Goal: Task Accomplishment & Management: Complete application form

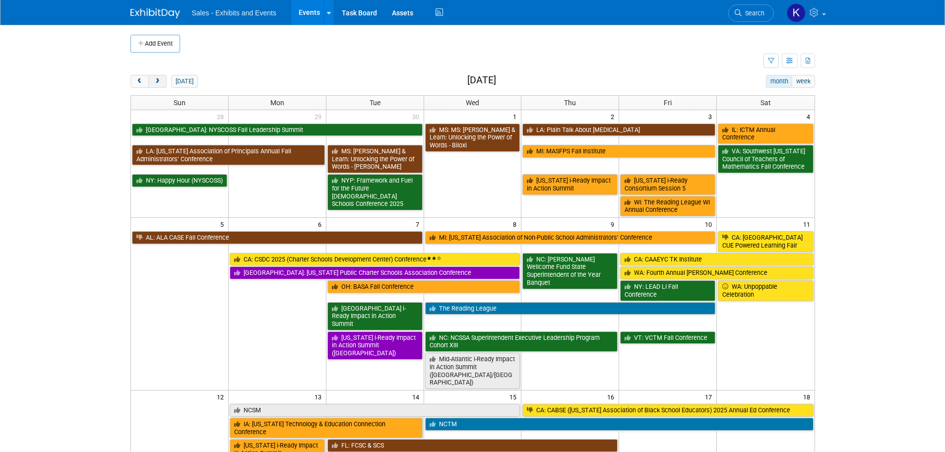
click at [161, 83] on span "next" at bounding box center [157, 81] width 7 height 6
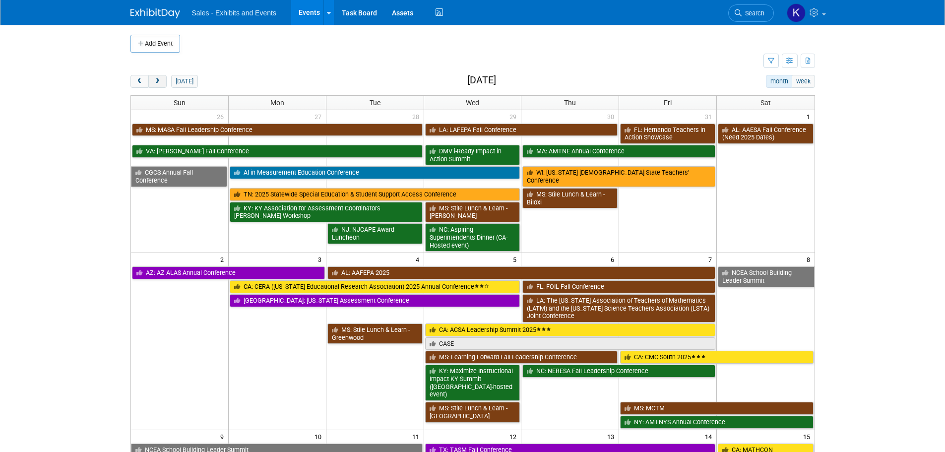
click at [155, 79] on span "next" at bounding box center [157, 81] width 7 height 6
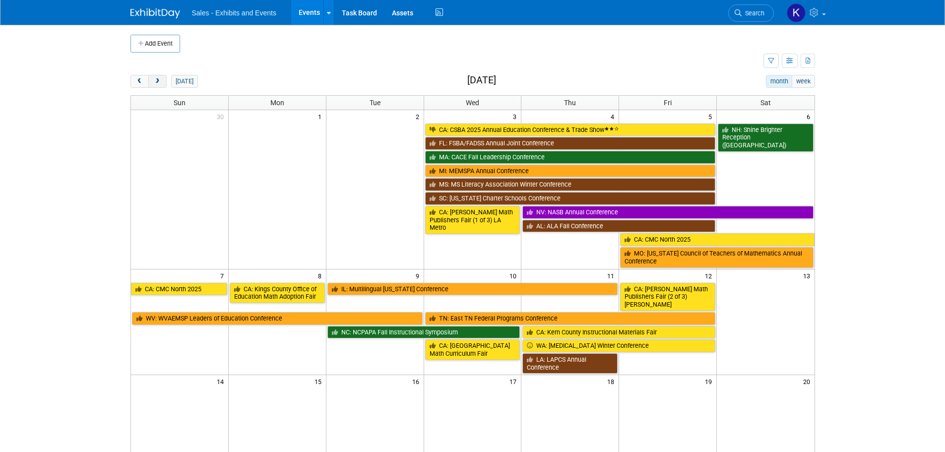
click at [155, 79] on span "next" at bounding box center [157, 81] width 7 height 6
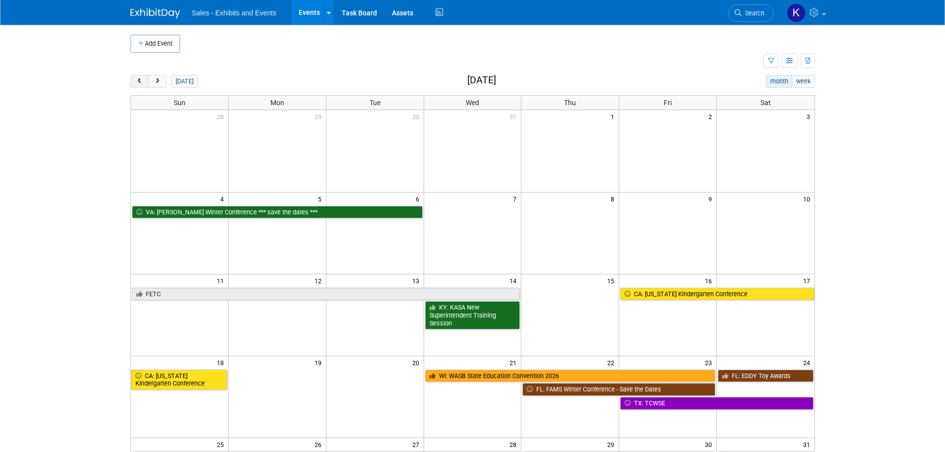
click at [134, 80] on button "prev" at bounding box center [139, 81] width 18 height 13
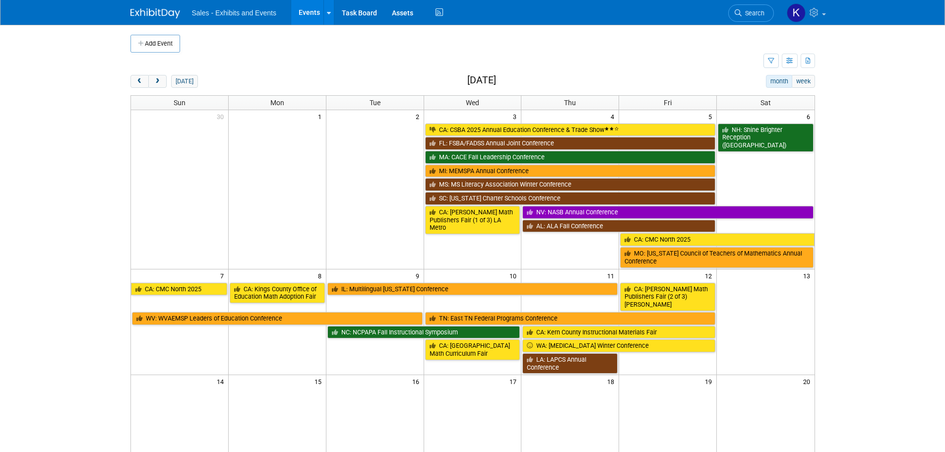
click at [152, 53] on td at bounding box center [446, 61] width 633 height 17
click at [161, 41] on button "Add Event" at bounding box center [155, 44] width 50 height 18
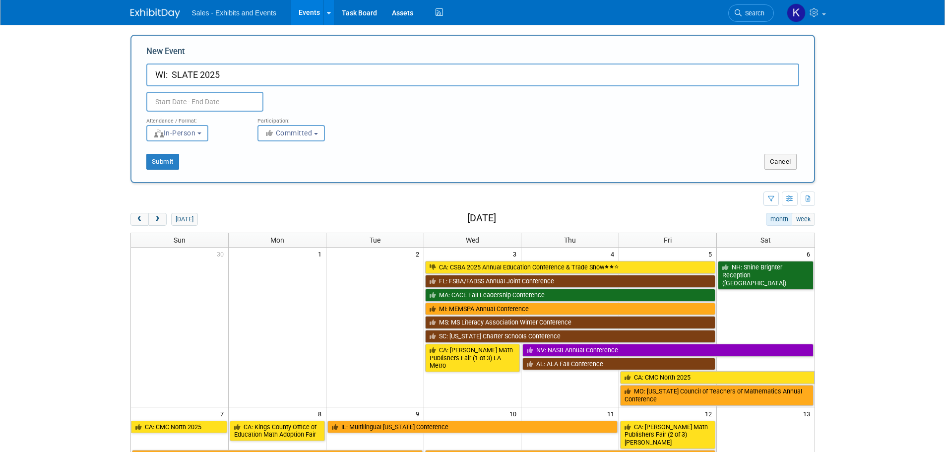
type input "WI: SLATE 2025"
click at [218, 100] on input "text" at bounding box center [204, 102] width 117 height 20
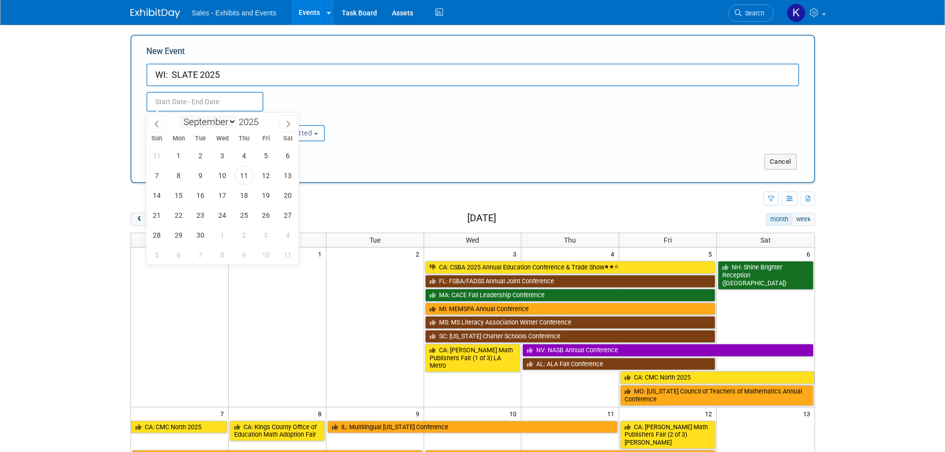
click at [235, 119] on select "January February March April May June July August September October November De…" at bounding box center [207, 122] width 57 height 12
select select "11"
click at [179, 116] on select "January February March April May June July August September October November De…" at bounding box center [207, 122] width 57 height 12
click at [179, 177] on span "8" at bounding box center [178, 175] width 19 height 19
click at [200, 175] on span "9" at bounding box center [200, 175] width 19 height 19
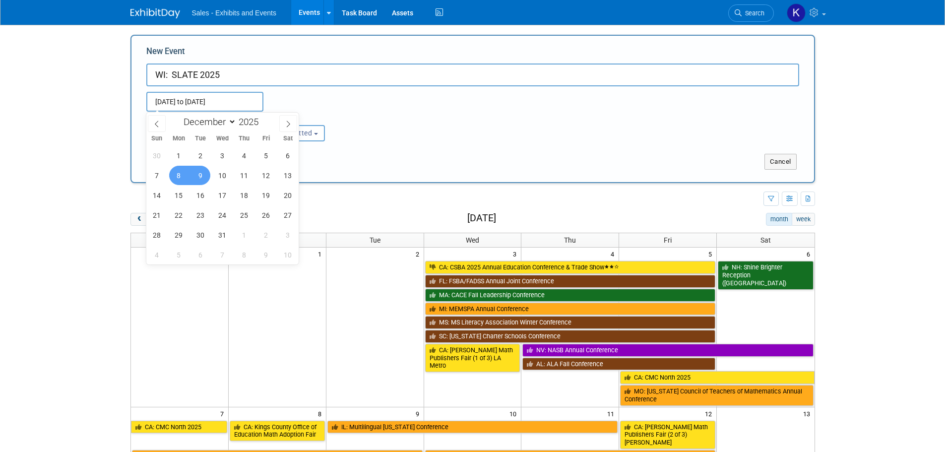
type input "Dec 8, 2025 to Dec 9, 2025"
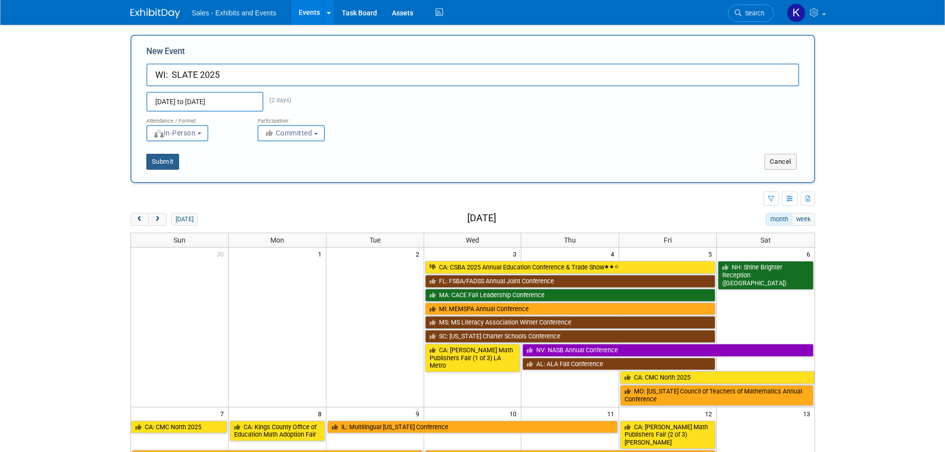
click at [167, 160] on button "Submit" at bounding box center [162, 162] width 33 height 16
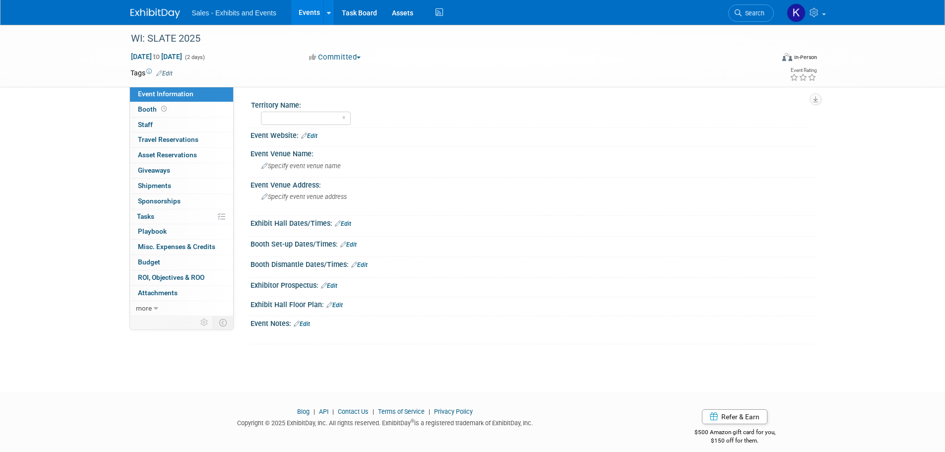
click at [167, 71] on link "Edit" at bounding box center [164, 73] width 16 height 7
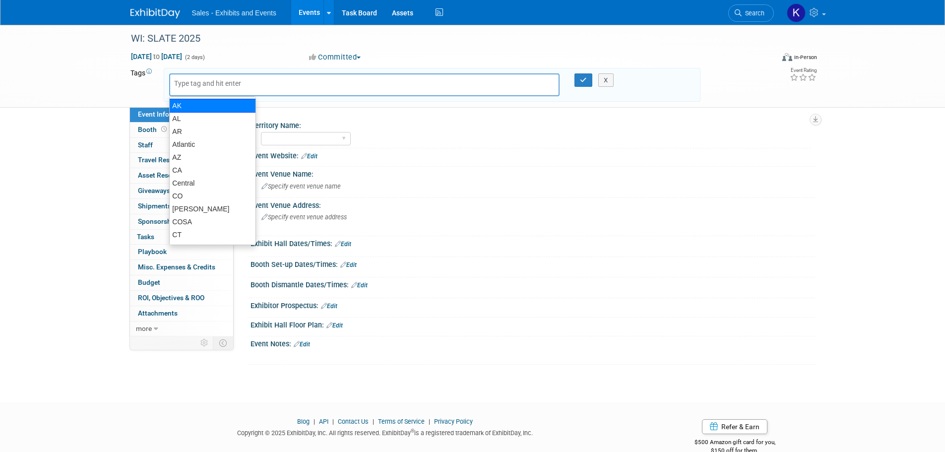
click at [199, 78] on input "text" at bounding box center [213, 83] width 79 height 10
type input "WI"
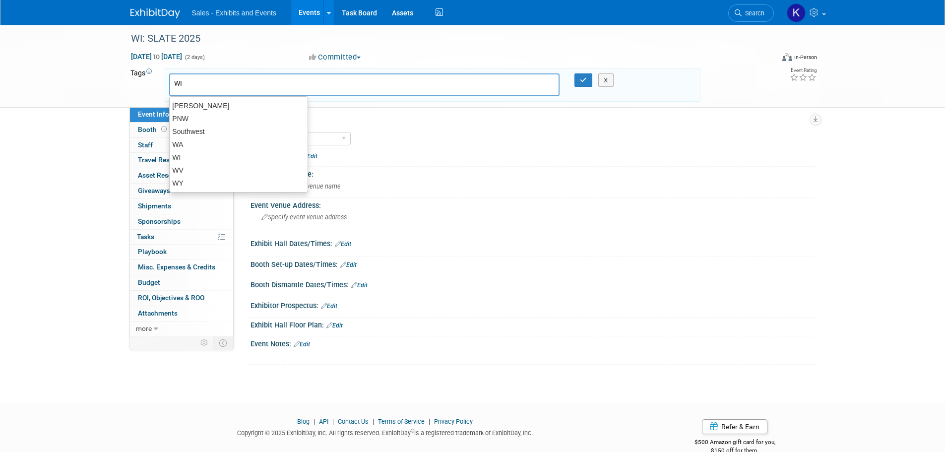
type input "WI"
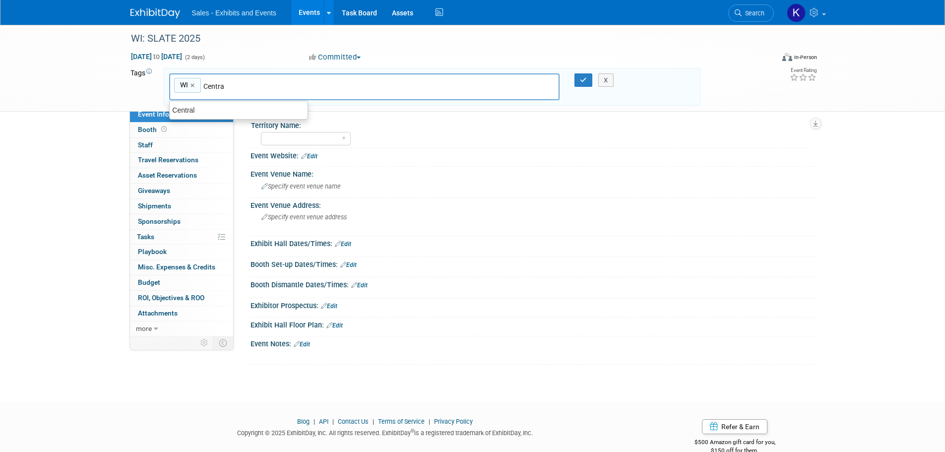
type input "Central"
type input "WI, Central"
click at [583, 82] on icon "button" at bounding box center [583, 80] width 7 height 6
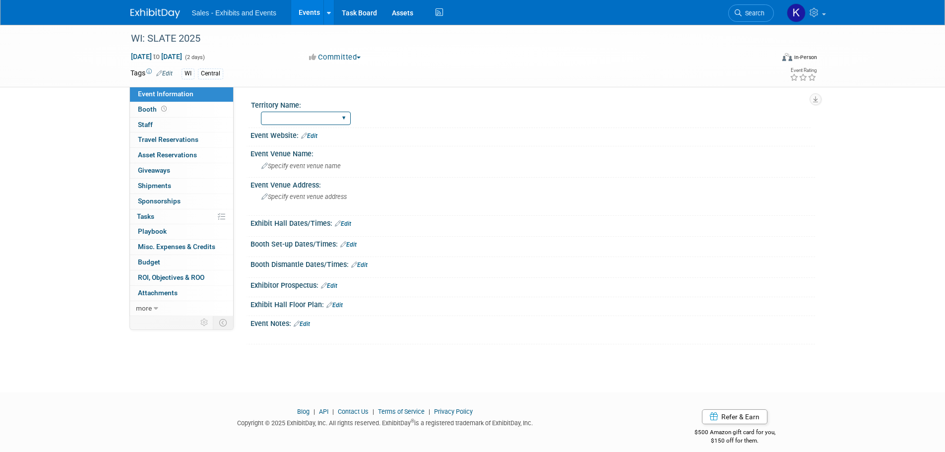
drag, startPoint x: 315, startPoint y: 114, endPoint x: 322, endPoint y: 119, distance: 8.5
click at [315, 115] on select "Atlantic Southeast Central Southwest Pacific Mountain National Strategic Partne…" at bounding box center [306, 118] width 90 height 13
select select "Central"
click at [261, 112] on select "Atlantic Southeast Central Southwest Pacific Mountain National Strategic Partne…" at bounding box center [306, 118] width 90 height 13
click at [317, 135] on link "Edit" at bounding box center [309, 135] width 16 height 7
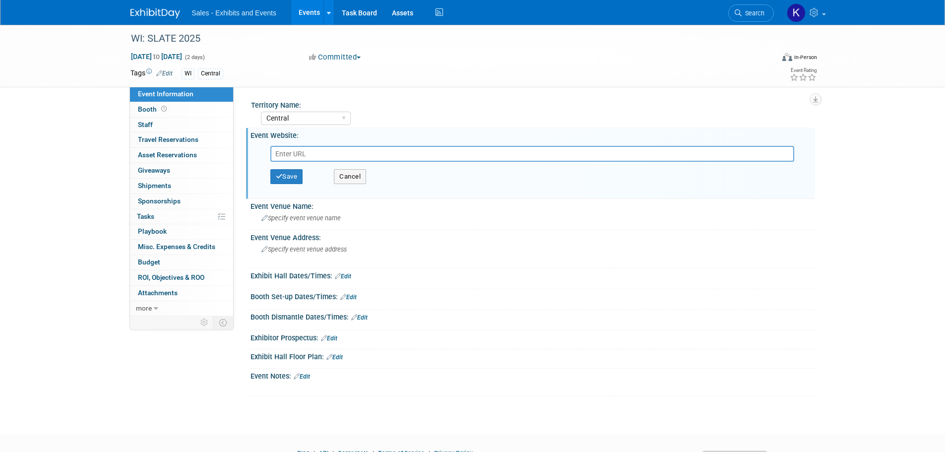
click at [319, 152] on input "text" at bounding box center [532, 154] width 524 height 16
type input "https://slateinwi.com/"
drag, startPoint x: 297, startPoint y: 178, endPoint x: 301, endPoint y: 189, distance: 12.5
click at [297, 180] on button "Save" at bounding box center [286, 176] width 33 height 15
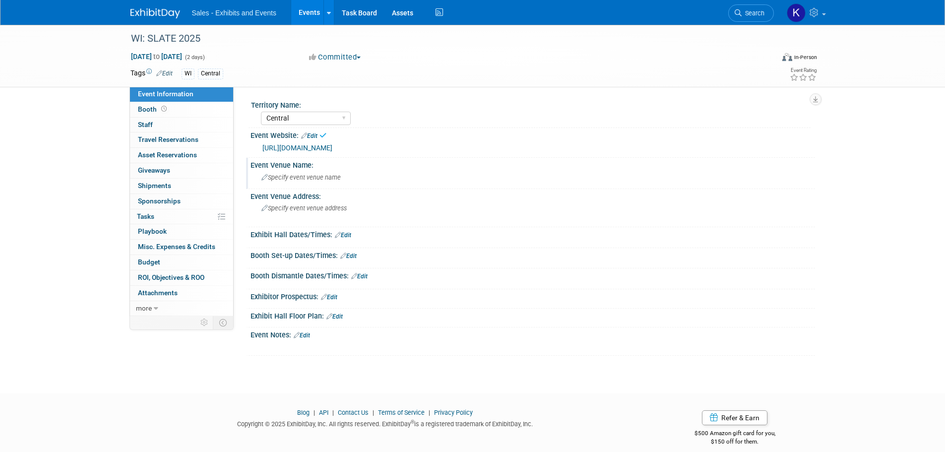
click at [309, 179] on span "Specify event venue name" at bounding box center [300, 177] width 79 height 7
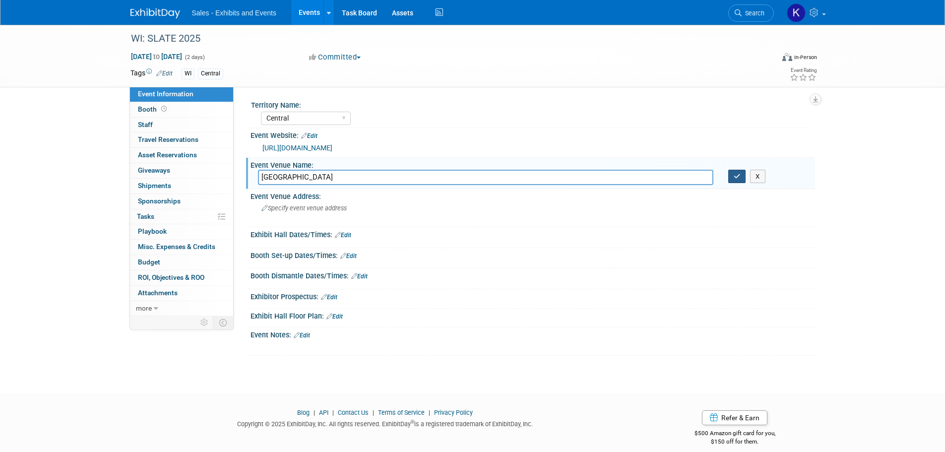
type input "Kalahari Resort"
click at [738, 171] on button "button" at bounding box center [737, 177] width 18 height 14
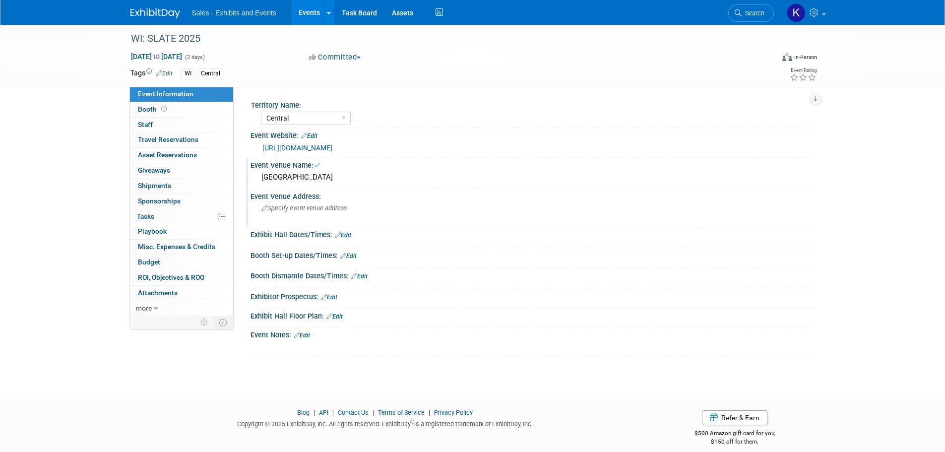
click at [333, 208] on span "Specify event venue address" at bounding box center [303, 207] width 85 height 7
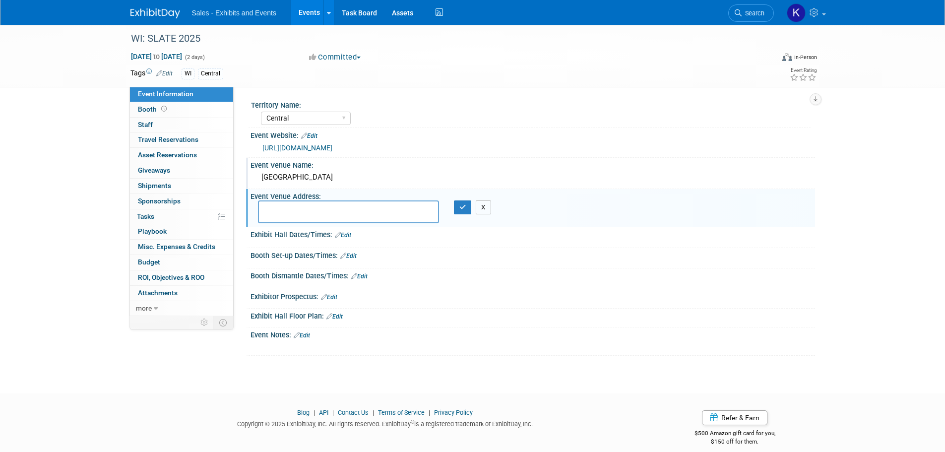
drag, startPoint x: 483, startPoint y: 206, endPoint x: 463, endPoint y: 221, distance: 25.5
click at [483, 207] on button "X" at bounding box center [483, 207] width 15 height 14
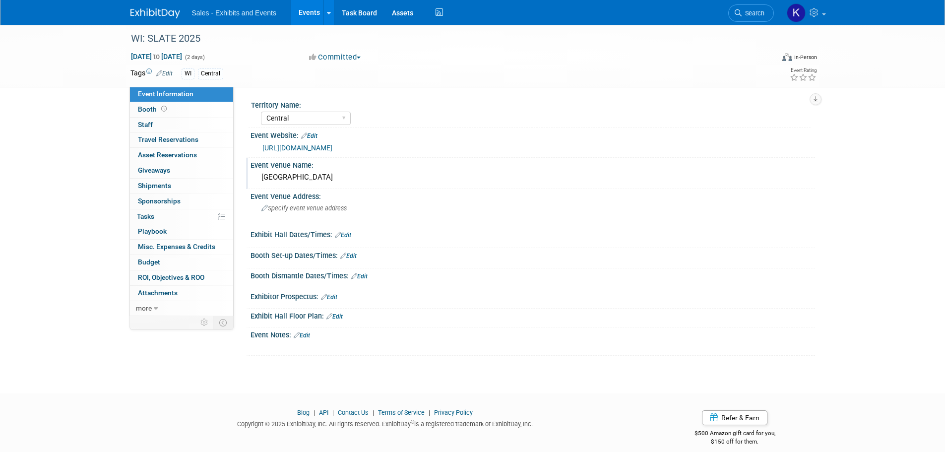
click at [348, 232] on link "Edit" at bounding box center [343, 235] width 16 height 7
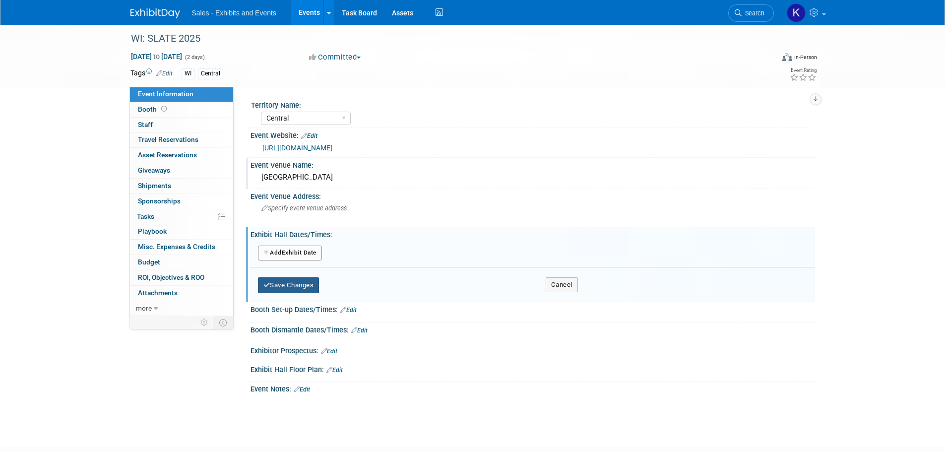
click at [299, 284] on button "Save Changes" at bounding box center [288, 285] width 61 height 16
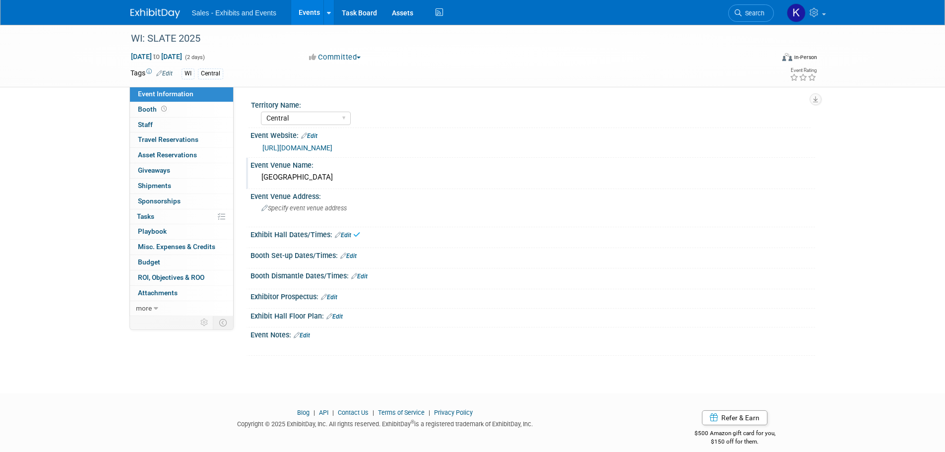
click at [351, 234] on link "Edit" at bounding box center [343, 235] width 16 height 7
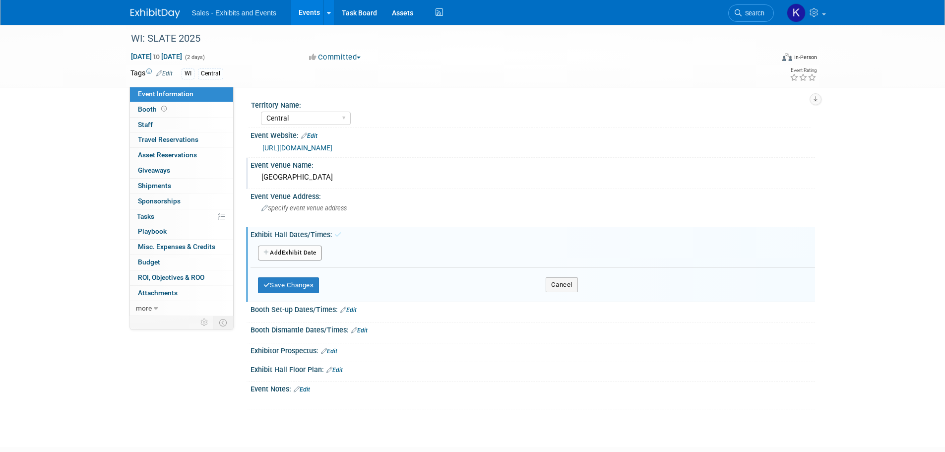
click at [298, 253] on button "Add Another Exhibit Date" at bounding box center [290, 252] width 64 height 15
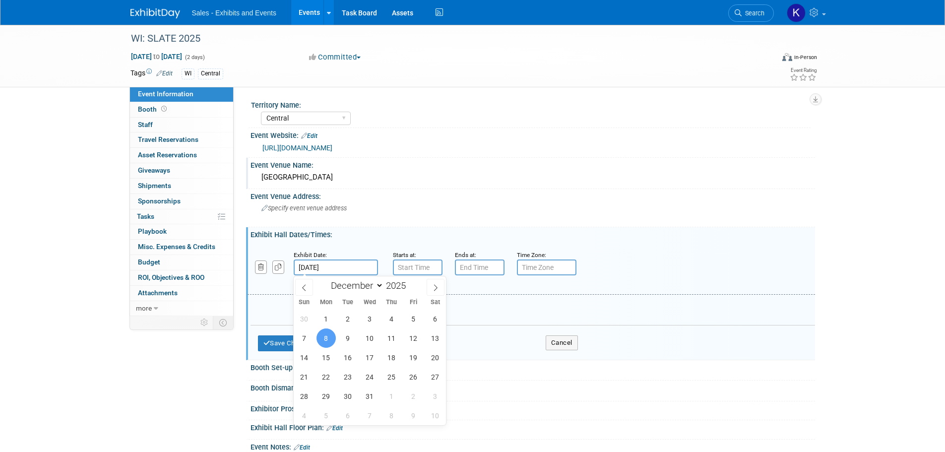
click at [326, 264] on input "Dec 8, 2025" at bounding box center [336, 267] width 84 height 16
click at [344, 337] on span "9" at bounding box center [347, 337] width 19 height 19
type input "Dec 9, 2025"
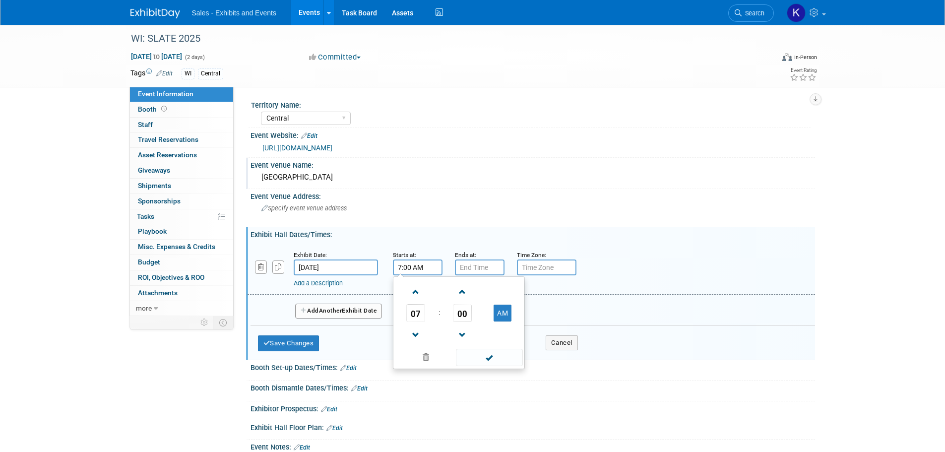
click at [422, 271] on input "7:00 AM" at bounding box center [418, 267] width 50 height 16
click at [419, 292] on span at bounding box center [415, 291] width 17 height 17
click at [462, 312] on span "00" at bounding box center [462, 313] width 19 height 18
drag, startPoint x: 481, startPoint y: 320, endPoint x: 486, endPoint y: 335, distance: 15.8
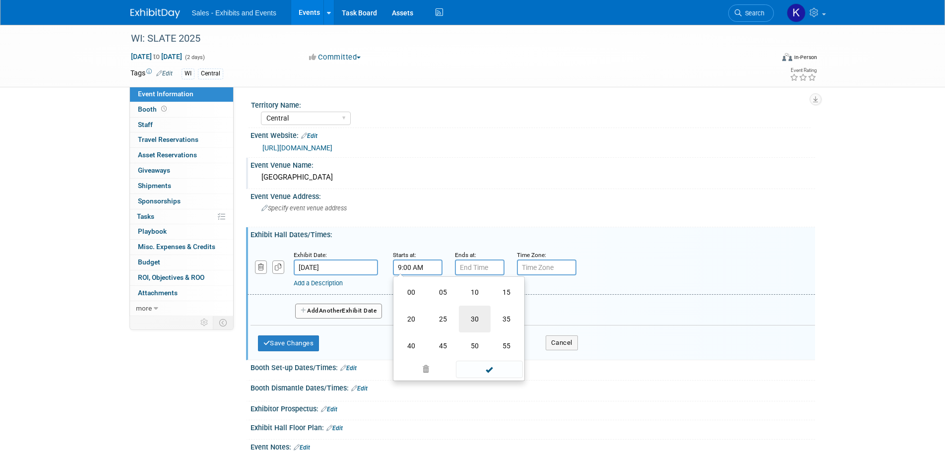
click at [481, 321] on td "30" at bounding box center [475, 318] width 32 height 27
type input "9:30 AM"
click at [467, 264] on input "7:00 PM" at bounding box center [480, 267] width 50 height 16
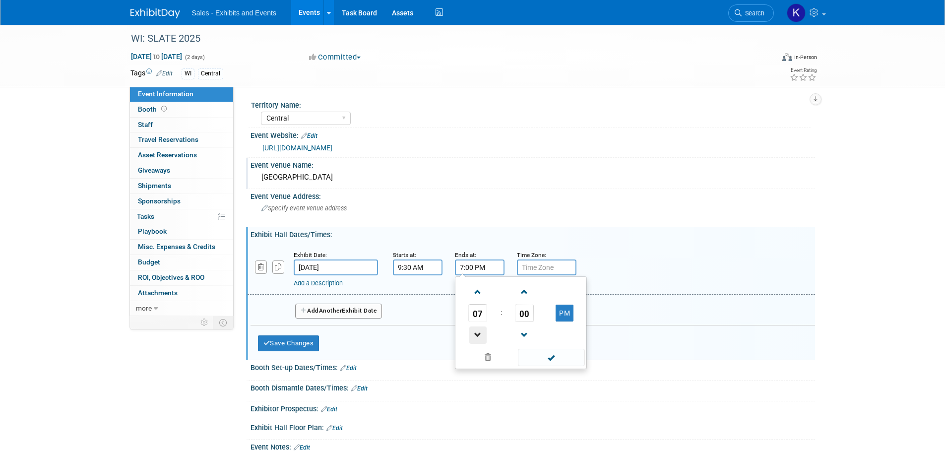
click at [482, 339] on span at bounding box center [477, 334] width 17 height 17
click at [481, 339] on span at bounding box center [477, 334] width 17 height 17
click at [523, 315] on span "00" at bounding box center [524, 313] width 19 height 18
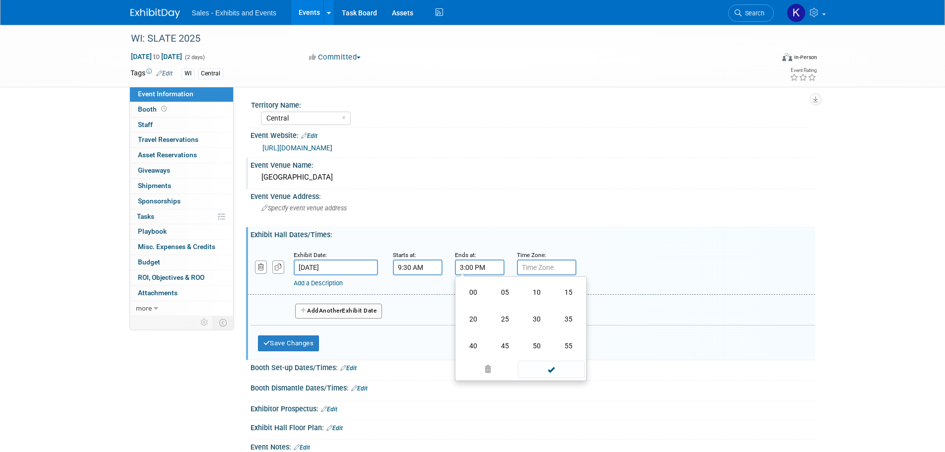
click at [534, 318] on td "30" at bounding box center [537, 318] width 32 height 27
type input "3:30 PM"
click at [555, 356] on span at bounding box center [551, 357] width 67 height 17
click at [358, 311] on button "Add Another Exhibit Date" at bounding box center [338, 310] width 87 height 15
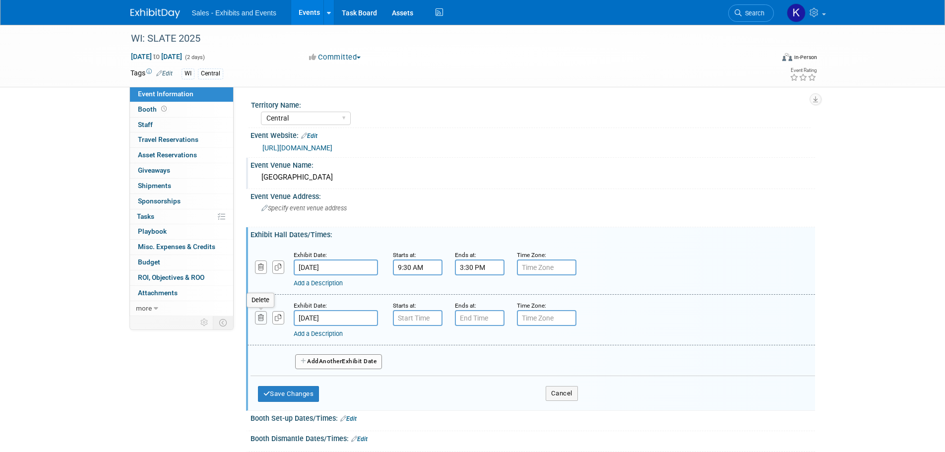
click at [261, 316] on icon "button" at bounding box center [261, 317] width 6 height 6
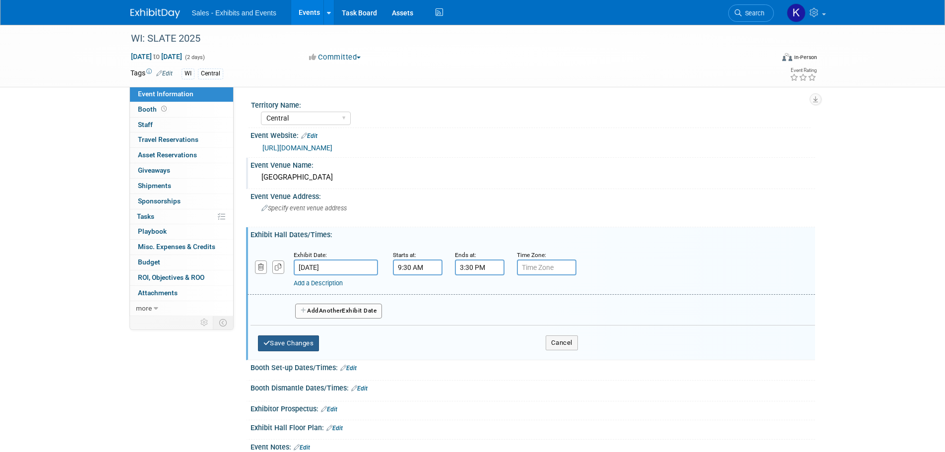
drag, startPoint x: 266, startPoint y: 341, endPoint x: 280, endPoint y: 340, distance: 13.9
click at [266, 342] on icon "button" at bounding box center [266, 343] width 7 height 6
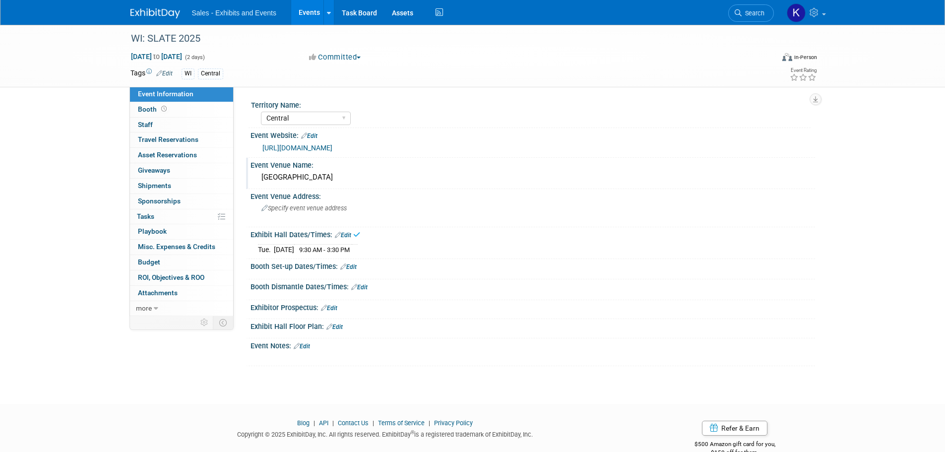
click at [354, 264] on link "Edit" at bounding box center [348, 266] width 16 height 7
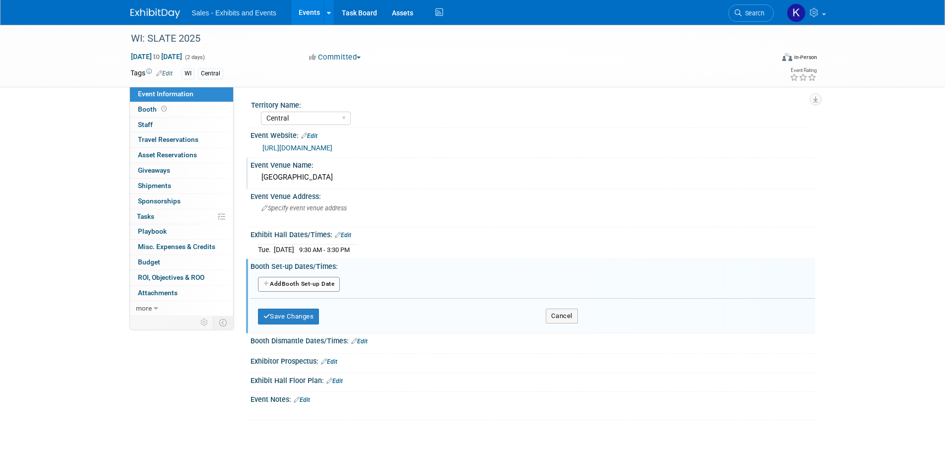
click at [334, 282] on button "Add Another Booth Set-up Date" at bounding box center [299, 284] width 82 height 15
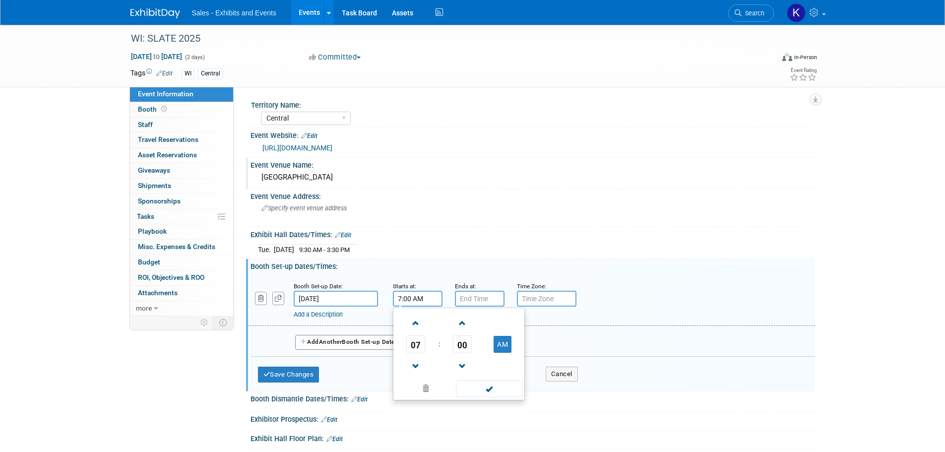
click at [405, 300] on input "7:00 AM" at bounding box center [418, 299] width 50 height 16
click at [418, 320] on span at bounding box center [415, 322] width 17 height 17
click at [418, 364] on span at bounding box center [415, 366] width 17 height 17
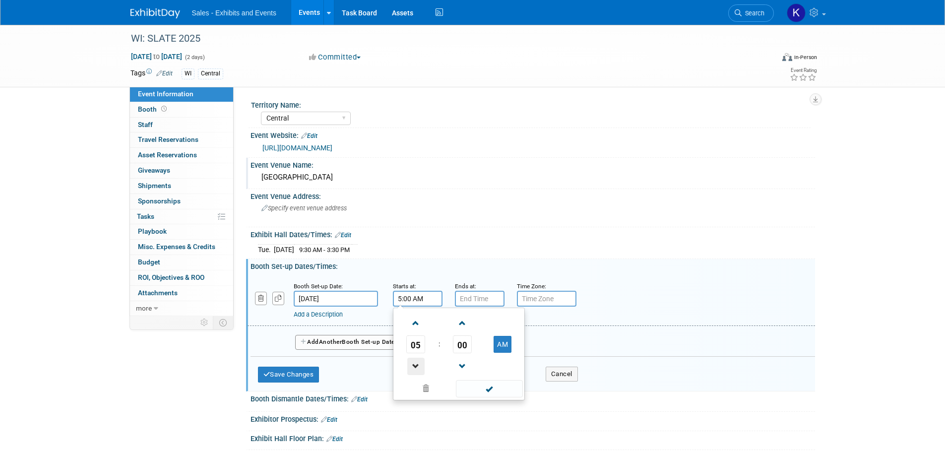
click at [417, 364] on span at bounding box center [415, 366] width 17 height 17
drag, startPoint x: 497, startPoint y: 345, endPoint x: 496, endPoint y: 353, distance: 7.9
click at [497, 346] on button "AM" at bounding box center [502, 344] width 18 height 17
type input "4:00 PM"
click at [494, 386] on span at bounding box center [489, 388] width 67 height 17
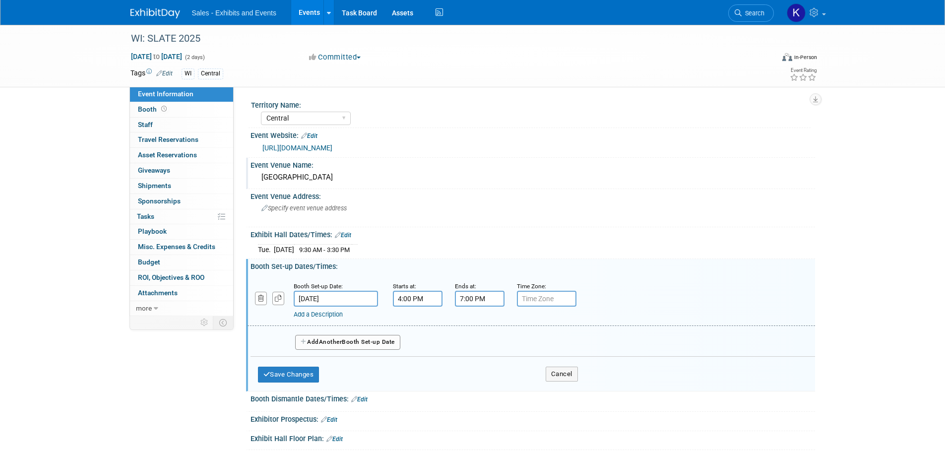
click at [469, 296] on input "7:00 PM" at bounding box center [480, 299] width 50 height 16
click at [477, 364] on span at bounding box center [477, 366] width 17 height 17
type input "6:00 PM"
click at [554, 391] on span at bounding box center [551, 388] width 67 height 17
click at [371, 341] on button "Add Another Booth Set-up Date" at bounding box center [347, 342] width 105 height 15
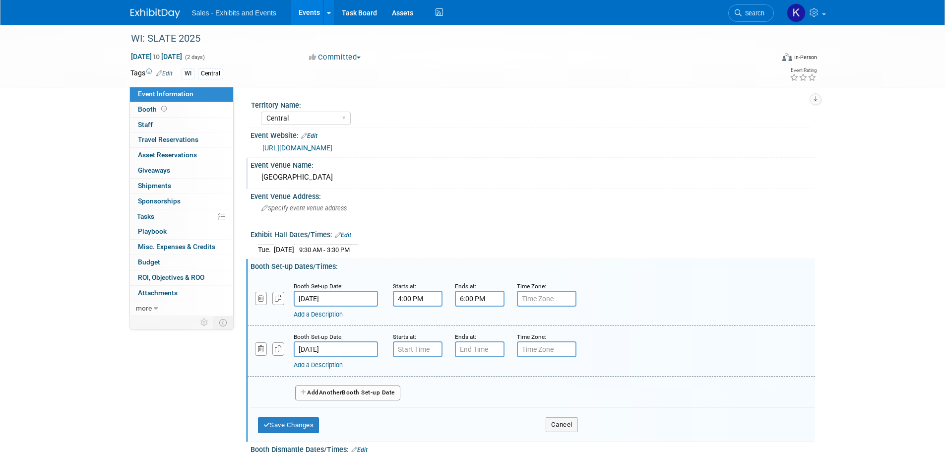
type input "7:00 AM"
click at [426, 350] on input "7:00 AM" at bounding box center [418, 349] width 50 height 16
drag, startPoint x: 477, startPoint y: 350, endPoint x: 480, endPoint y: 357, distance: 7.3
click at [477, 351] on input "7:00 PM" at bounding box center [480, 349] width 50 height 16
click at [481, 376] on span at bounding box center [477, 373] width 17 height 17
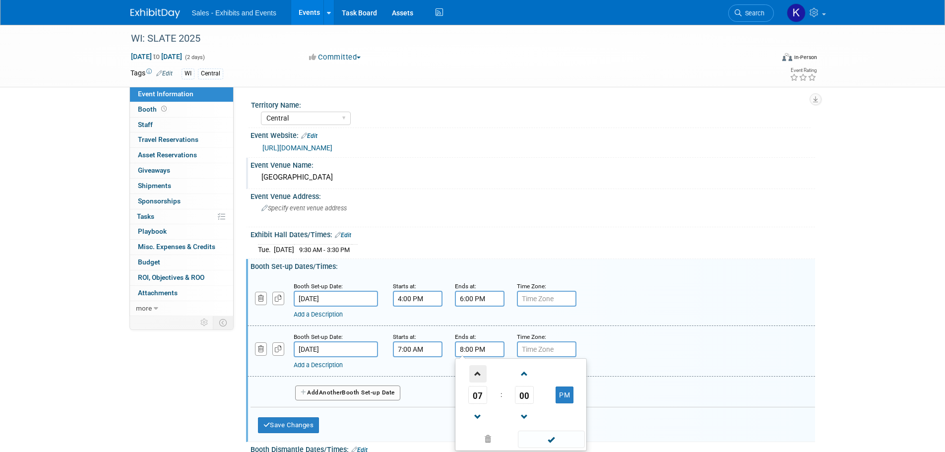
click at [482, 376] on span at bounding box center [477, 373] width 17 height 17
click at [571, 398] on button "PM" at bounding box center [564, 394] width 18 height 17
type input "9:00 AM"
drag, startPoint x: 560, startPoint y: 438, endPoint x: 544, endPoint y: 436, distance: 16.0
click at [560, 439] on span at bounding box center [551, 438] width 67 height 17
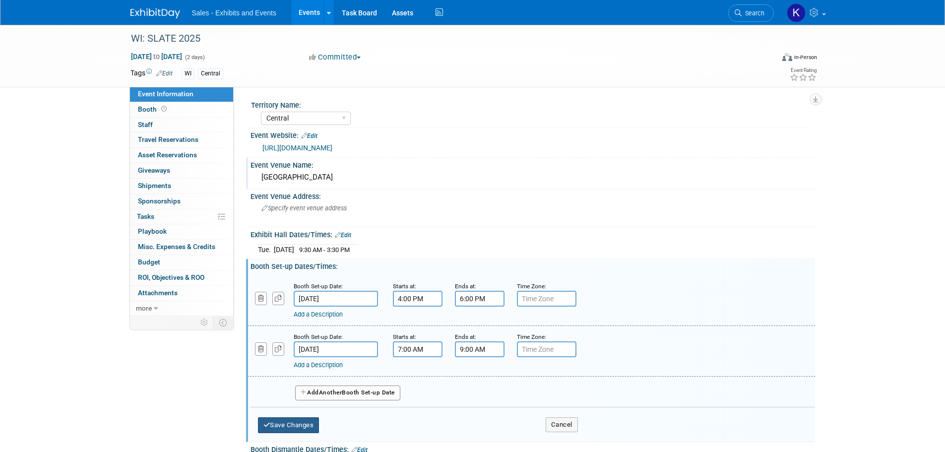
click at [312, 427] on button "Save Changes" at bounding box center [288, 425] width 61 height 16
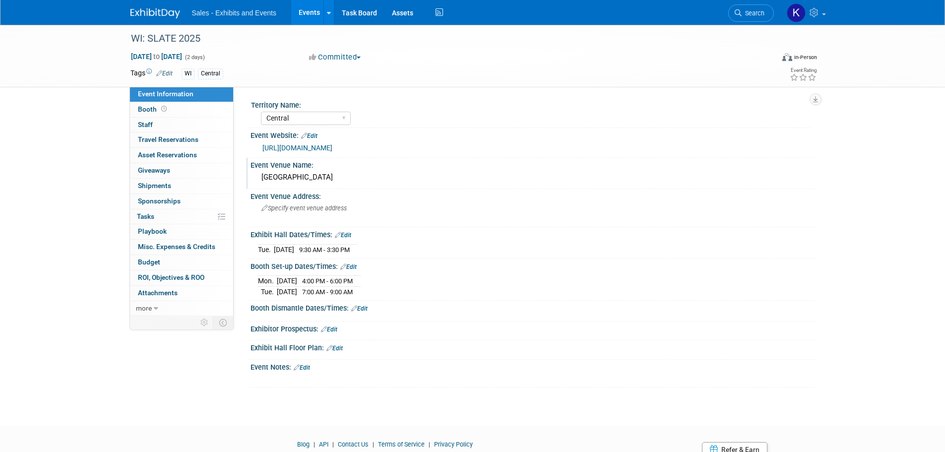
click at [362, 309] on link "Edit" at bounding box center [359, 308] width 16 height 7
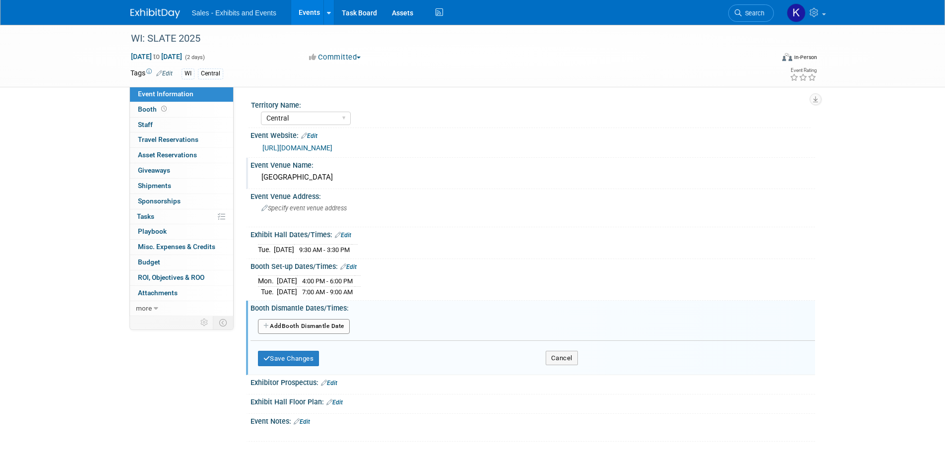
drag, startPoint x: 343, startPoint y: 325, endPoint x: 352, endPoint y: 331, distance: 11.0
click at [342, 325] on button "Add Another Booth Dismantle Date" at bounding box center [304, 326] width 92 height 15
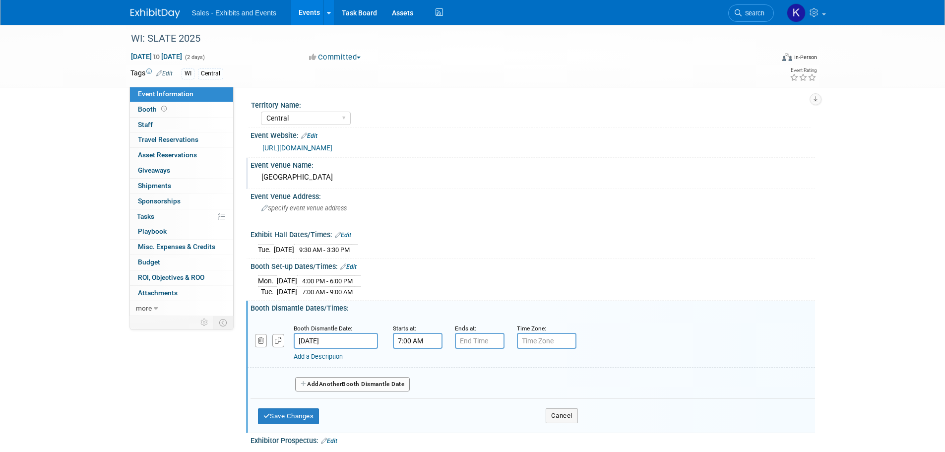
click at [407, 338] on input "7:00 AM" at bounding box center [418, 341] width 50 height 16
click at [417, 414] on span at bounding box center [415, 408] width 17 height 17
click at [418, 413] on span at bounding box center [415, 408] width 17 height 17
click at [419, 413] on span at bounding box center [415, 408] width 17 height 17
click at [421, 413] on span at bounding box center [415, 408] width 17 height 17
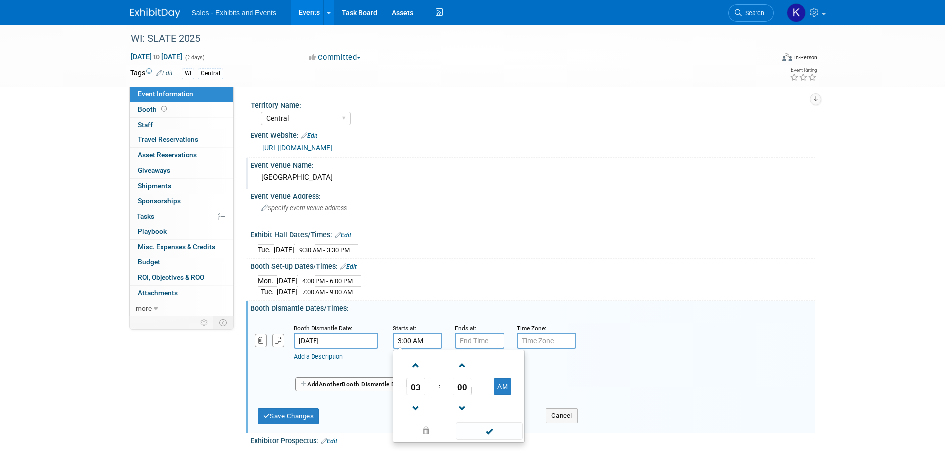
click at [468, 387] on span "00" at bounding box center [462, 386] width 19 height 18
click at [475, 389] on td "30" at bounding box center [475, 392] width 32 height 27
drag, startPoint x: 513, startPoint y: 385, endPoint x: 504, endPoint y: 377, distance: 11.2
click at [512, 387] on td "AM" at bounding box center [502, 386] width 39 height 18
click at [500, 386] on button "AM" at bounding box center [502, 386] width 18 height 17
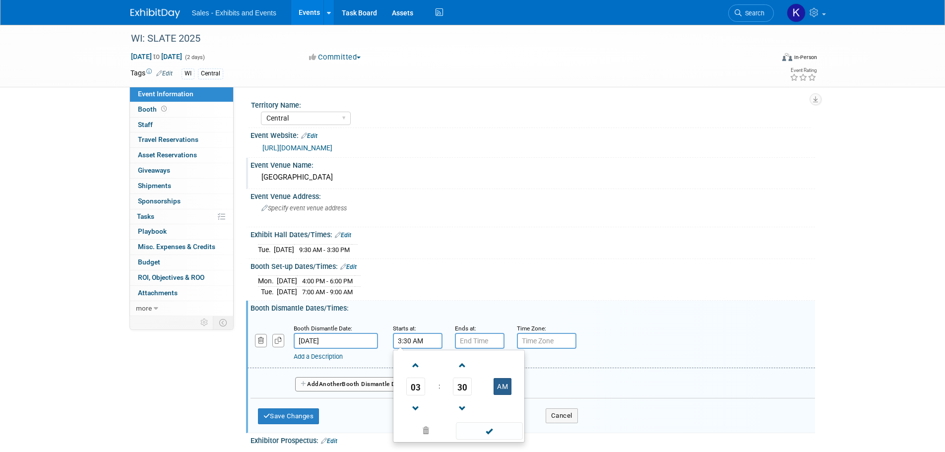
type input "3:30 PM"
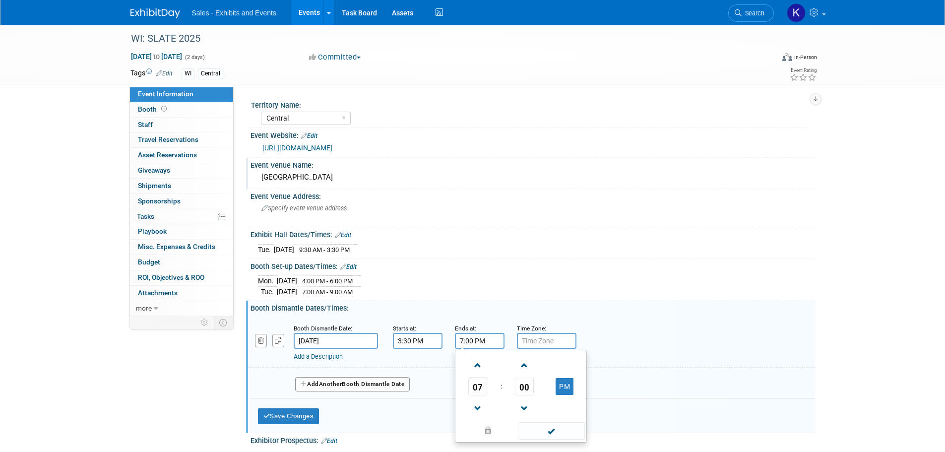
click at [481, 341] on input "7:00 PM" at bounding box center [480, 341] width 50 height 16
click at [480, 407] on span at bounding box center [477, 408] width 17 height 17
click at [480, 409] on span at bounding box center [477, 408] width 17 height 17
type input "5:00 PM"
click at [552, 431] on span at bounding box center [551, 430] width 67 height 17
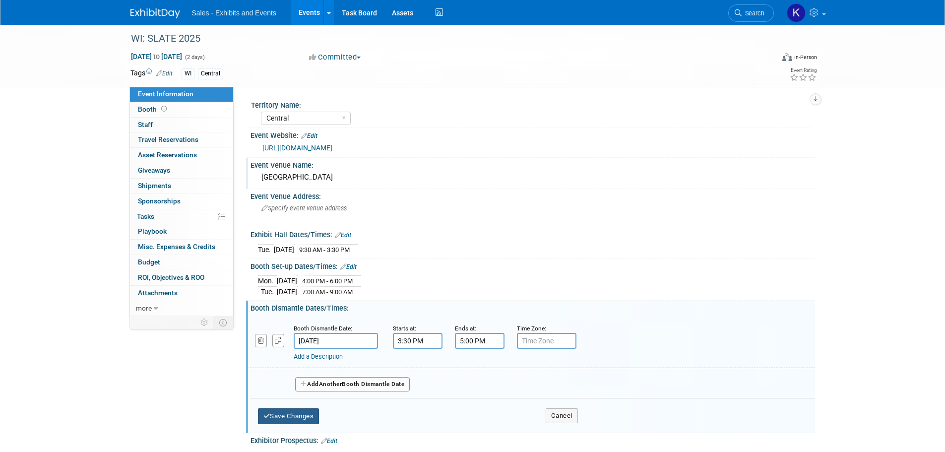
click at [308, 416] on button "Save Changes" at bounding box center [288, 416] width 61 height 16
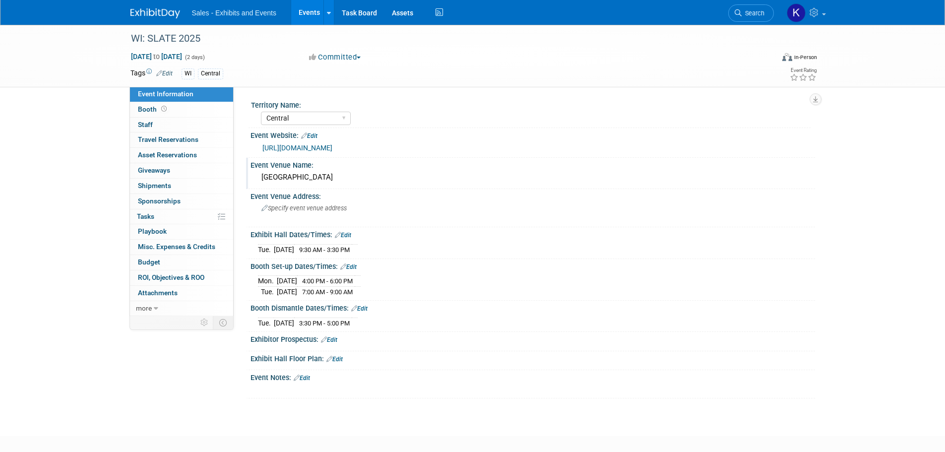
click at [307, 379] on link "Edit" at bounding box center [302, 377] width 16 height 7
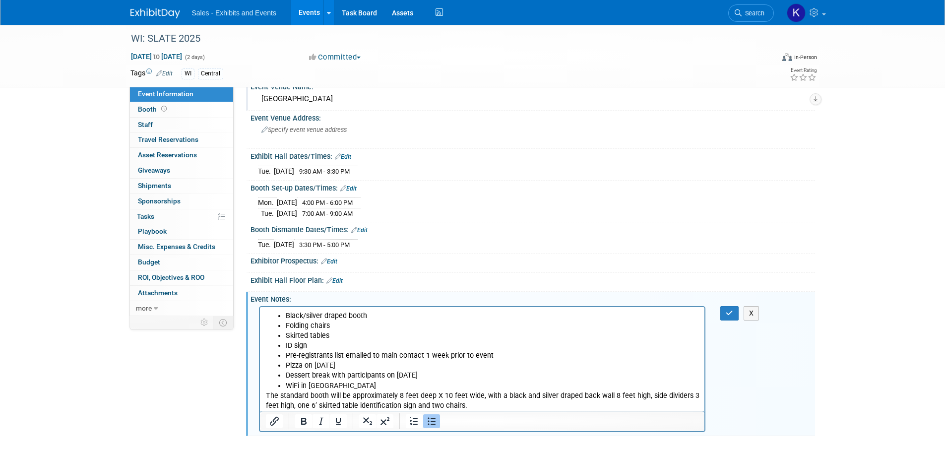
scroll to position [96, 0]
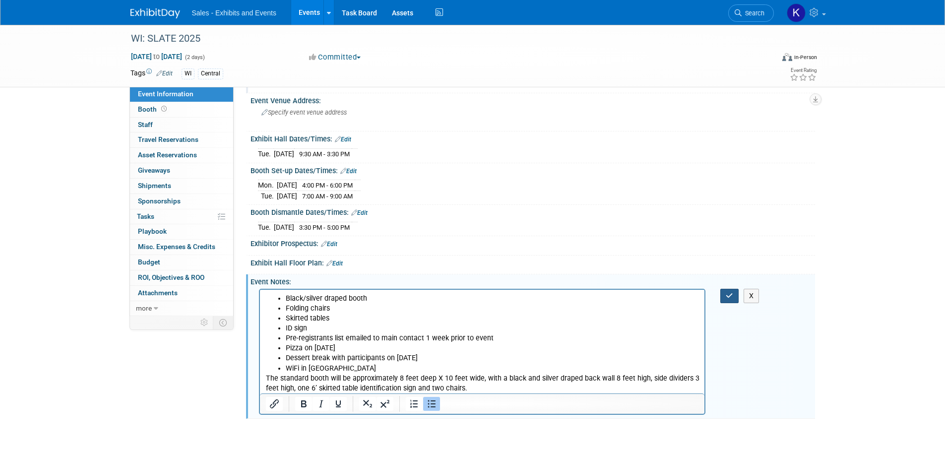
click at [729, 293] on icon "button" at bounding box center [728, 295] width 7 height 7
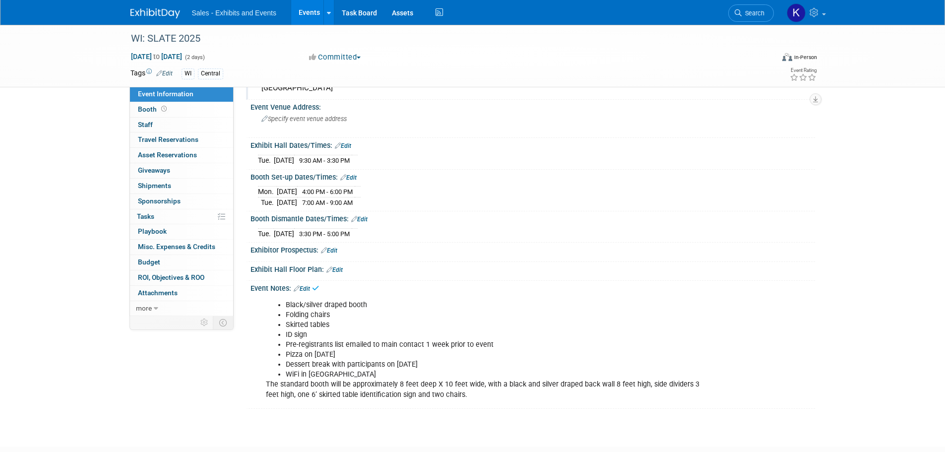
scroll to position [0, 0]
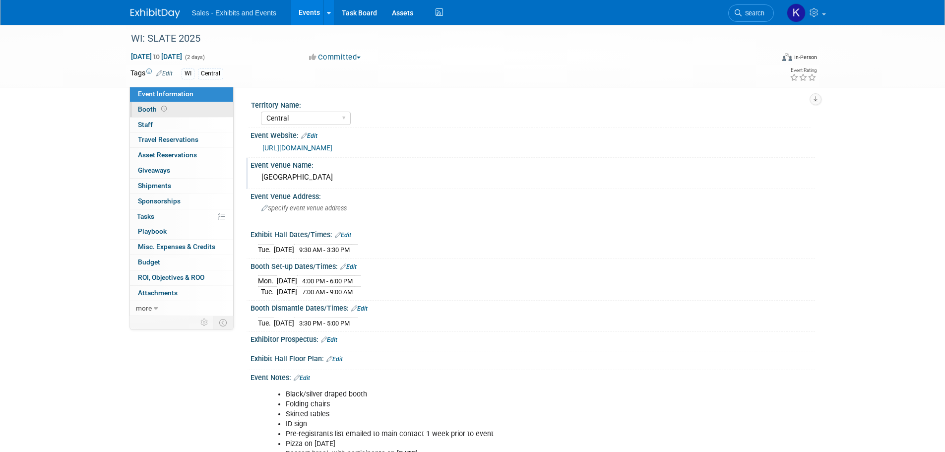
drag, startPoint x: 147, startPoint y: 108, endPoint x: 152, endPoint y: 109, distance: 5.5
click at [147, 108] on span "Booth" at bounding box center [153, 109] width 31 height 8
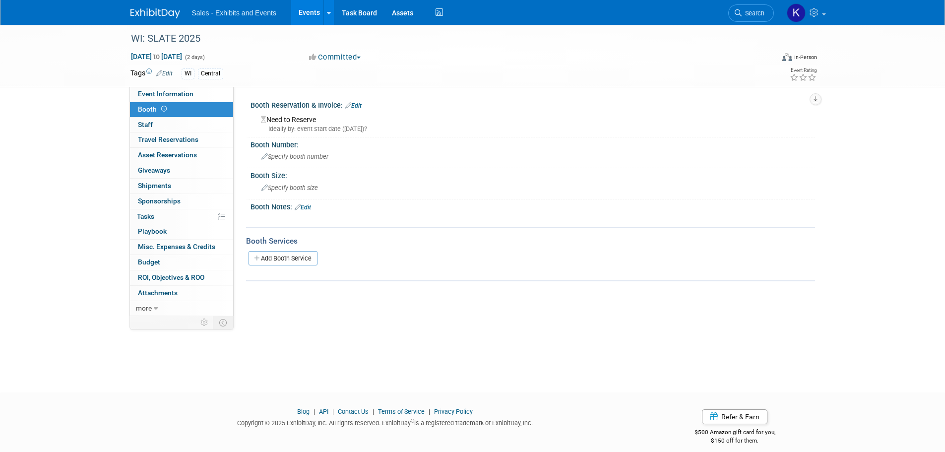
click at [357, 105] on link "Edit" at bounding box center [353, 105] width 16 height 7
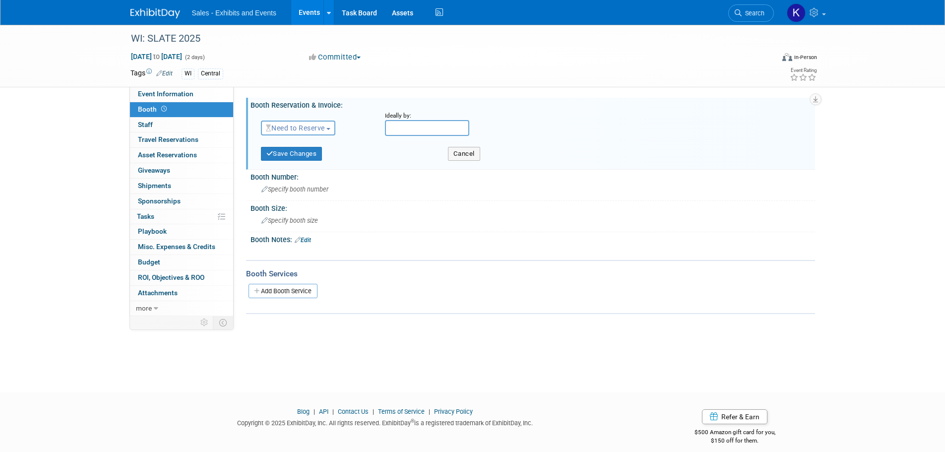
click at [322, 130] on span "Need to Reserve" at bounding box center [295, 128] width 59 height 8
drag, startPoint x: 311, startPoint y: 159, endPoint x: 315, endPoint y: 163, distance: 5.3
click at [311, 160] on link "Reserved" at bounding box center [314, 159] width 106 height 14
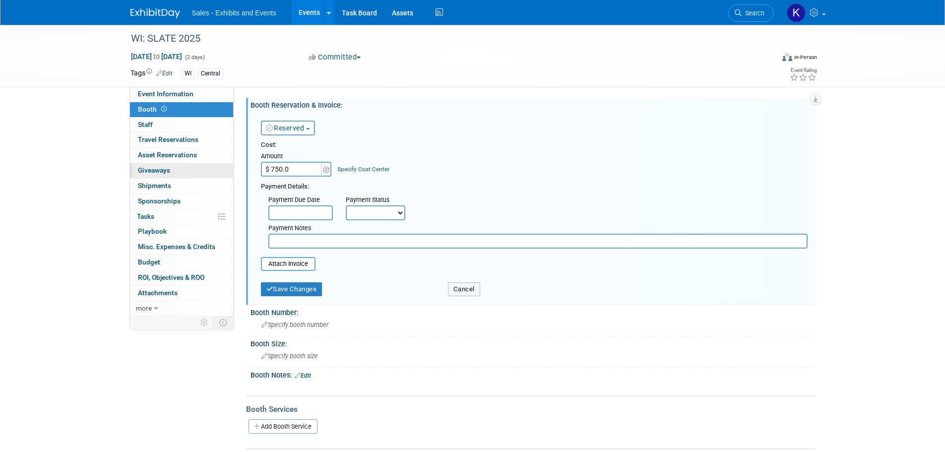
type input "$ 750.00"
click at [299, 242] on input "text" at bounding box center [537, 241] width 539 height 15
type input "Pd Kara Visa 9/11."
click at [321, 295] on button "Save Changes" at bounding box center [291, 289] width 61 height 14
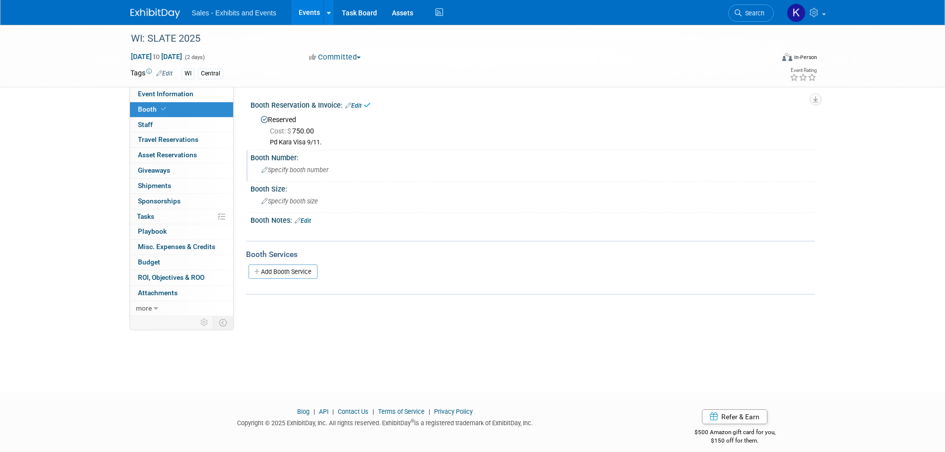
click at [304, 170] on span "Specify booth number" at bounding box center [294, 169] width 67 height 7
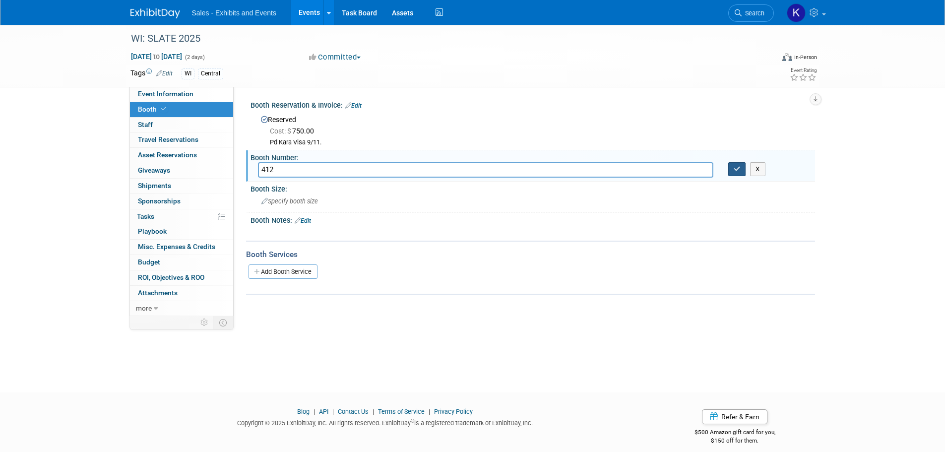
type input "412"
click at [741, 173] on button "button" at bounding box center [737, 169] width 18 height 14
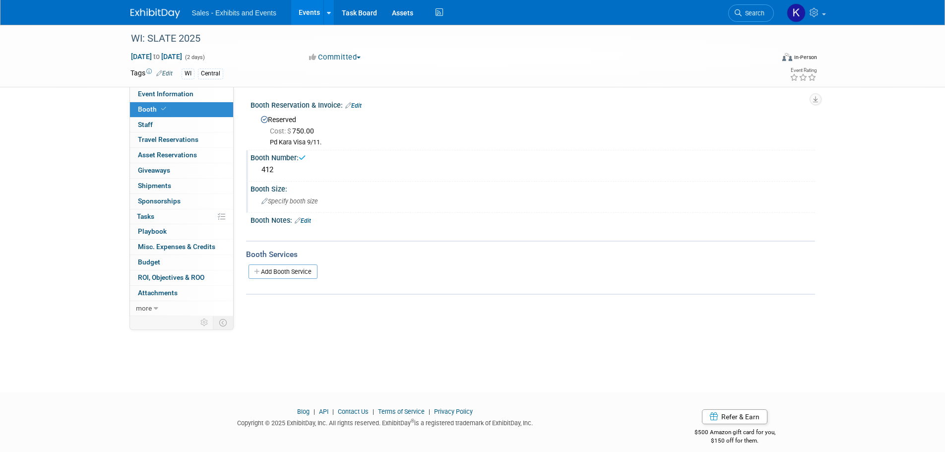
click at [321, 203] on div "Specify booth size" at bounding box center [532, 200] width 549 height 15
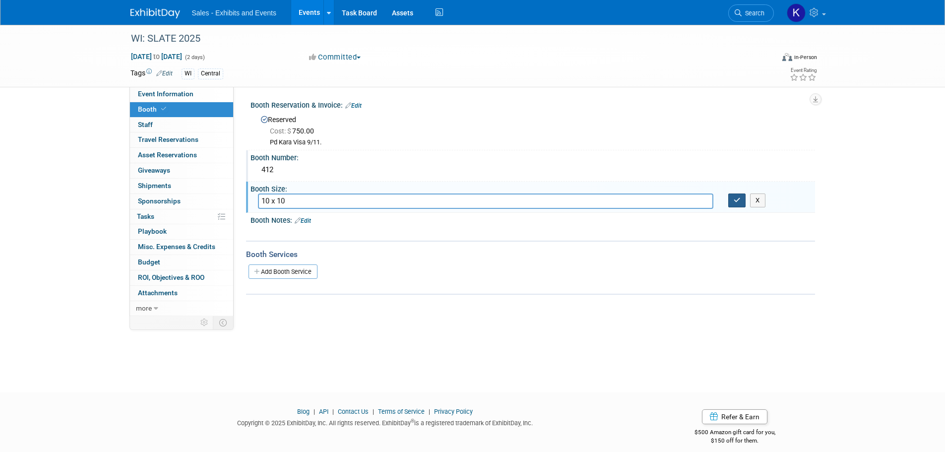
type input "10 x 10"
click at [740, 203] on button "button" at bounding box center [737, 200] width 18 height 14
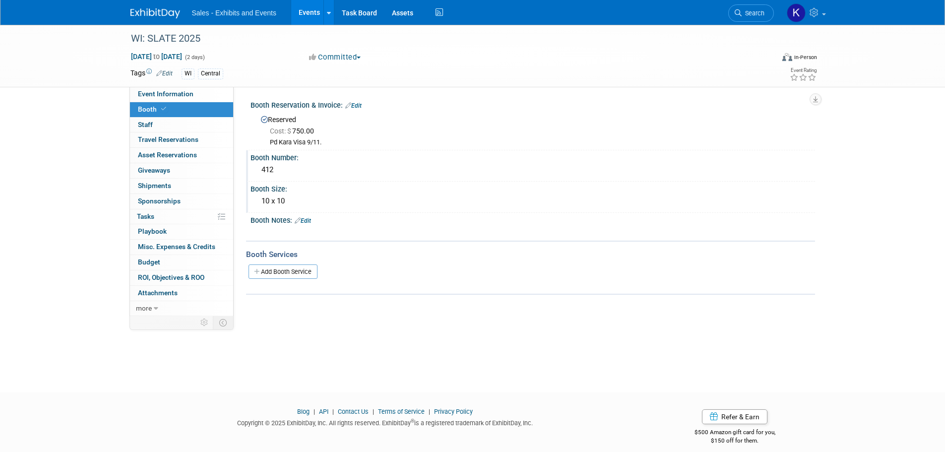
drag, startPoint x: 308, startPoint y: 222, endPoint x: 358, endPoint y: 226, distance: 49.7
click at [308, 221] on link "Edit" at bounding box center [303, 220] width 16 height 7
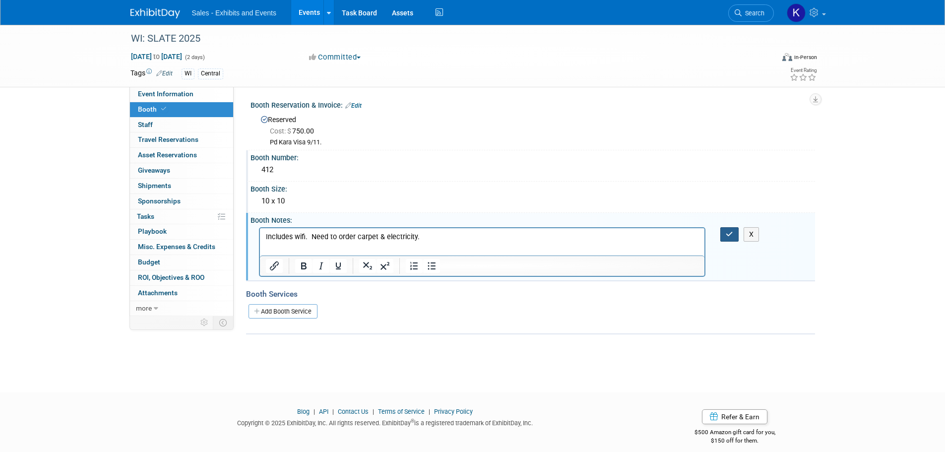
drag, startPoint x: 738, startPoint y: 234, endPoint x: 726, endPoint y: 237, distance: 12.3
click at [737, 234] on button "button" at bounding box center [729, 234] width 18 height 14
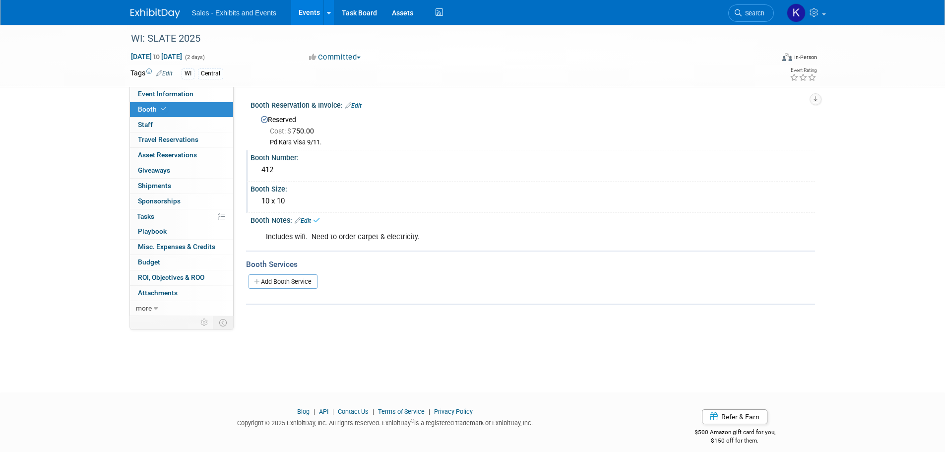
click at [313, 284] on link "Add Booth Service" at bounding box center [282, 281] width 69 height 14
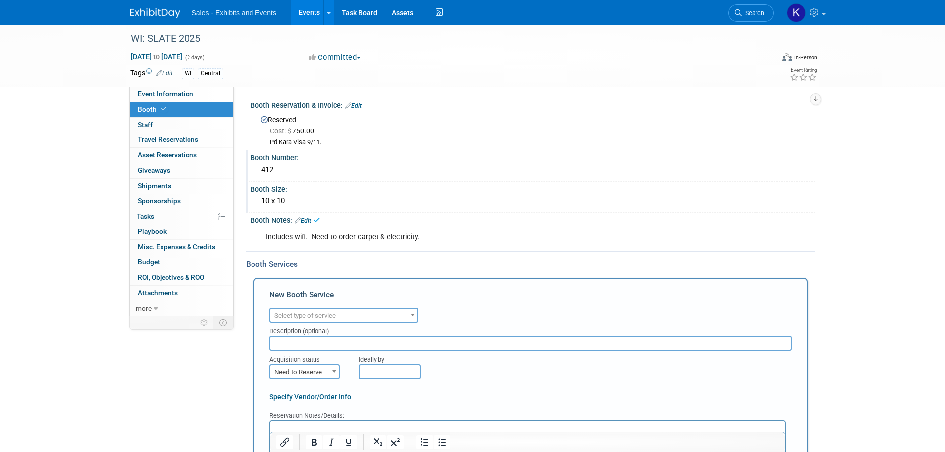
drag, startPoint x: 352, startPoint y: 311, endPoint x: 357, endPoint y: 314, distance: 5.4
click at [352, 312] on span "Select type of service" at bounding box center [343, 315] width 147 height 14
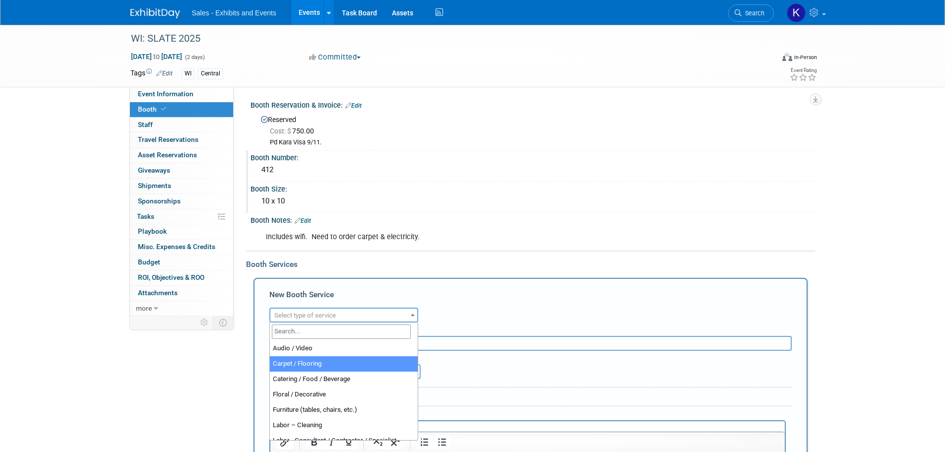
select select "4"
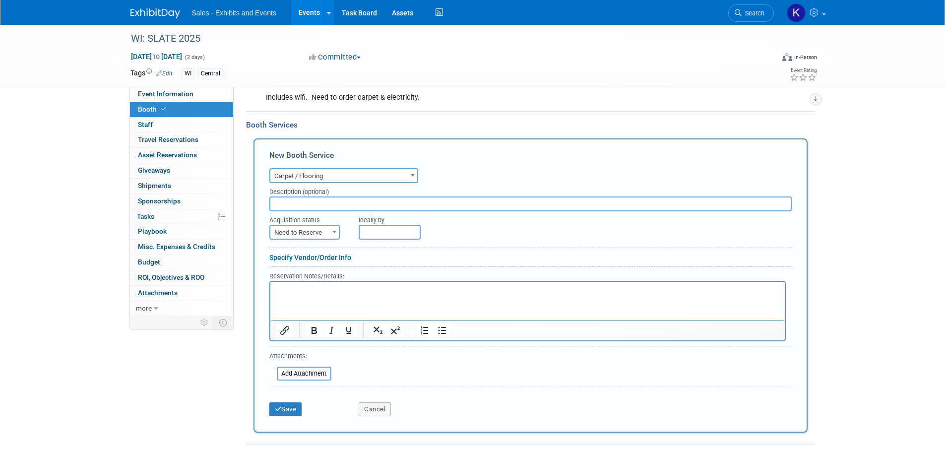
scroll to position [149, 0]
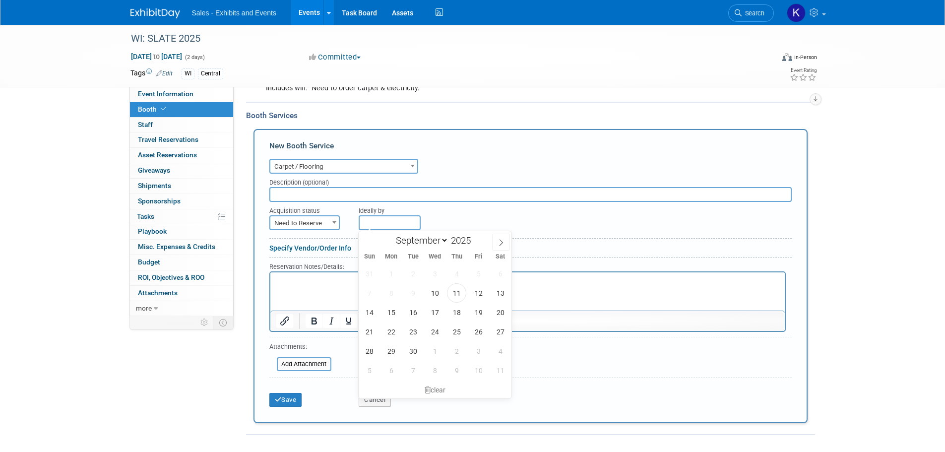
drag, startPoint x: 383, startPoint y: 221, endPoint x: 395, endPoint y: 228, distance: 13.8
click at [383, 221] on input "text" at bounding box center [390, 222] width 62 height 15
click at [446, 240] on select "September October November December" at bounding box center [419, 240] width 57 height 12
select select "9"
click at [391, 234] on select "September October November December" at bounding box center [419, 240] width 57 height 12
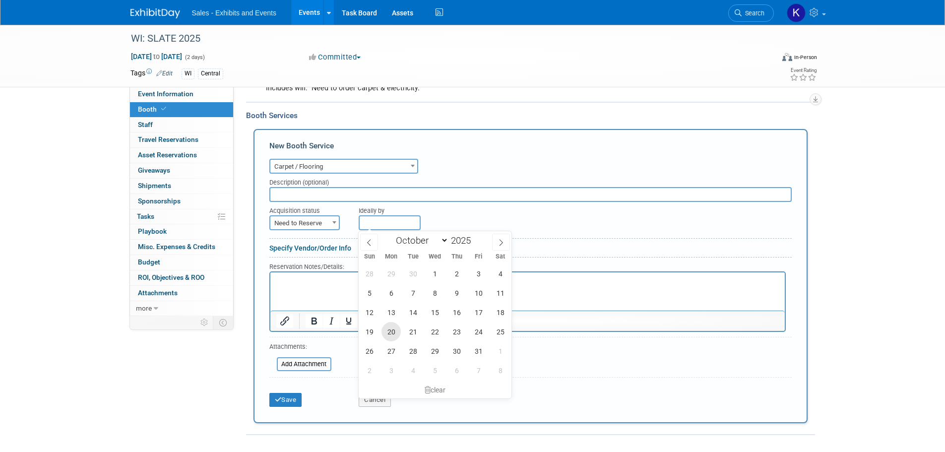
click at [394, 335] on span "20" at bounding box center [390, 331] width 19 height 19
type input "Oct 20, 2025"
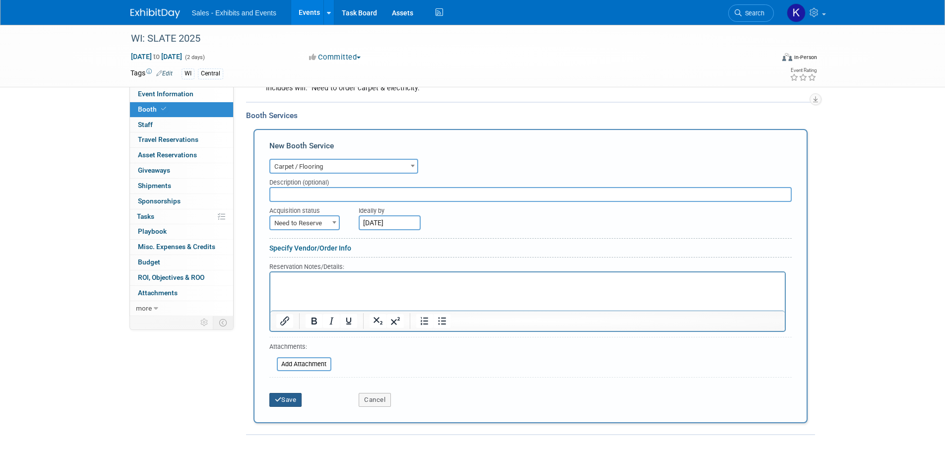
click at [289, 400] on button "Save" at bounding box center [285, 400] width 33 height 14
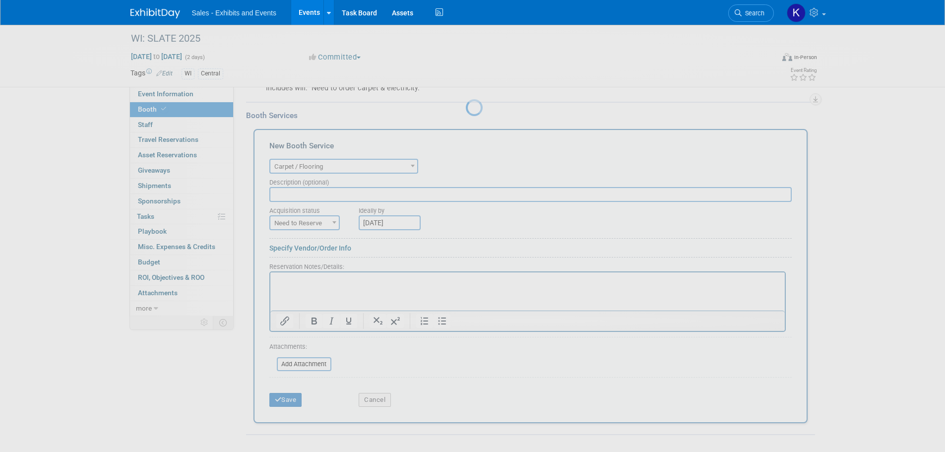
scroll to position [10, 0]
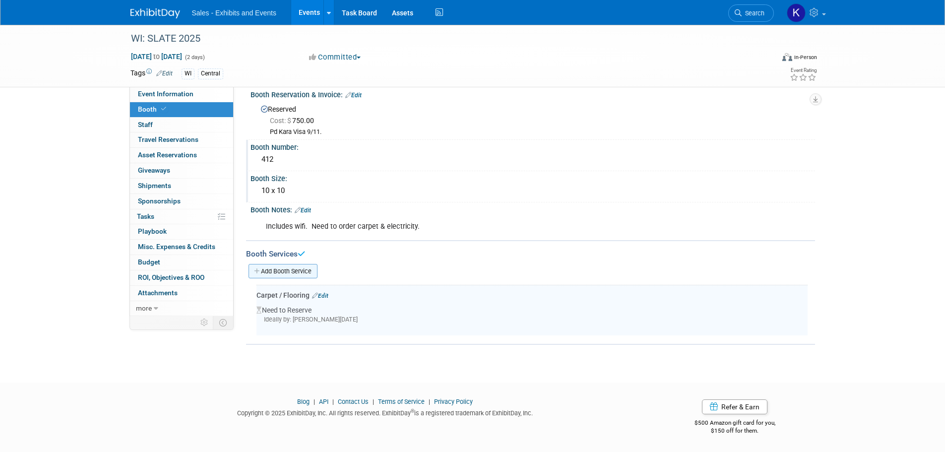
click at [294, 272] on link "Add Booth Service" at bounding box center [282, 271] width 69 height 14
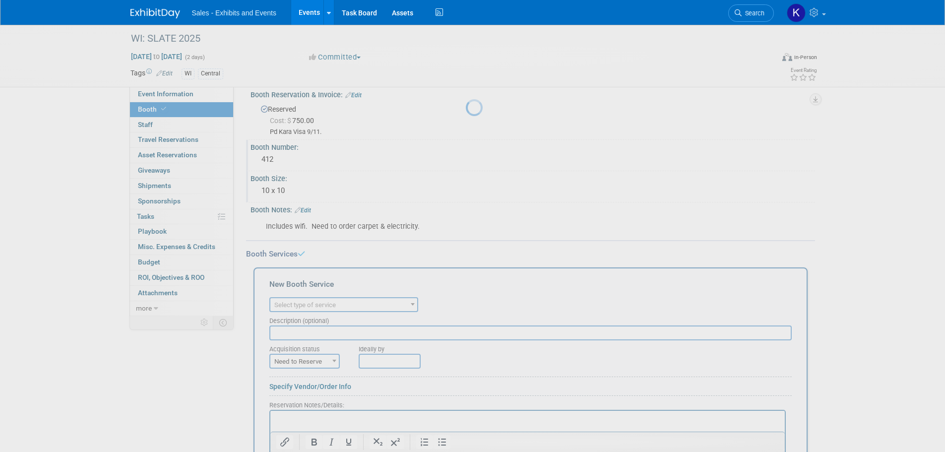
scroll to position [0, 0]
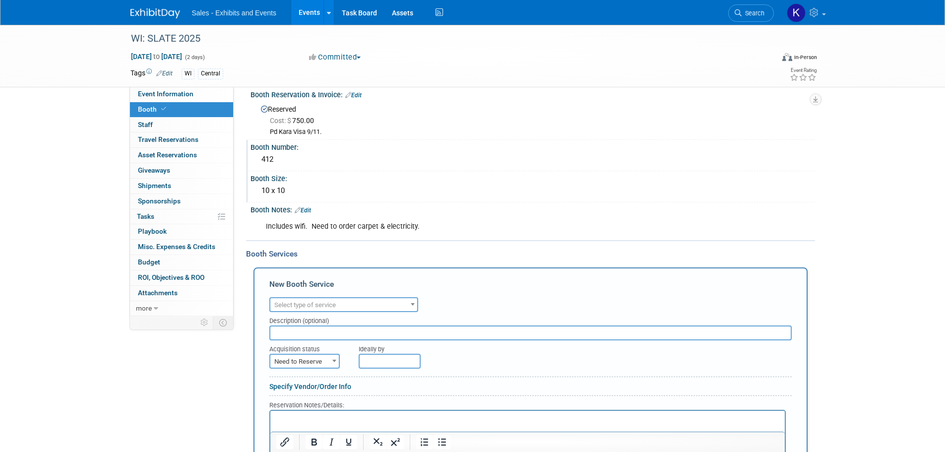
click at [345, 306] on span "Select type of service" at bounding box center [343, 305] width 147 height 14
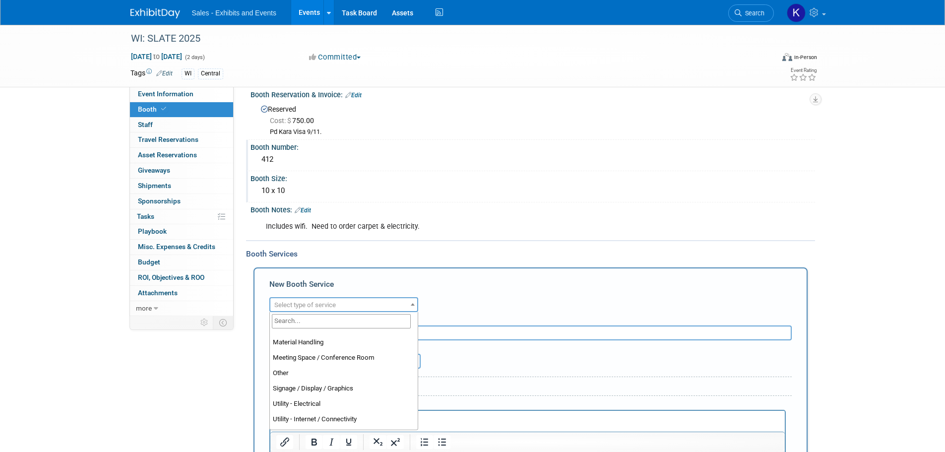
scroll to position [248, 0]
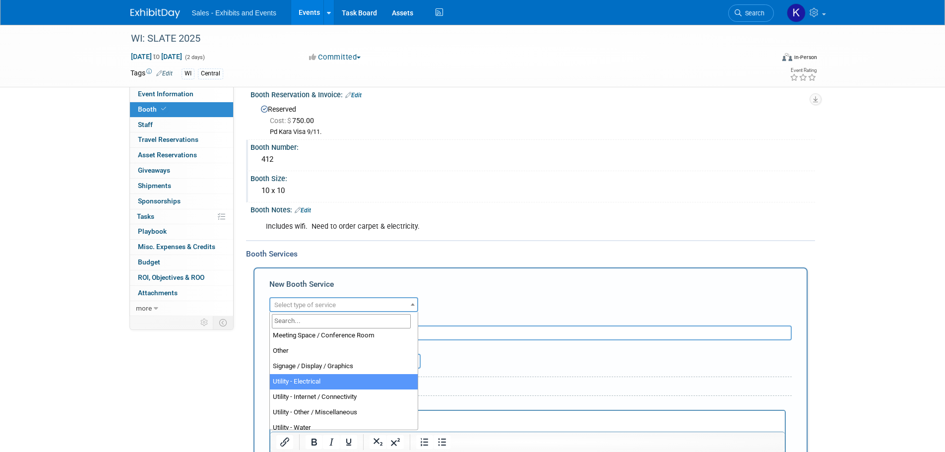
select select "8"
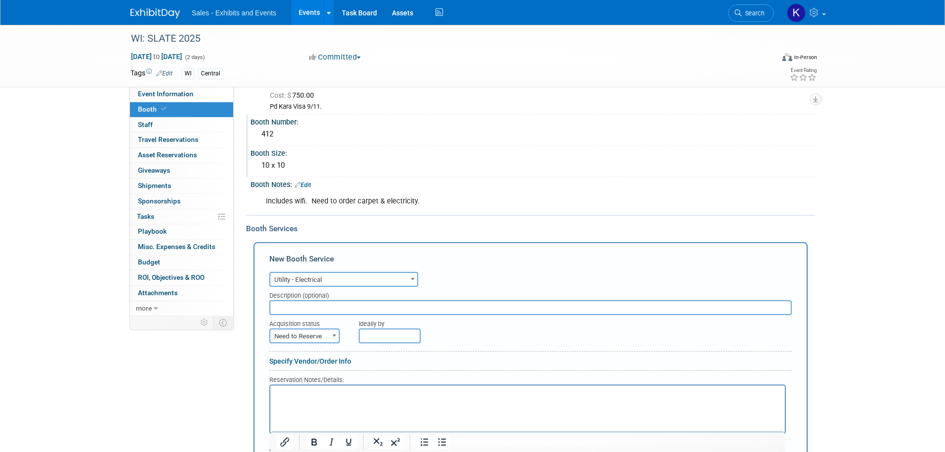
scroll to position [60, 0]
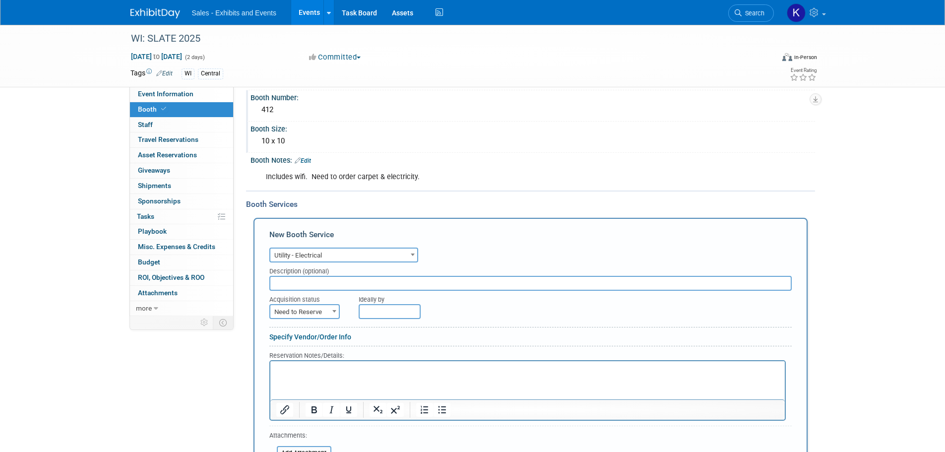
click at [333, 314] on span at bounding box center [334, 310] width 10 height 13
click at [332, 311] on b at bounding box center [334, 311] width 4 height 2
click at [377, 308] on input "text" at bounding box center [390, 311] width 62 height 15
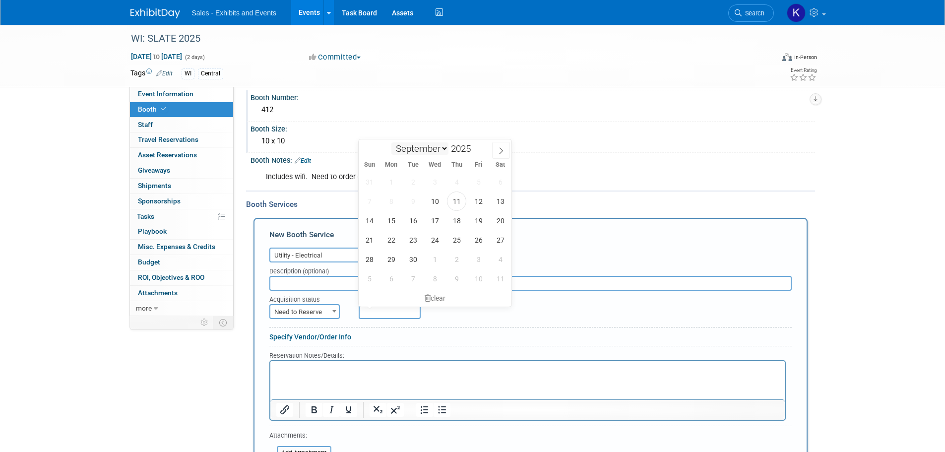
click at [443, 146] on select "September October November December" at bounding box center [419, 148] width 57 height 12
select select "9"
click at [391, 142] on select "September October November December" at bounding box center [419, 148] width 57 height 12
click at [398, 243] on span "20" at bounding box center [390, 239] width 19 height 19
type input "Oct 20, 2025"
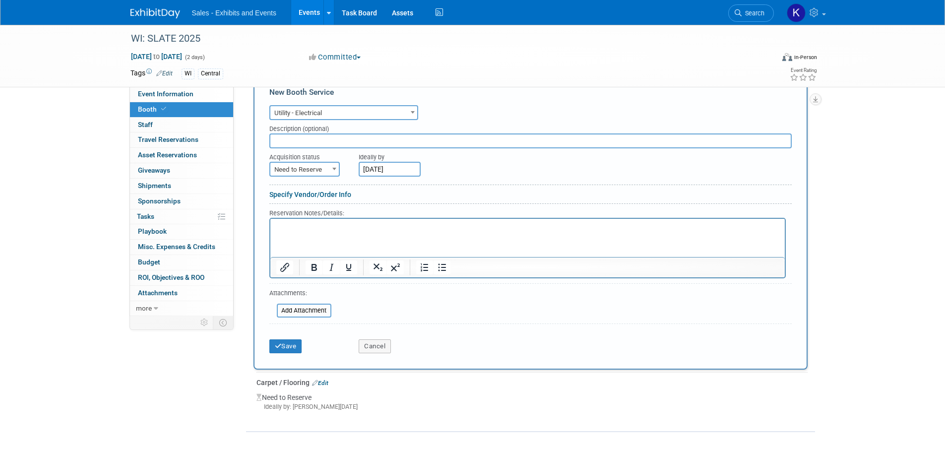
scroll to position [258, 0]
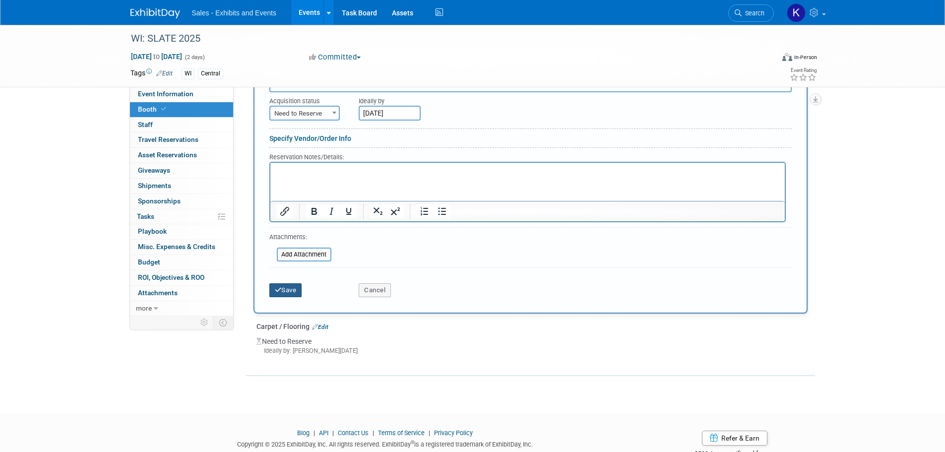
click at [294, 289] on button "Save" at bounding box center [285, 290] width 33 height 14
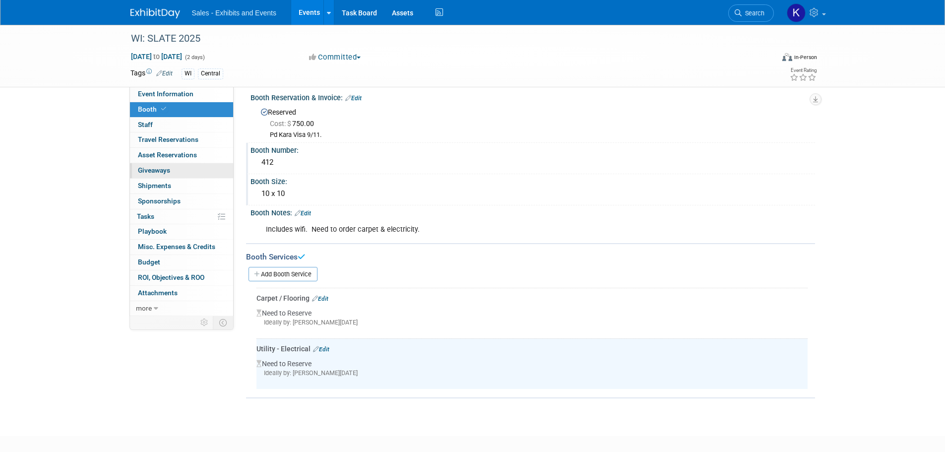
scroll to position [0, 0]
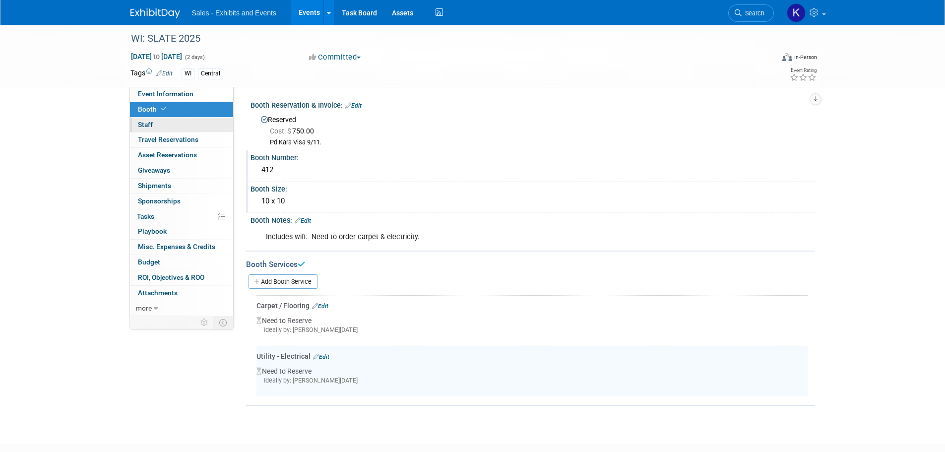
click at [149, 126] on span "Staff 0" at bounding box center [145, 125] width 15 height 8
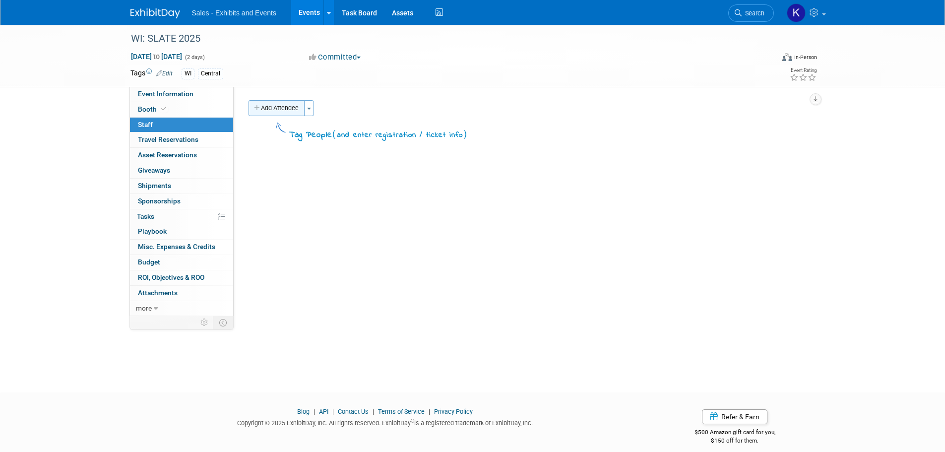
click at [290, 109] on button "Add Attendee" at bounding box center [276, 108] width 56 height 16
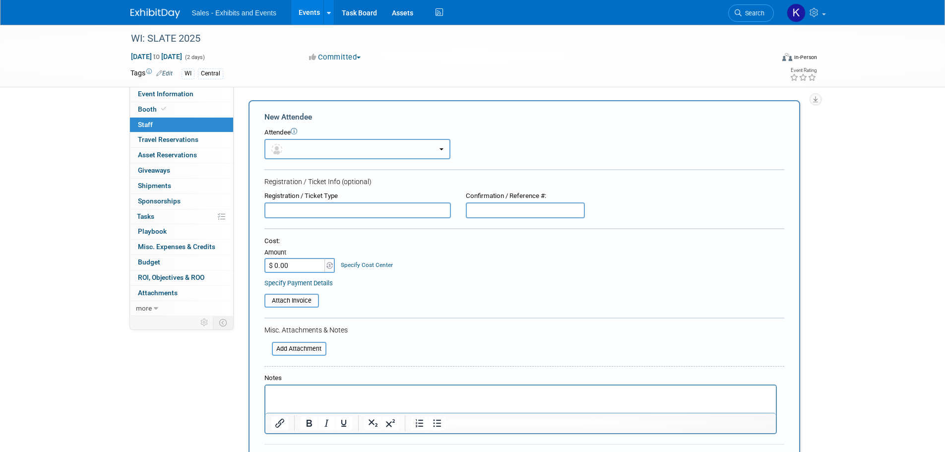
click at [325, 146] on button "button" at bounding box center [357, 149] width 186 height 20
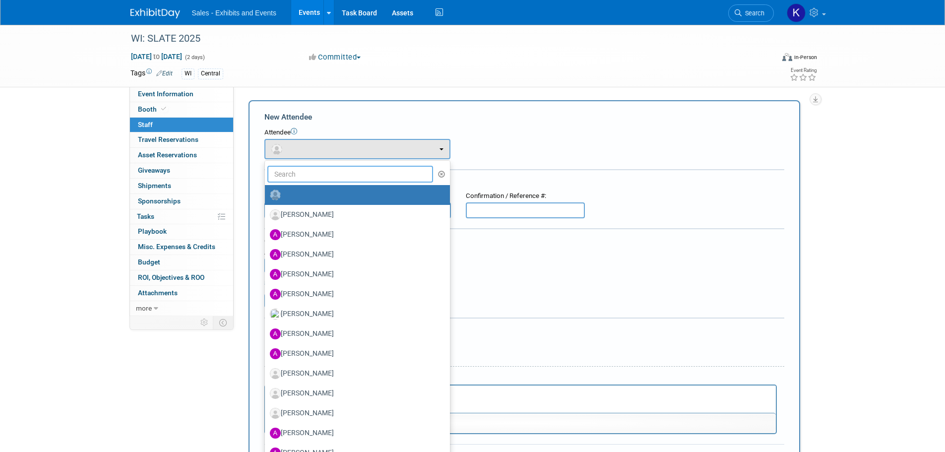
drag, startPoint x: 328, startPoint y: 170, endPoint x: 336, endPoint y: 174, distance: 8.9
click at [328, 171] on input "text" at bounding box center [350, 174] width 166 height 17
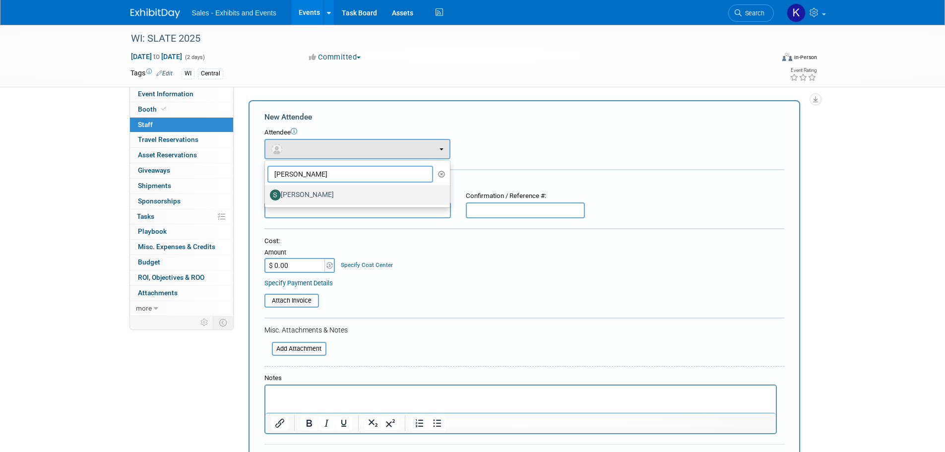
type input "Suzanne"
click at [319, 198] on label "[PERSON_NAME]" at bounding box center [355, 195] width 170 height 16
click at [266, 197] on input "[PERSON_NAME]" at bounding box center [263, 193] width 6 height 6
select select "cd4ffe91-6603-4cf1-b49b-60397575534b"
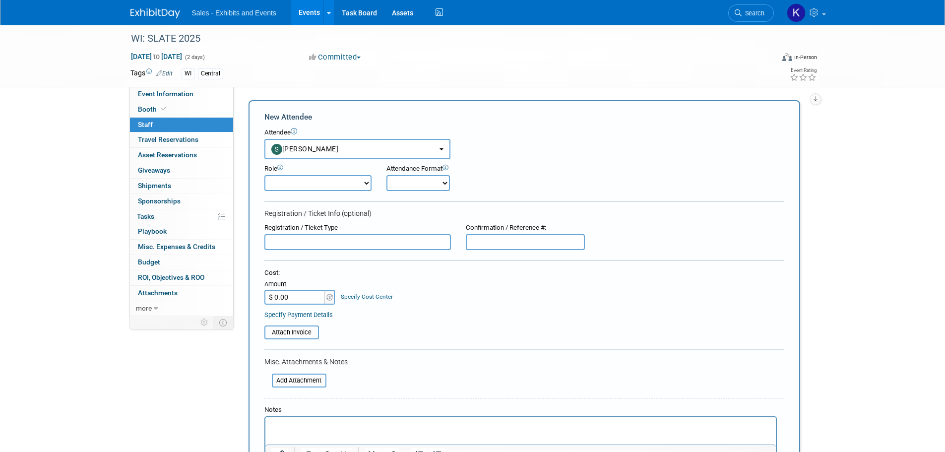
click at [360, 184] on select "Author Demonstrator Host Planner Presenter Product Rep Sales Representative" at bounding box center [317, 183] width 107 height 16
select select "4"
click at [264, 175] on select "Author Demonstrator Host Planner Presenter Product Rep Sales Representative" at bounding box center [317, 183] width 107 height 16
click at [413, 184] on select "Onsite Remote" at bounding box center [417, 183] width 63 height 16
select select "1"
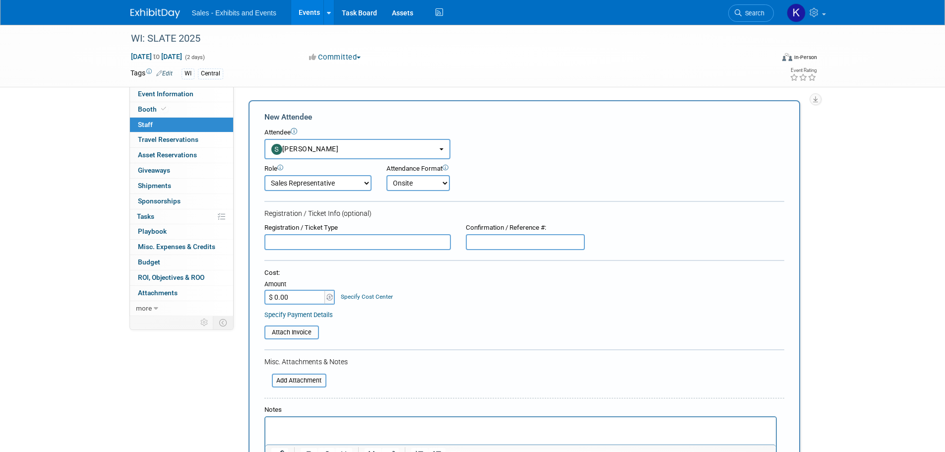
click at [386, 175] on select "Onsite Remote" at bounding box center [417, 183] width 63 height 16
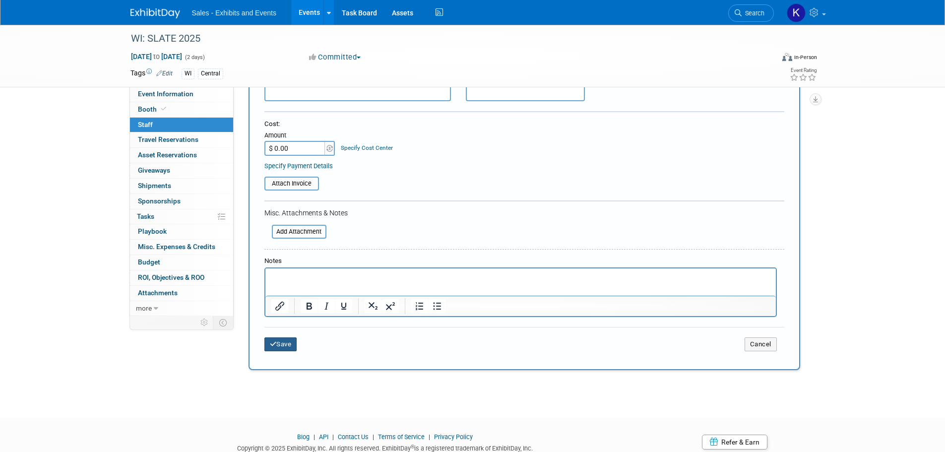
click at [293, 346] on button "Save" at bounding box center [280, 344] width 33 height 14
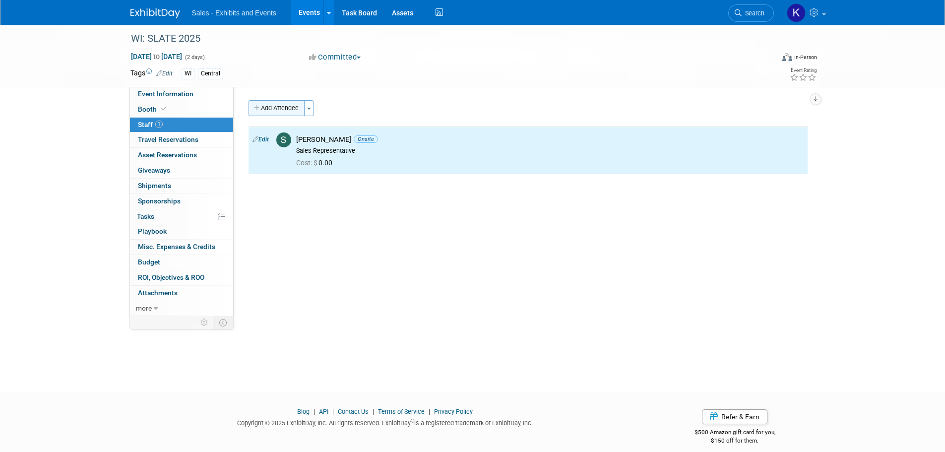
click at [279, 106] on button "Add Attendee" at bounding box center [276, 108] width 56 height 16
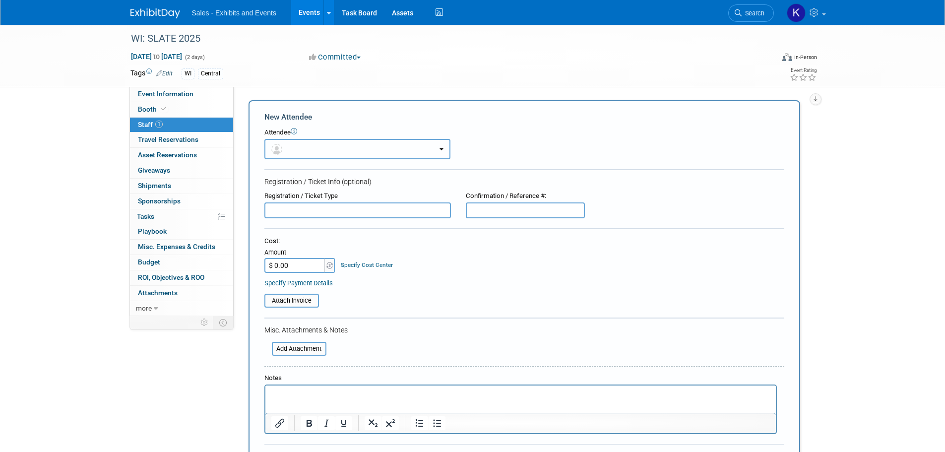
click at [352, 155] on button "button" at bounding box center [357, 149] width 186 height 20
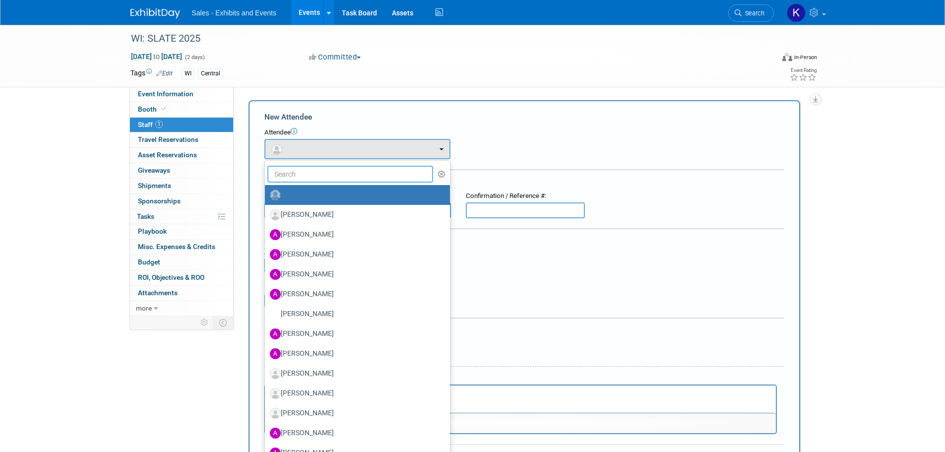
click at [350, 175] on input "text" at bounding box center [350, 174] width 166 height 17
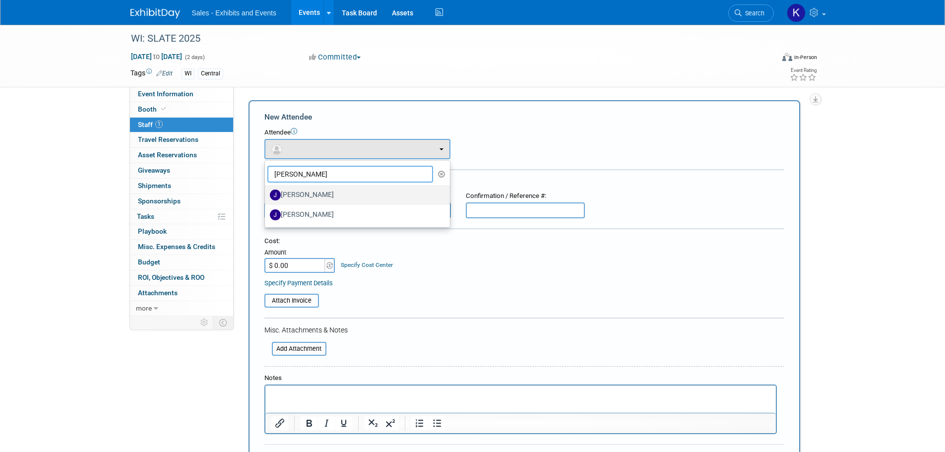
type input "JOel"
click at [318, 198] on label "[PERSON_NAME]" at bounding box center [355, 195] width 170 height 16
click at [266, 197] on input "[PERSON_NAME]" at bounding box center [263, 193] width 6 height 6
select select "0f603a5f-875f-401a-af27-3269a6a3ebba"
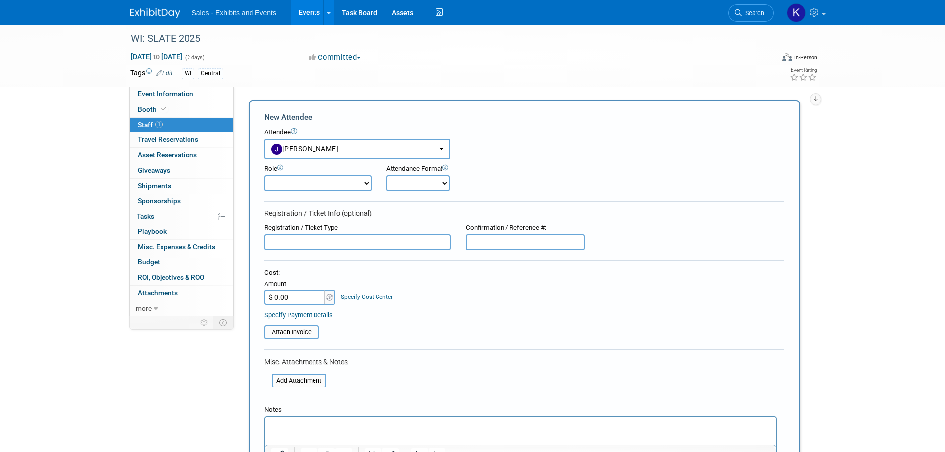
click at [337, 178] on select "Author Demonstrator Host Planner Presenter Product Rep Sales Representative" at bounding box center [317, 183] width 107 height 16
select select "4"
click at [264, 175] on select "Author Demonstrator Host Planner Presenter Product Rep Sales Representative" at bounding box center [317, 183] width 107 height 16
click at [410, 182] on select "Onsite Remote" at bounding box center [417, 183] width 63 height 16
select select "1"
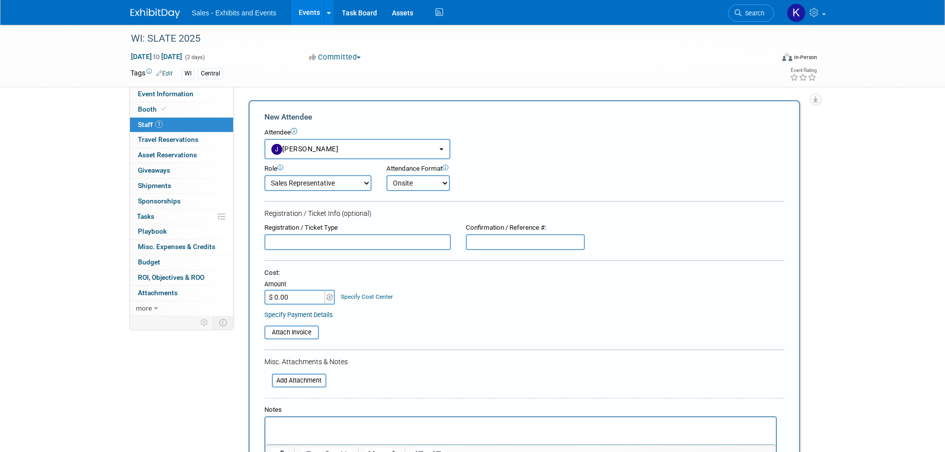
click at [386, 175] on select "Onsite Remote" at bounding box center [417, 183] width 63 height 16
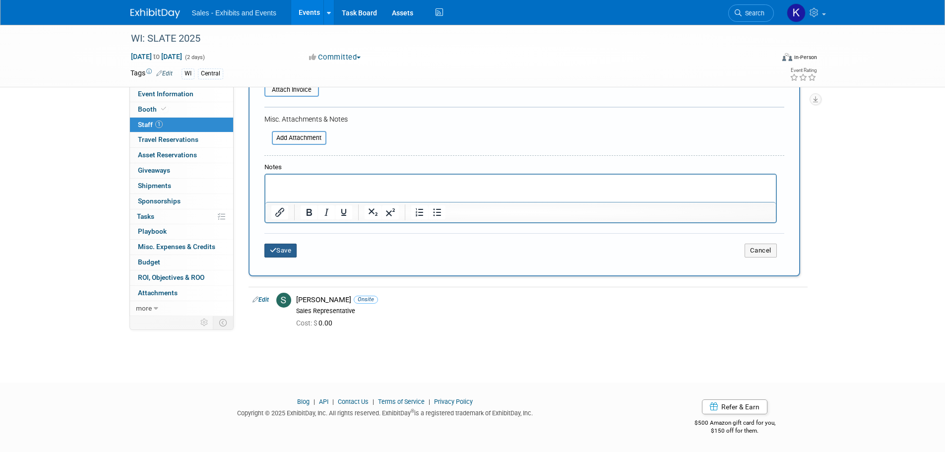
click at [290, 251] on button "Save" at bounding box center [280, 250] width 33 height 14
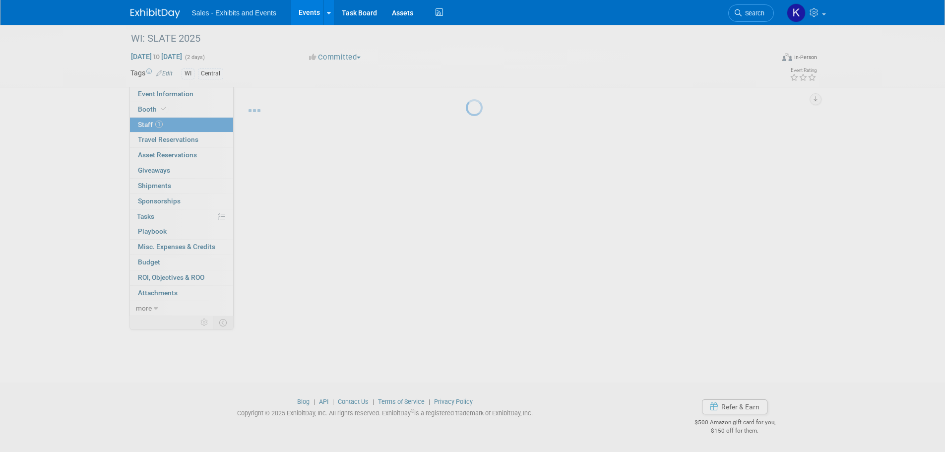
scroll to position [10, 0]
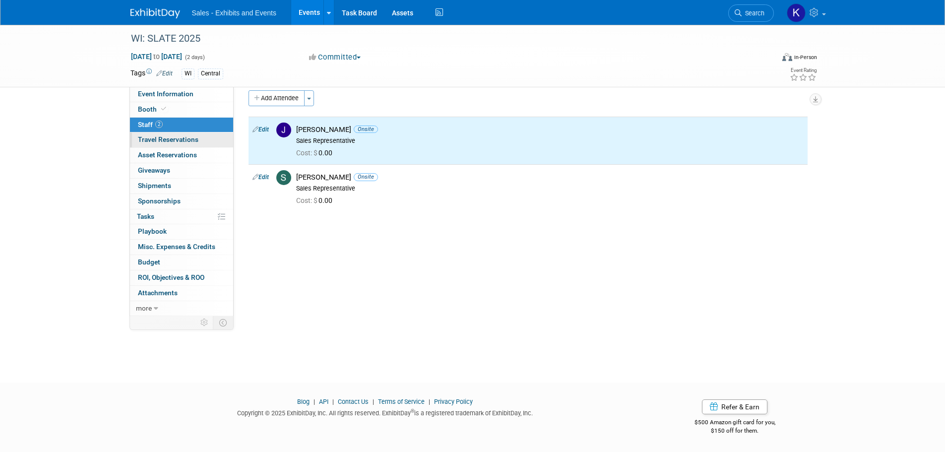
click at [168, 141] on span "Travel Reservations 0" at bounding box center [168, 139] width 60 height 8
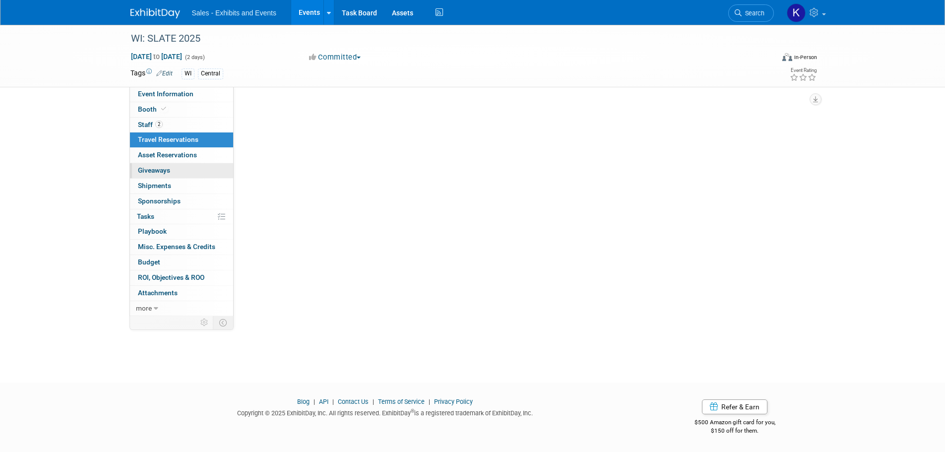
scroll to position [0, 0]
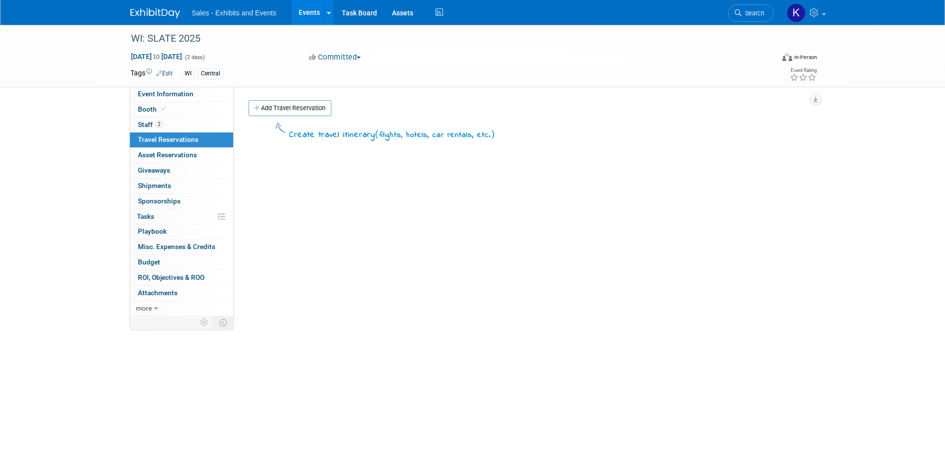
click at [159, 13] on img at bounding box center [155, 13] width 50 height 10
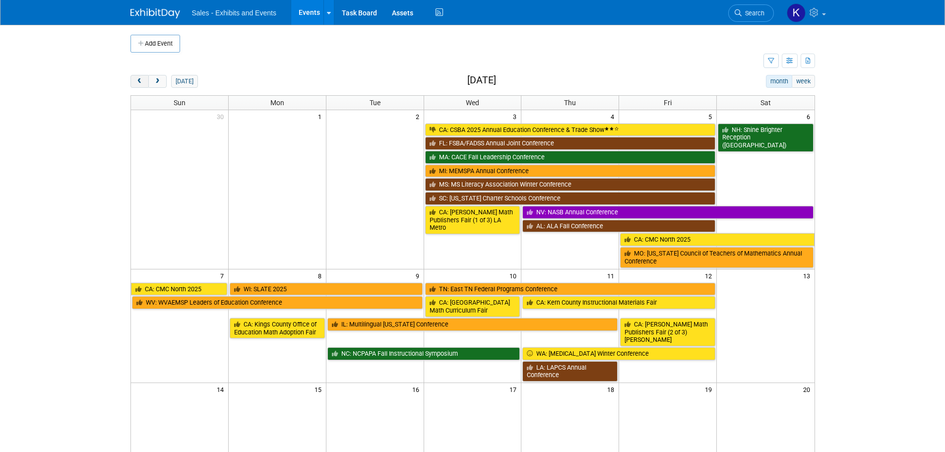
drag, startPoint x: 138, startPoint y: 79, endPoint x: 157, endPoint y: 86, distance: 19.8
click at [139, 78] on span "prev" at bounding box center [139, 81] width 7 height 6
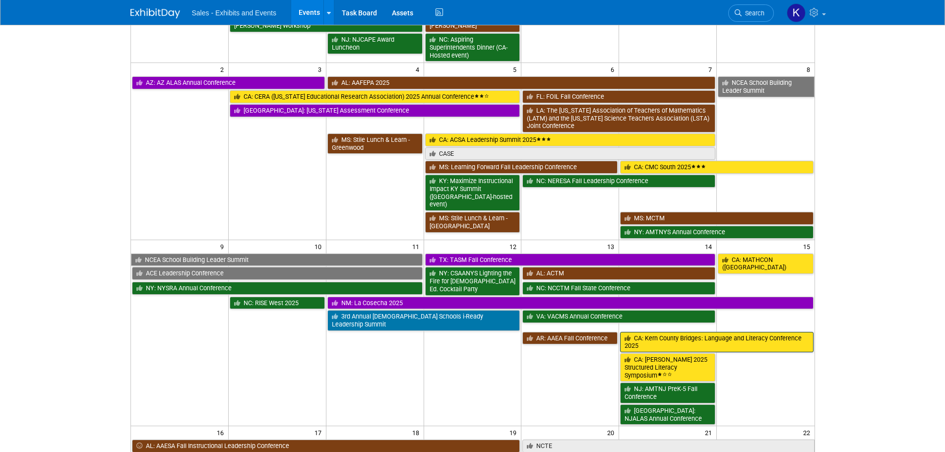
scroll to position [198, 0]
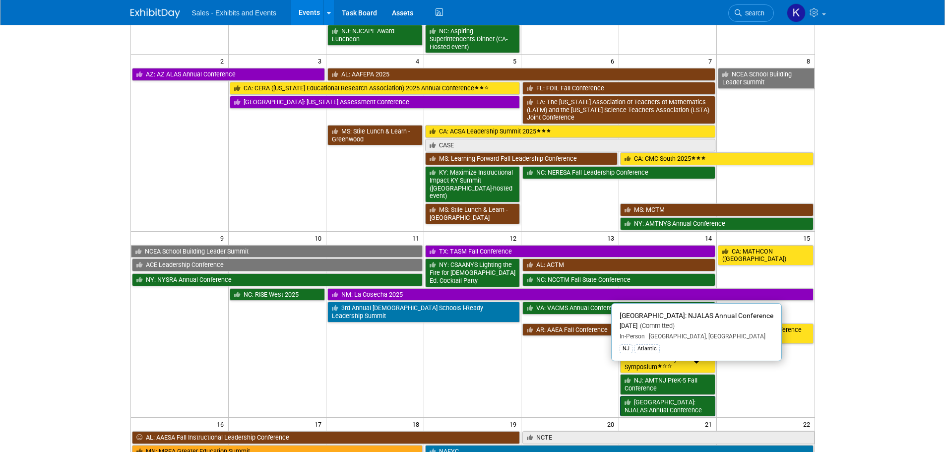
click at [680, 396] on link "[GEOGRAPHIC_DATA]: NJALAS Annual Conference" at bounding box center [667, 406] width 95 height 20
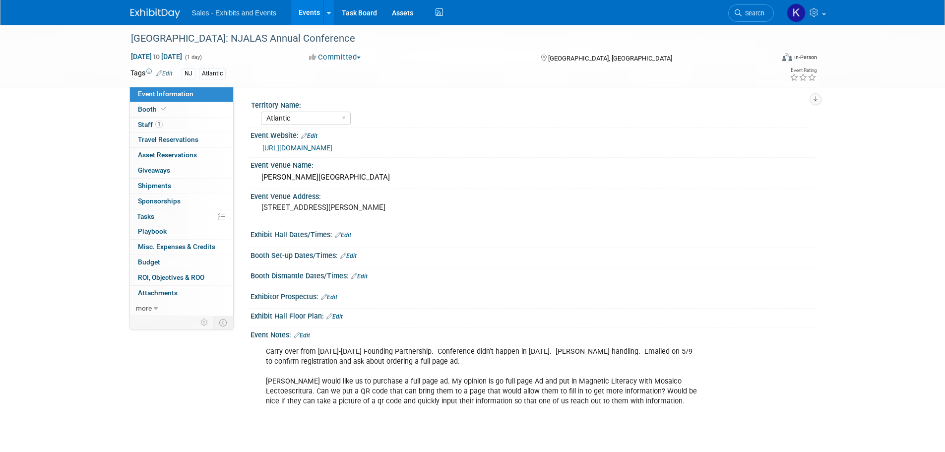
select select "Atlantic"
click at [309, 333] on link "Edit" at bounding box center [302, 335] width 16 height 7
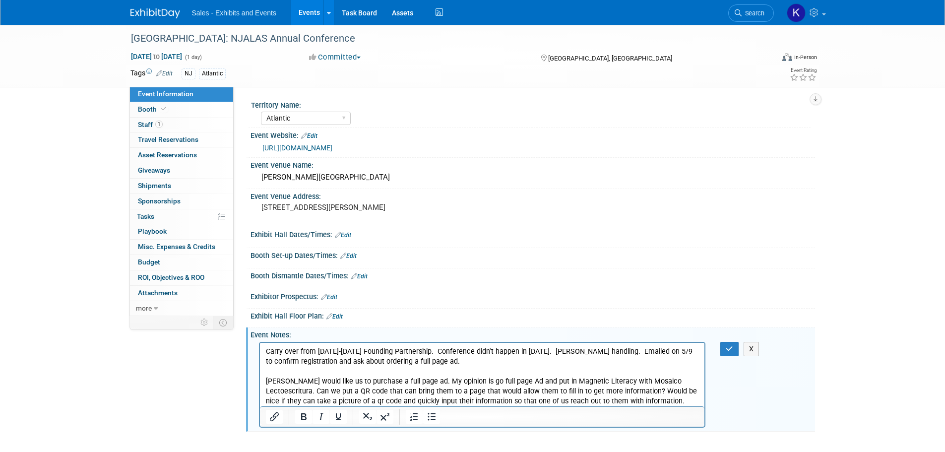
click at [454, 361] on p "Carry over from 2024-2025 Founding Partnership. Conference didn't happen in 202…" at bounding box center [481, 376] width 433 height 60
click at [730, 350] on icon "button" at bounding box center [728, 348] width 7 height 7
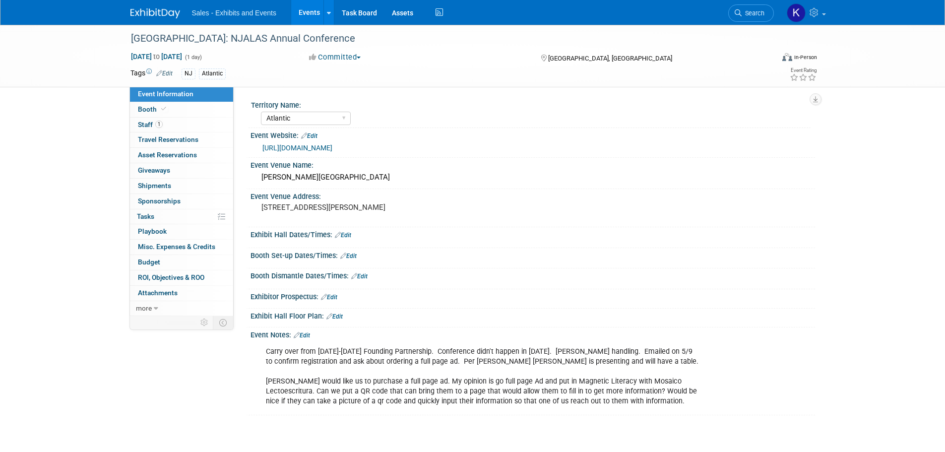
click at [162, 12] on img at bounding box center [155, 13] width 50 height 10
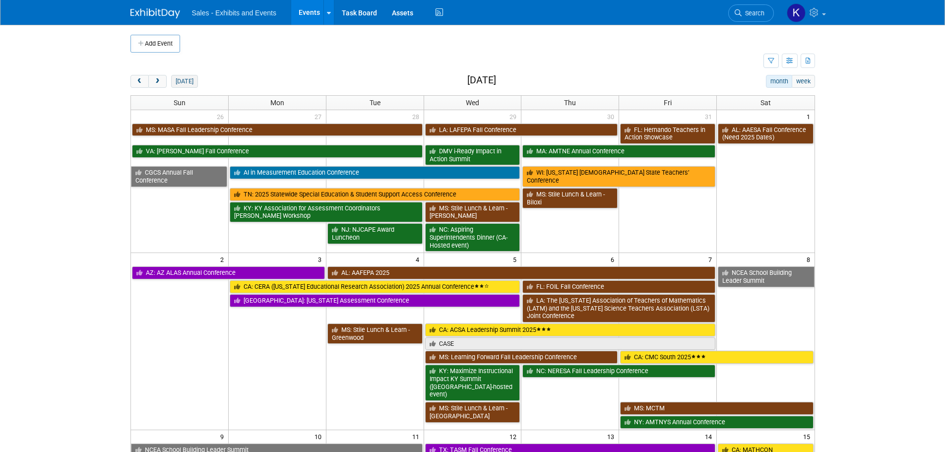
click at [191, 79] on button "today" at bounding box center [184, 81] width 26 height 13
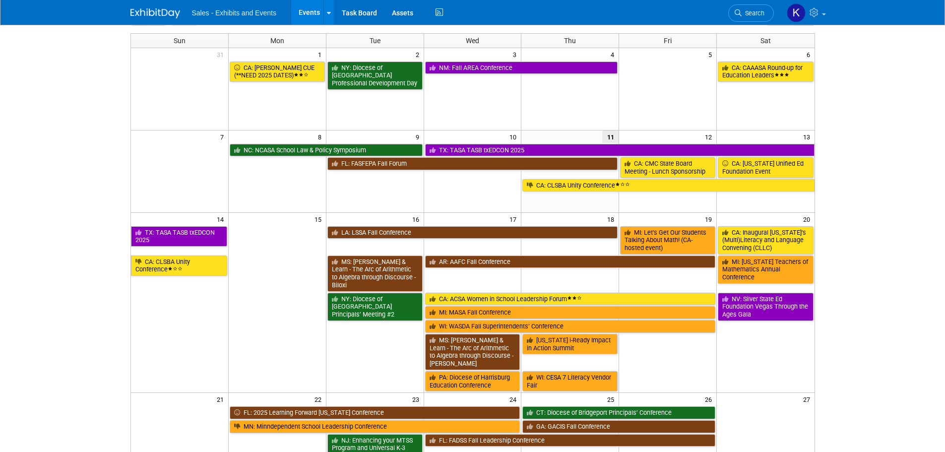
scroll to position [99, 0]
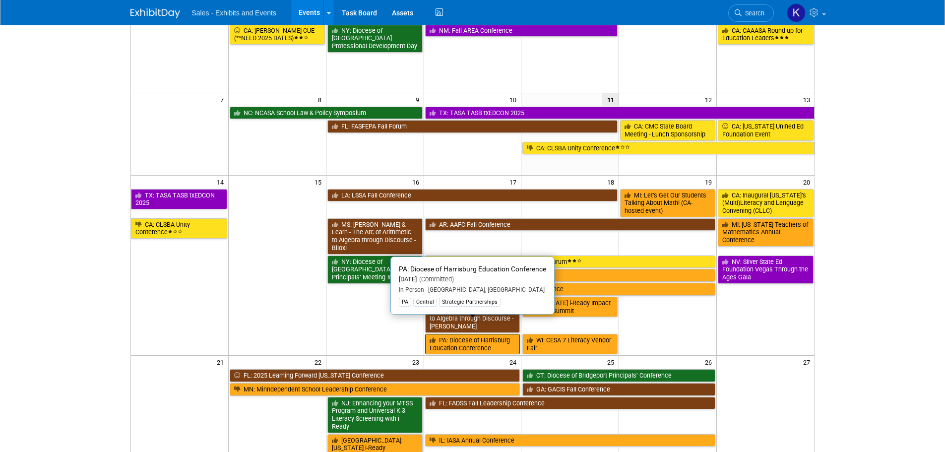
click at [484, 334] on link "PA: Diocese of Harrisburg Education Conference" at bounding box center [472, 344] width 95 height 20
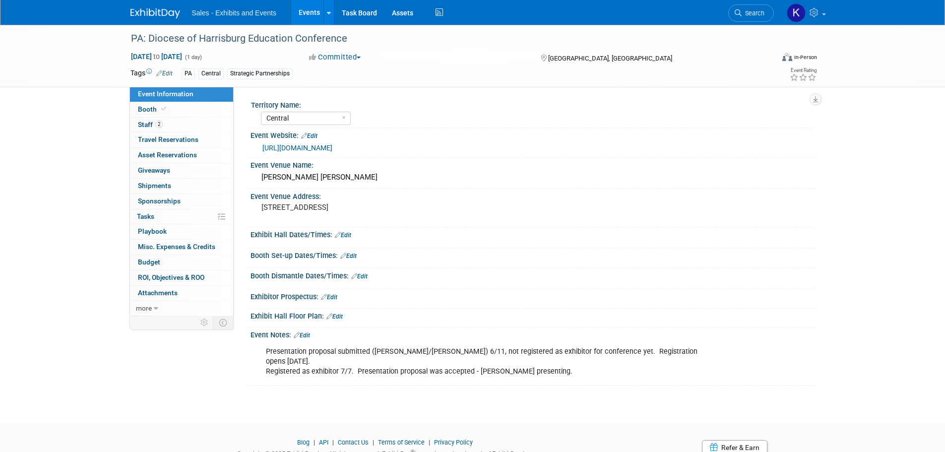
select select "Central"
click at [148, 123] on span "Staff 2" at bounding box center [150, 125] width 25 height 8
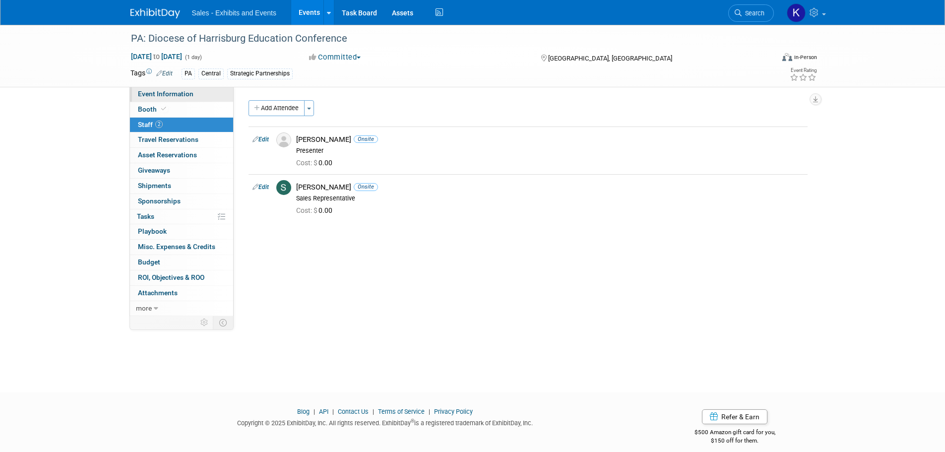
click at [170, 99] on link "Event Information" at bounding box center [181, 94] width 103 height 15
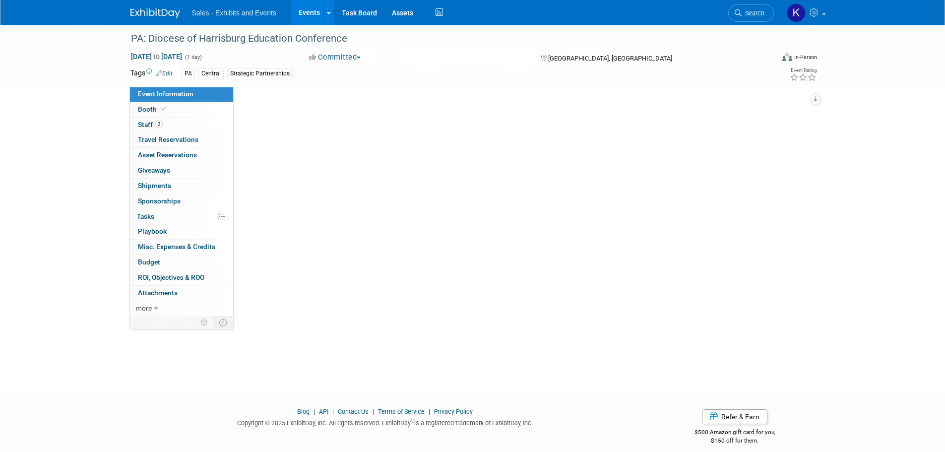
select select "Central"
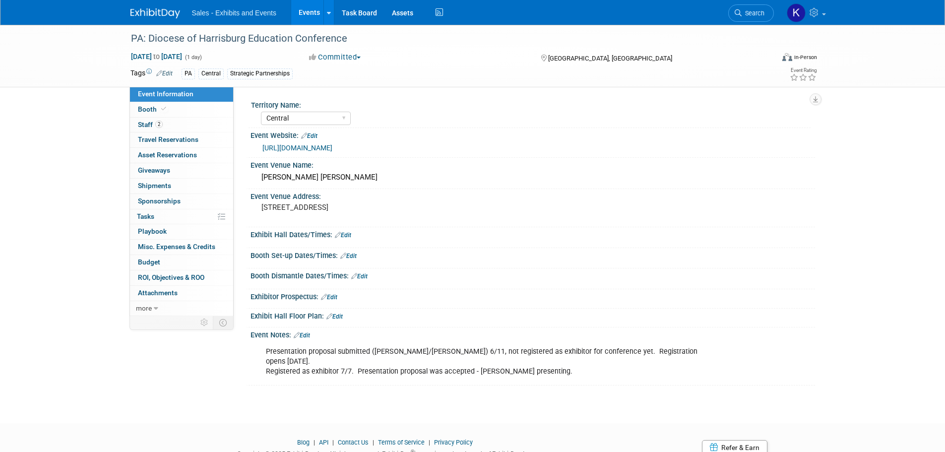
click at [348, 255] on link "Edit" at bounding box center [348, 255] width 16 height 7
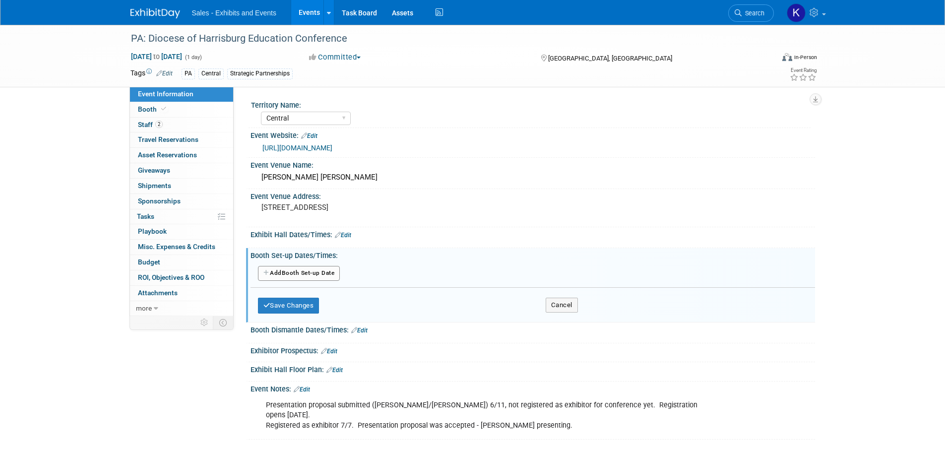
click at [330, 275] on button "Add Another Booth Set-up Date" at bounding box center [299, 273] width 82 height 15
select select "8"
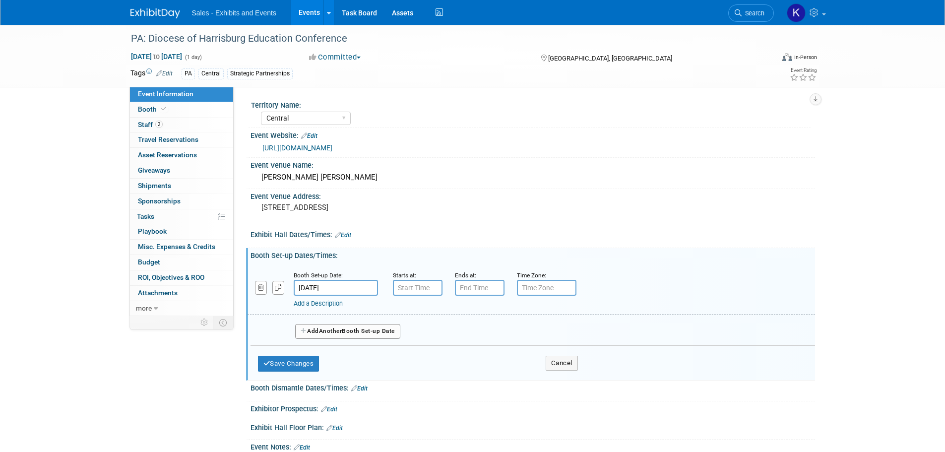
click at [354, 288] on input "[DATE]" at bounding box center [336, 288] width 84 height 16
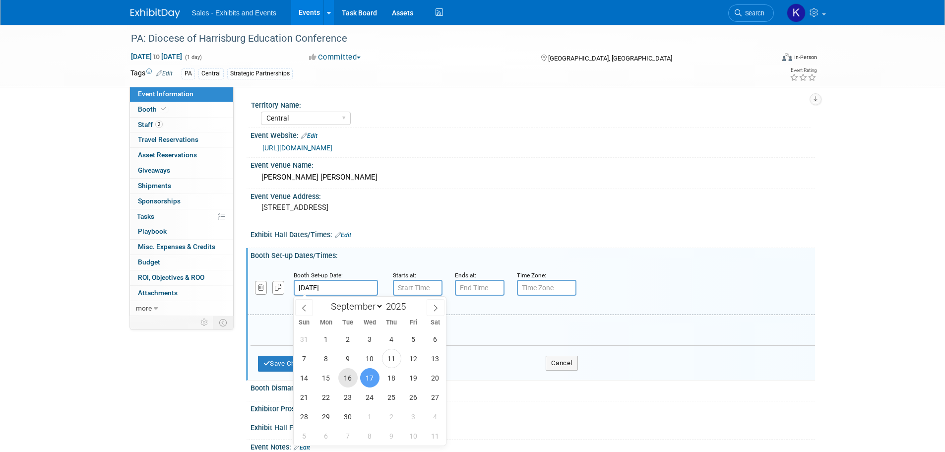
click at [346, 376] on span "16" at bounding box center [347, 377] width 19 height 19
type input "[DATE]"
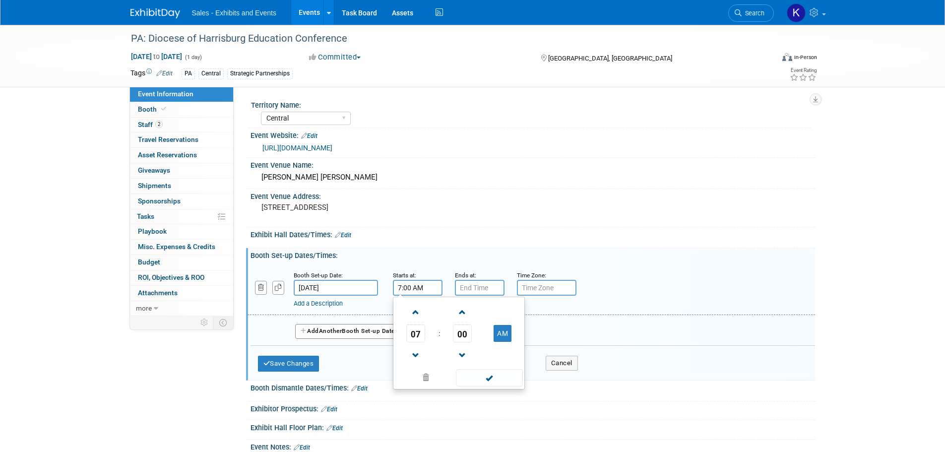
click at [418, 286] on input "7:00 AM" at bounding box center [418, 288] width 50 height 16
click at [416, 355] on span at bounding box center [415, 355] width 17 height 17
click at [417, 355] on span at bounding box center [415, 355] width 17 height 17
click at [505, 335] on button "AM" at bounding box center [502, 333] width 18 height 17
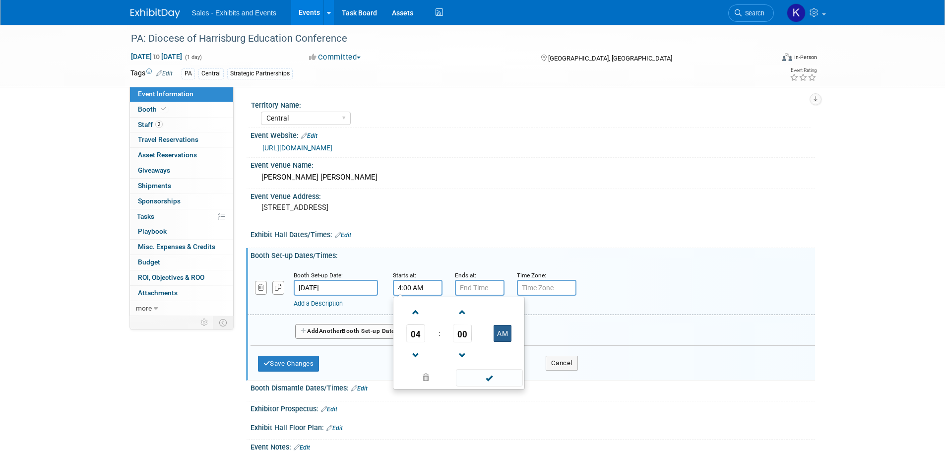
type input "4:00 PM"
click at [498, 381] on span at bounding box center [489, 377] width 67 height 17
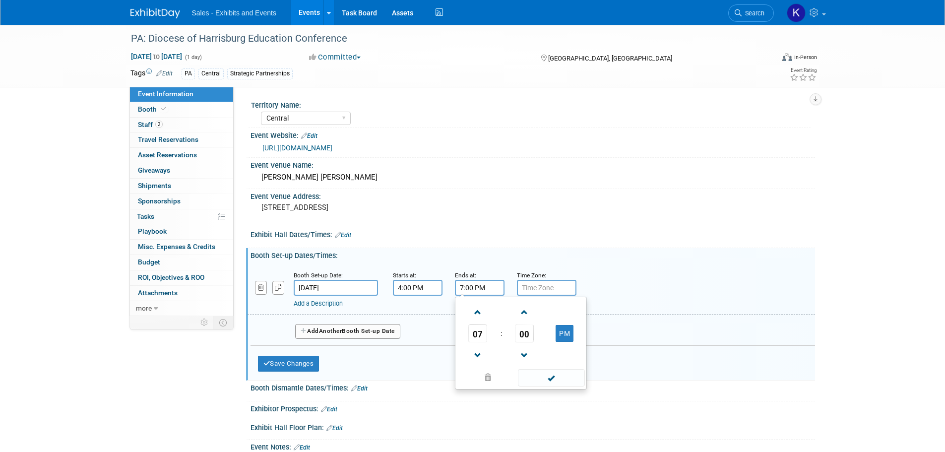
click at [474, 283] on input "7:00 PM" at bounding box center [480, 288] width 50 height 16
click at [480, 313] on span at bounding box center [477, 311] width 17 height 17
click at [481, 353] on span at bounding box center [477, 355] width 17 height 17
drag, startPoint x: 481, startPoint y: 353, endPoint x: 501, endPoint y: 357, distance: 20.7
click at [481, 353] on span at bounding box center [477, 355] width 17 height 17
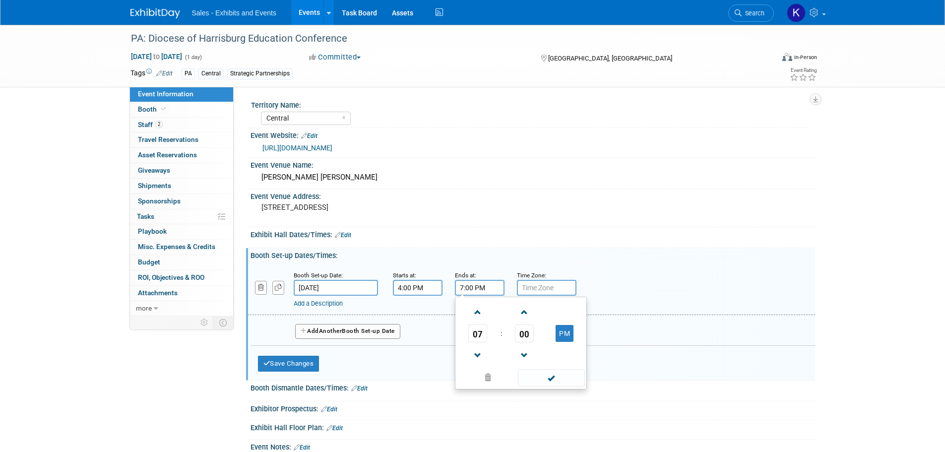
type input "6:00 PM"
click at [548, 374] on span at bounding box center [551, 377] width 67 height 17
click at [337, 328] on span "Another" at bounding box center [330, 330] width 23 height 7
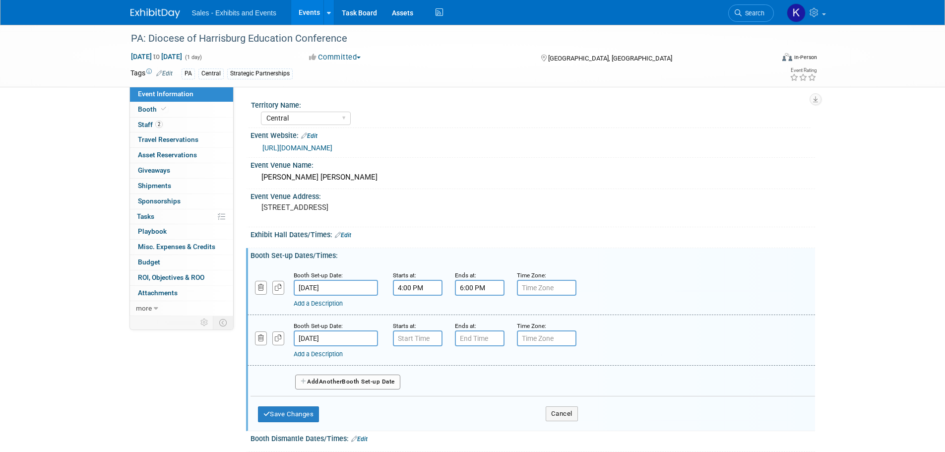
type input "7:00 AM"
click at [419, 334] on input "7:00 AM" at bounding box center [418, 338] width 50 height 16
click at [461, 342] on input "7:00 PM" at bounding box center [480, 338] width 50 height 16
click at [525, 384] on span "00" at bounding box center [524, 384] width 19 height 18
click at [498, 416] on td "45" at bounding box center [505, 416] width 32 height 27
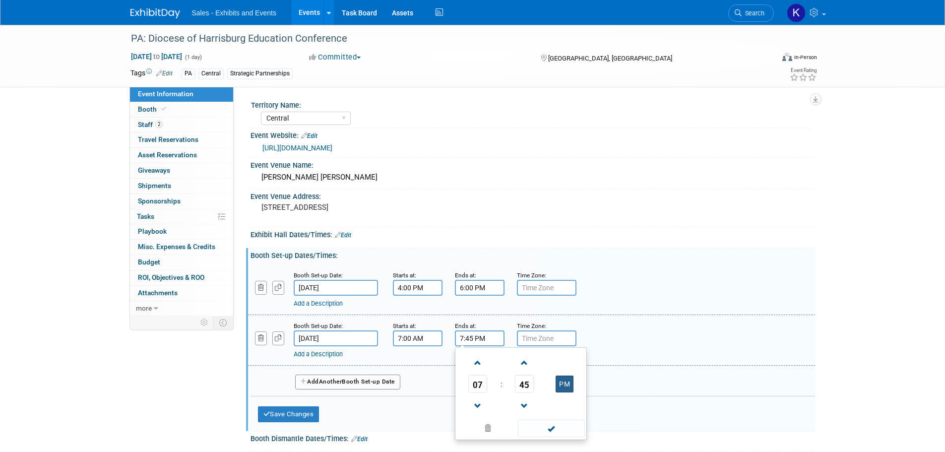
click at [562, 379] on button "PM" at bounding box center [564, 383] width 18 height 17
type input "7:45 AM"
click at [564, 431] on span at bounding box center [551, 428] width 67 height 17
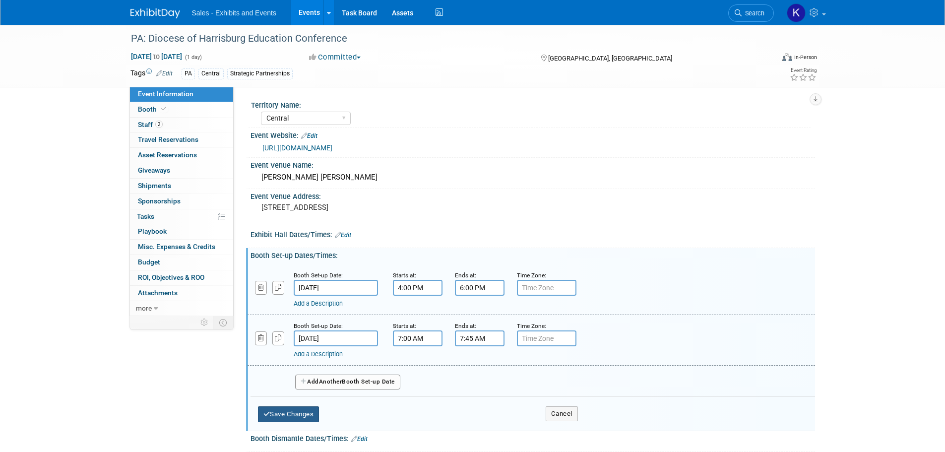
drag, startPoint x: 308, startPoint y: 413, endPoint x: 314, endPoint y: 415, distance: 6.4
click at [308, 413] on button "Save Changes" at bounding box center [288, 414] width 61 height 16
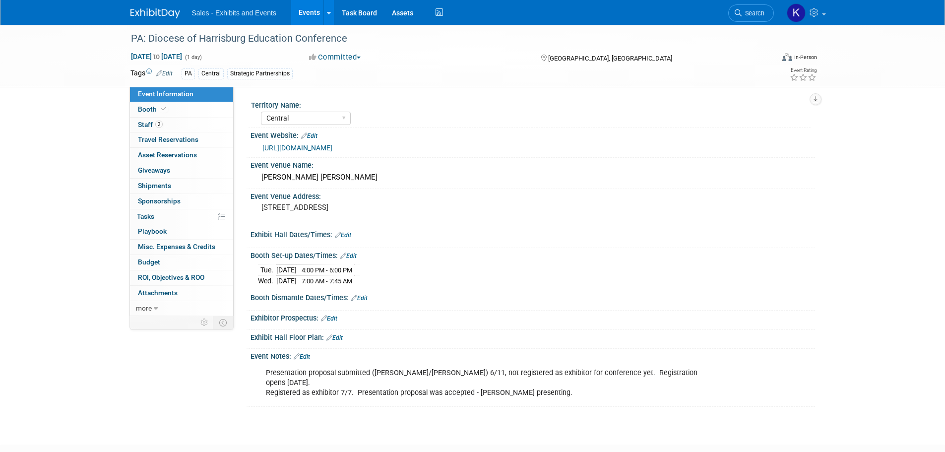
click at [361, 296] on link "Edit" at bounding box center [359, 298] width 16 height 7
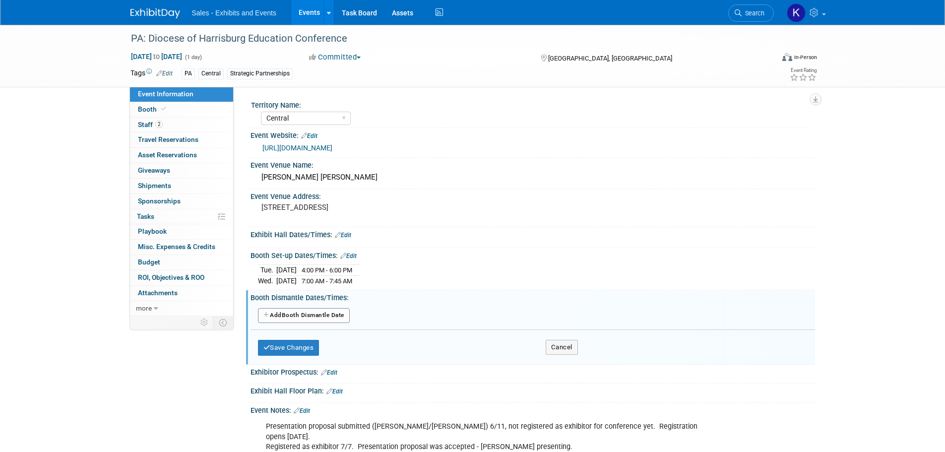
click at [347, 235] on link "Edit" at bounding box center [343, 235] width 16 height 7
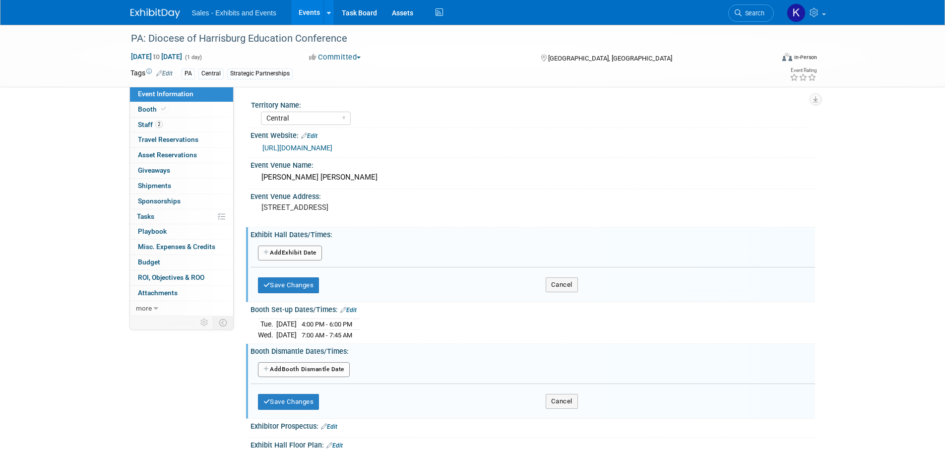
click at [311, 252] on button "Add Another Exhibit Date" at bounding box center [290, 252] width 64 height 15
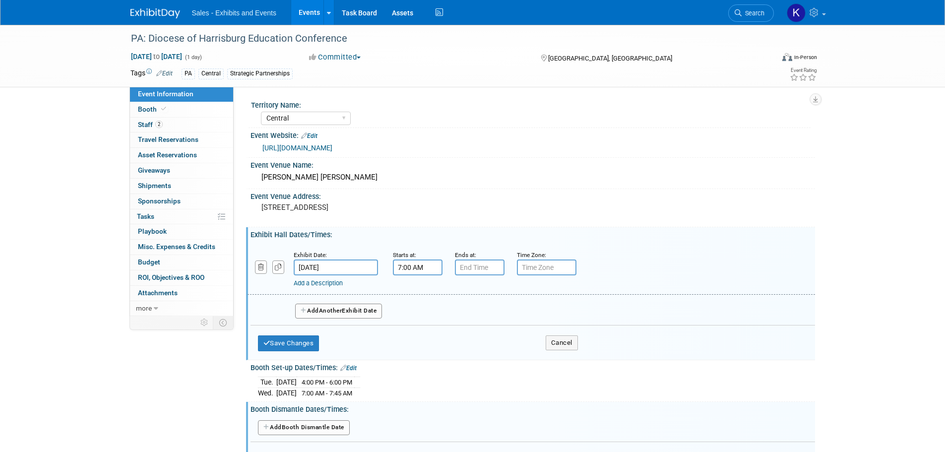
drag, startPoint x: 401, startPoint y: 266, endPoint x: 432, endPoint y: 270, distance: 31.5
click at [401, 266] on input "7:00 AM" at bounding box center [418, 267] width 50 height 16
click at [460, 315] on span "00" at bounding box center [462, 313] width 19 height 18
drag, startPoint x: 477, startPoint y: 316, endPoint x: 481, endPoint y: 329, distance: 13.5
click at [477, 317] on td "30" at bounding box center [475, 318] width 32 height 27
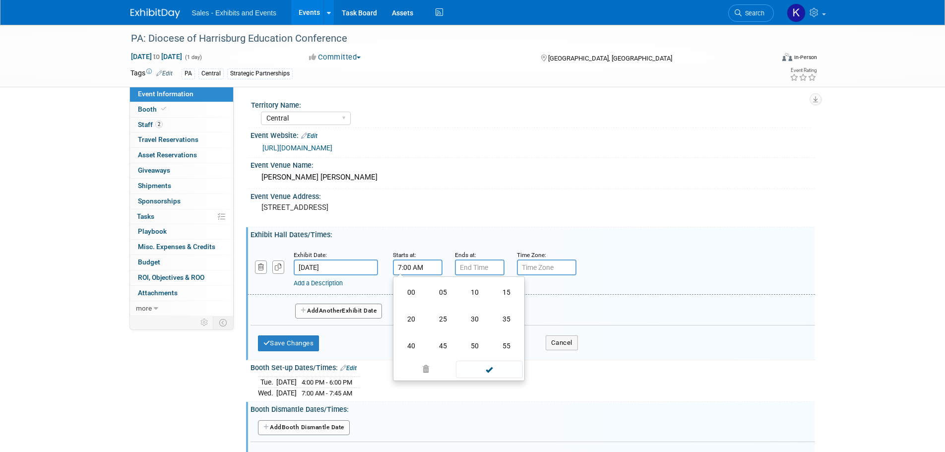
type input "7:30 AM"
click at [475, 272] on input "7:00 PM" at bounding box center [480, 267] width 50 height 16
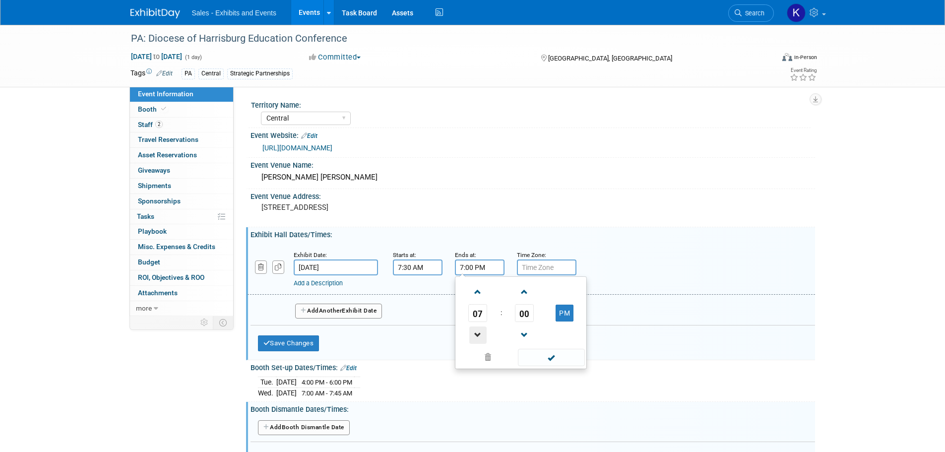
click at [473, 335] on span at bounding box center [477, 334] width 17 height 17
click at [474, 334] on span at bounding box center [477, 334] width 17 height 17
click at [474, 336] on span at bounding box center [477, 334] width 17 height 17
type input "3:00 PM"
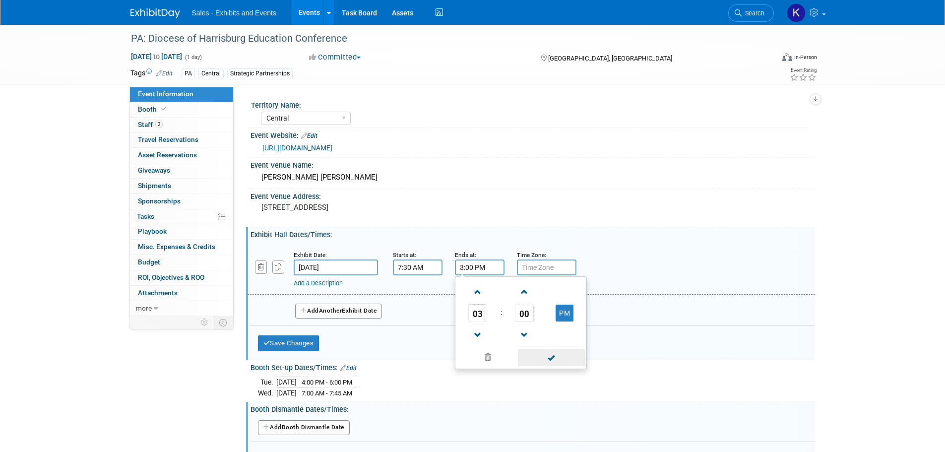
drag, startPoint x: 552, startPoint y: 361, endPoint x: 530, endPoint y: 360, distance: 22.8
click at [552, 362] on span at bounding box center [551, 357] width 67 height 17
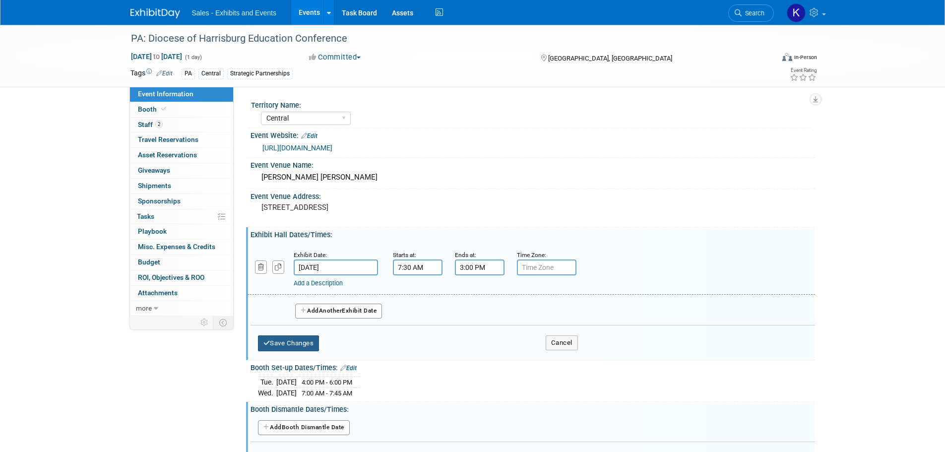
click at [299, 341] on button "Save Changes" at bounding box center [288, 343] width 61 height 16
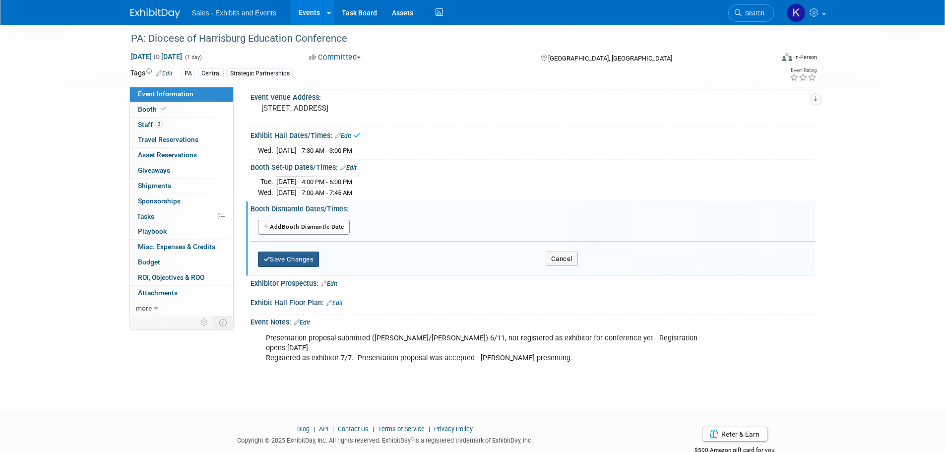
click at [293, 259] on button "Save Changes" at bounding box center [288, 259] width 61 height 16
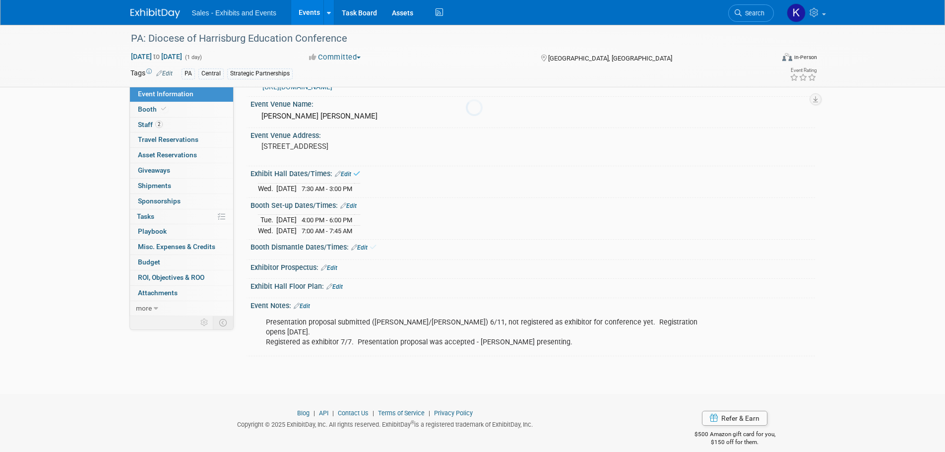
scroll to position [61, 0]
click at [363, 244] on link "Edit" at bounding box center [359, 246] width 16 height 7
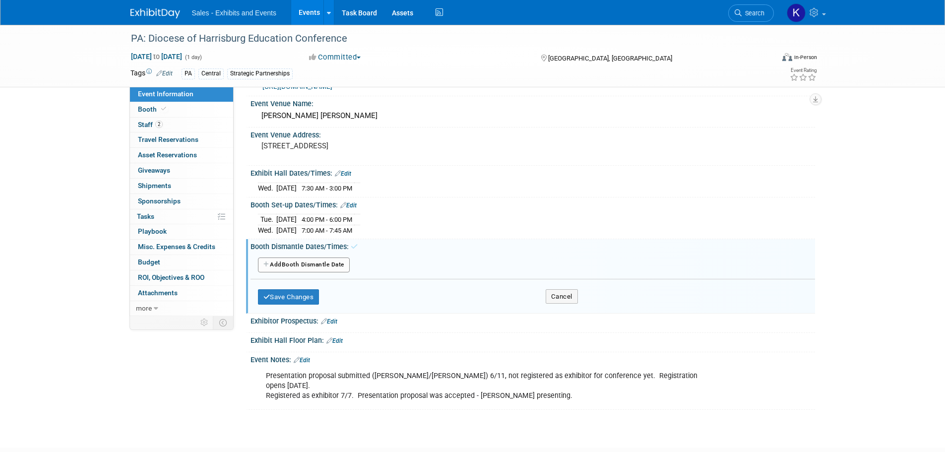
click at [345, 264] on button "Add Another Booth Dismantle Date" at bounding box center [304, 264] width 92 height 15
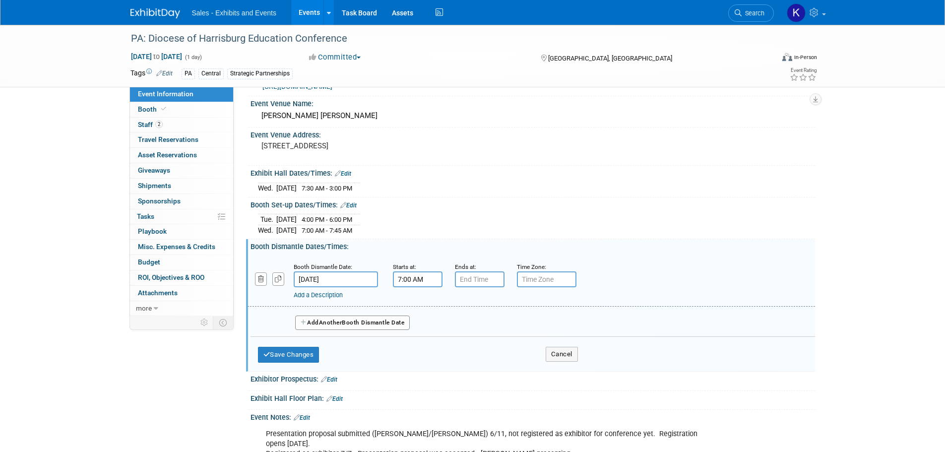
click at [403, 276] on input "7:00 AM" at bounding box center [418, 279] width 50 height 16
drag, startPoint x: 419, startPoint y: 330, endPoint x: 417, endPoint y: 337, distance: 6.7
click at [417, 337] on table "07 : 00 AM" at bounding box center [458, 325] width 127 height 68
click at [417, 343] on span at bounding box center [415, 346] width 17 height 17
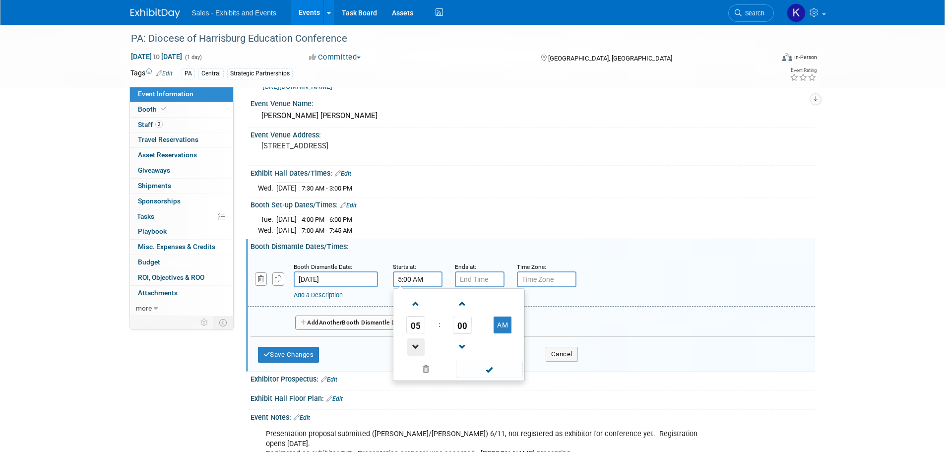
click at [417, 343] on span at bounding box center [415, 346] width 17 height 17
click at [502, 327] on button "AM" at bounding box center [502, 324] width 18 height 17
type input "3:00 PM"
click at [492, 368] on span at bounding box center [489, 369] width 67 height 17
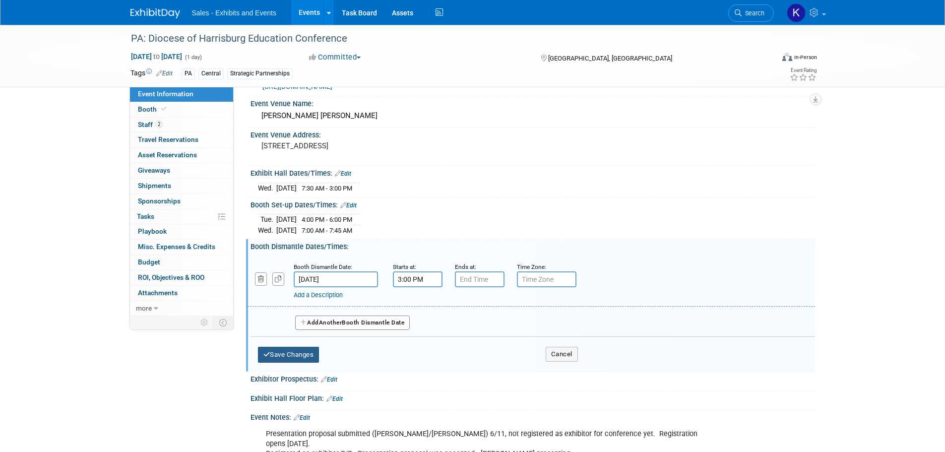
drag, startPoint x: 289, startPoint y: 354, endPoint x: 296, endPoint y: 350, distance: 8.0
click at [289, 354] on button "Save Changes" at bounding box center [288, 355] width 61 height 16
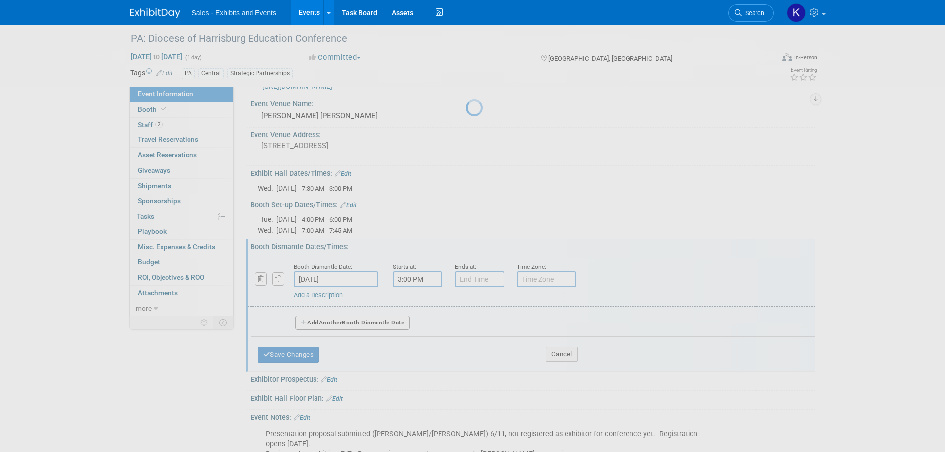
scroll to position [59, 0]
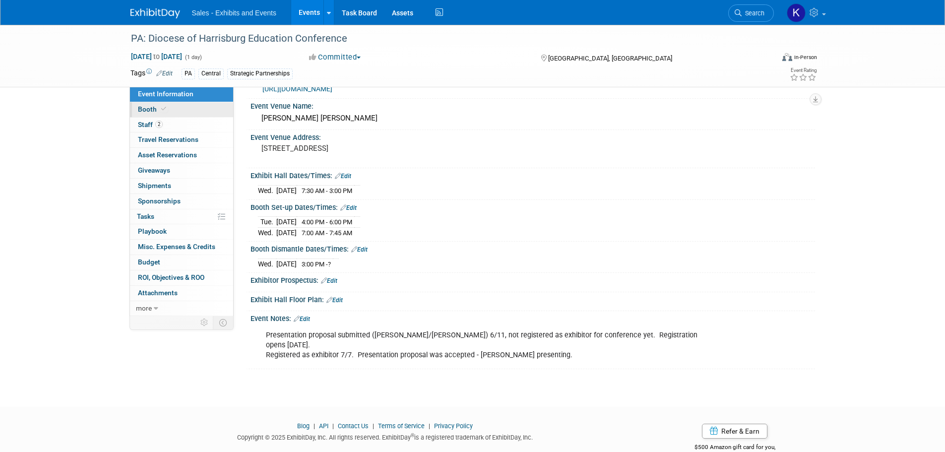
click at [145, 108] on span "Booth" at bounding box center [153, 109] width 30 height 8
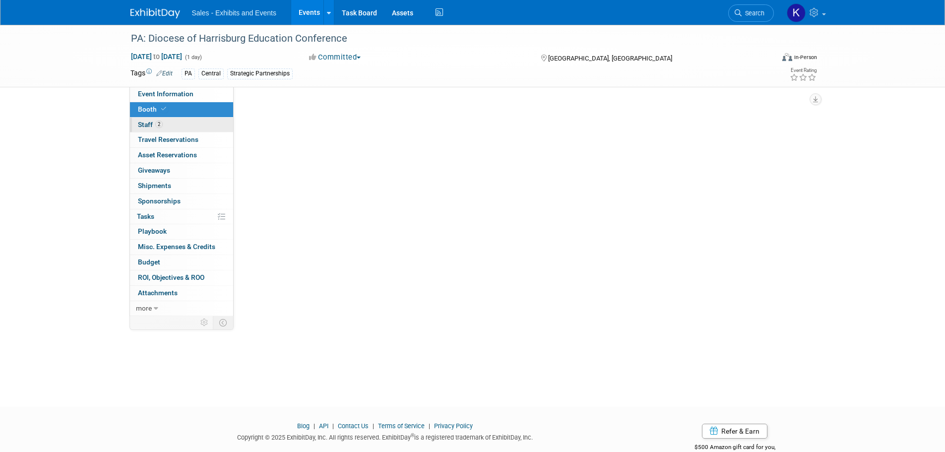
scroll to position [0, 0]
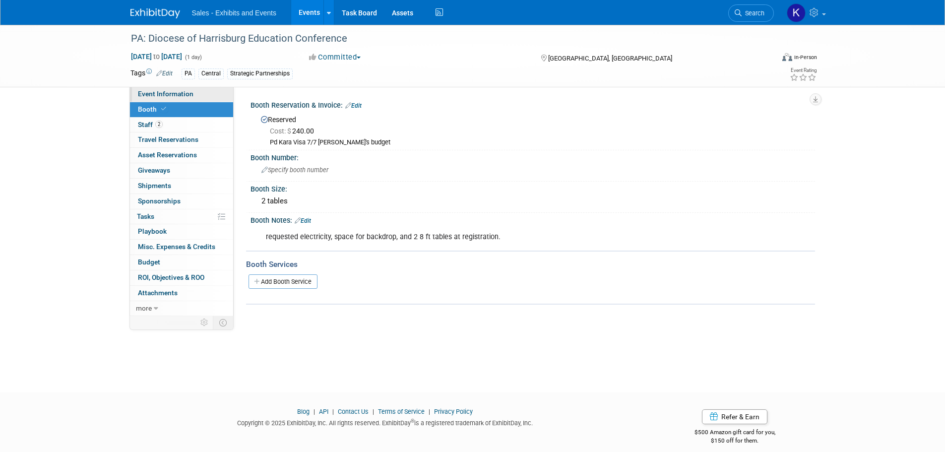
click at [163, 90] on span "Event Information" at bounding box center [166, 94] width 56 height 8
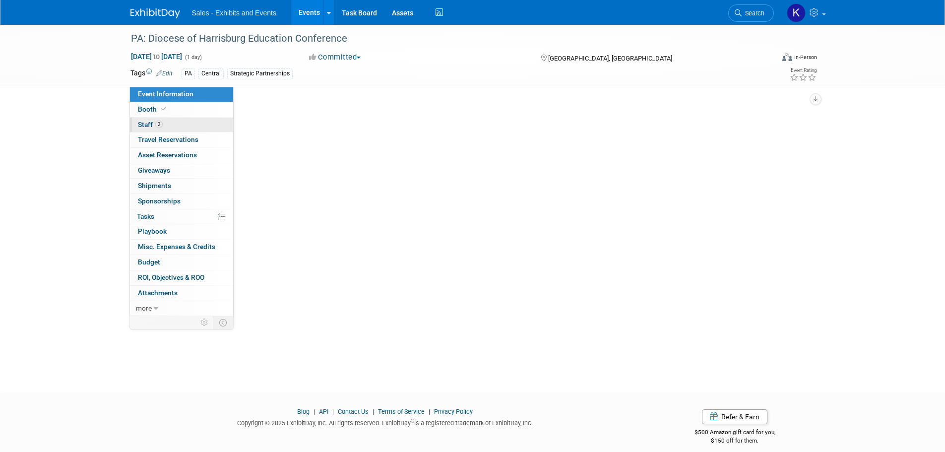
select select "Central"
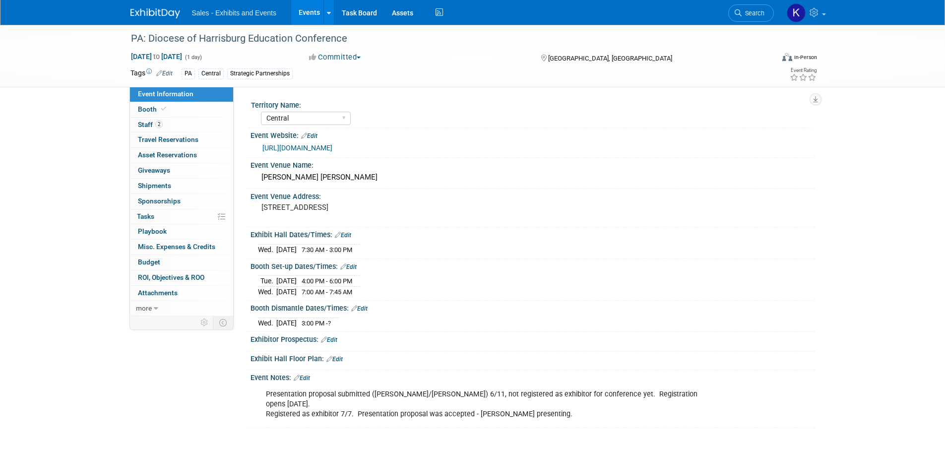
click at [316, 137] on link "Edit" at bounding box center [309, 135] width 16 height 7
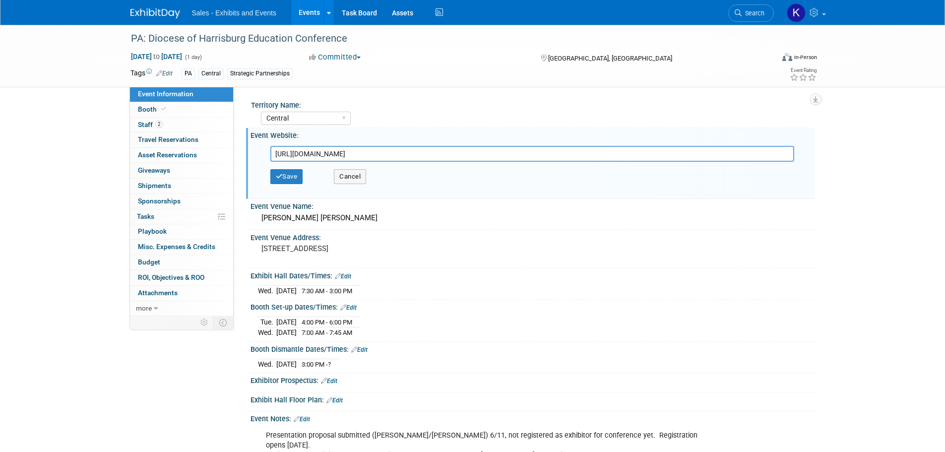
drag, startPoint x: 384, startPoint y: 157, endPoint x: 256, endPoint y: 159, distance: 128.5
click at [256, 159] on div "[URL][DOMAIN_NAME] [URL][DOMAIN_NAME] Save Cancel" at bounding box center [532, 168] width 564 height 56
type input "[URL][DOMAIN_NAME][DOMAIN_NAME]"
click at [287, 174] on button "Save" at bounding box center [286, 176] width 33 height 15
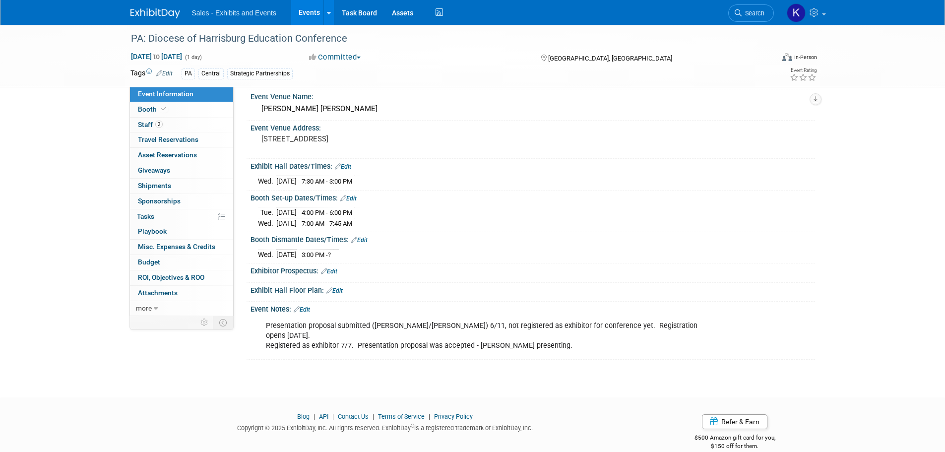
scroll to position [72, 0]
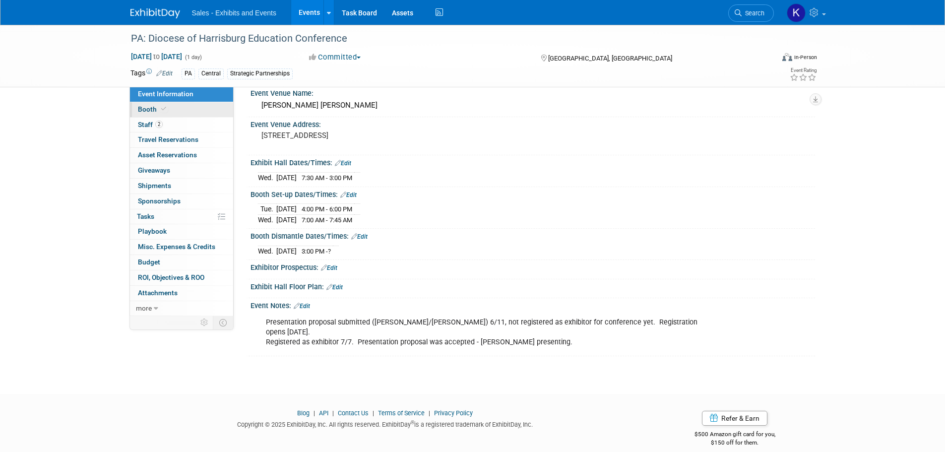
click at [151, 110] on span "Booth" at bounding box center [153, 109] width 30 height 8
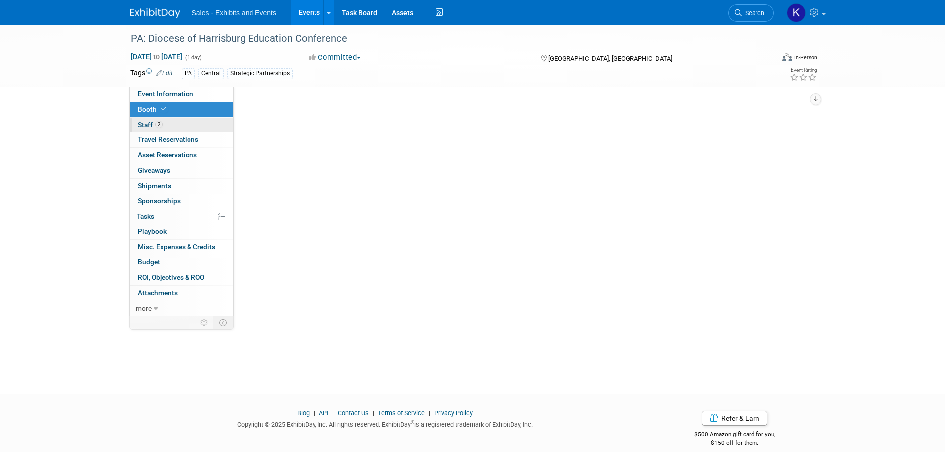
scroll to position [0, 0]
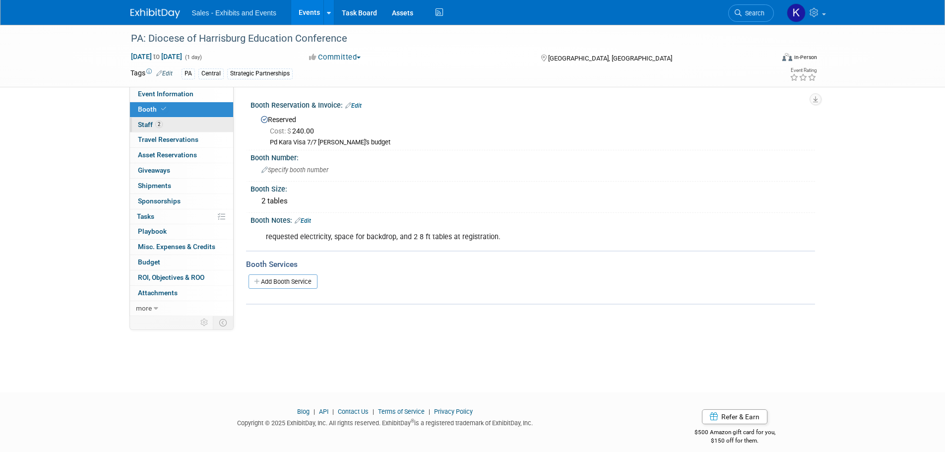
drag, startPoint x: 149, startPoint y: 120, endPoint x: 153, endPoint y: 131, distance: 12.2
click at [149, 121] on link "2 Staff 2" at bounding box center [181, 125] width 103 height 15
